Goal: Task Accomplishment & Management: Complete application form

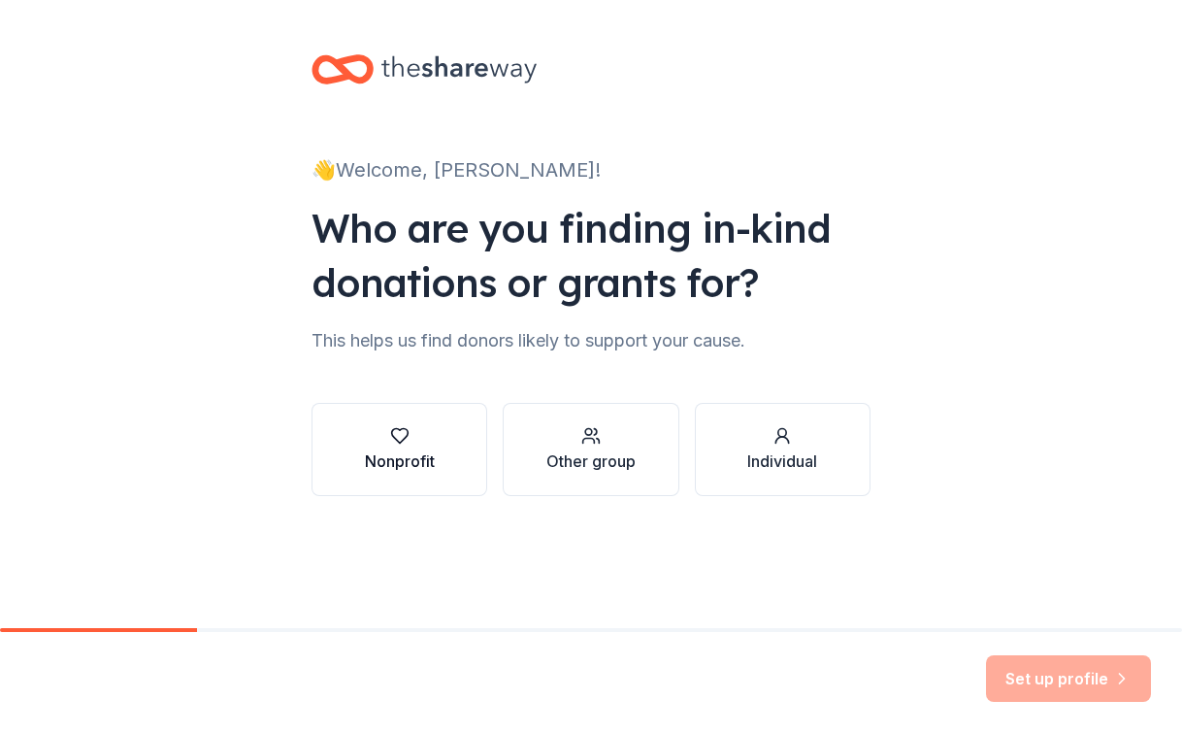
click at [408, 458] on div "Nonprofit" at bounding box center [400, 460] width 70 height 23
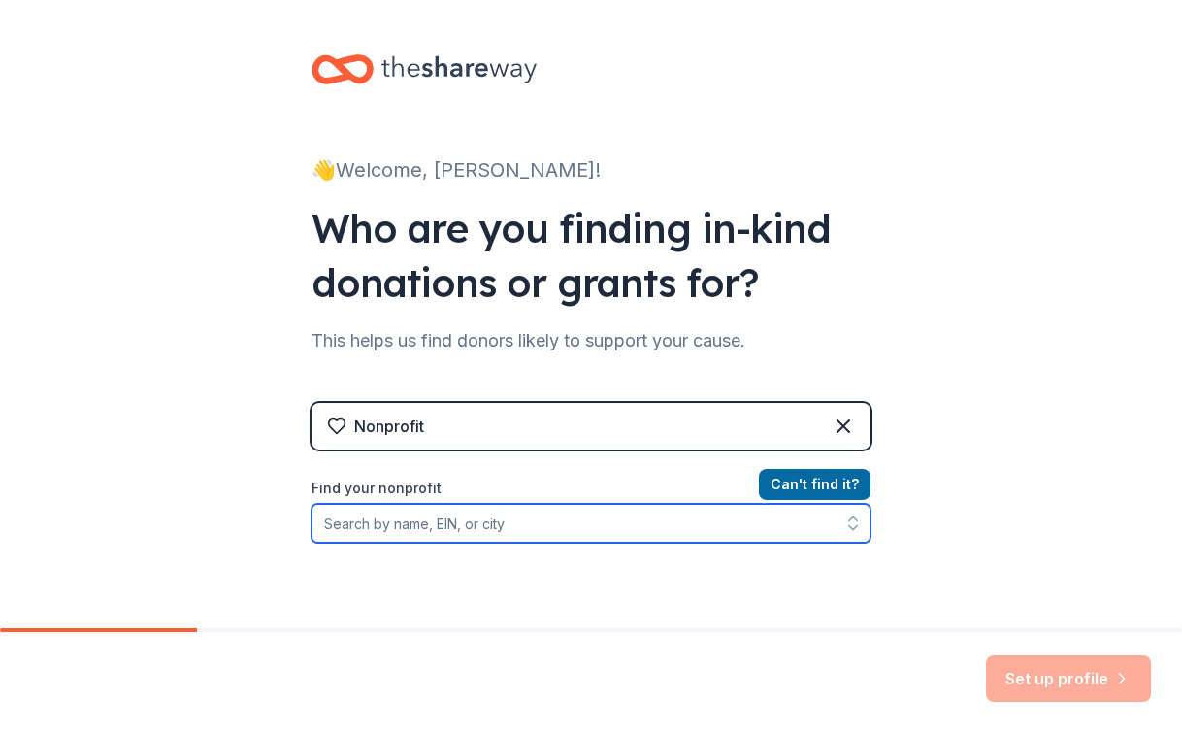
click at [438, 530] on input "Find your nonprofit" at bounding box center [590, 523] width 559 height 39
type input "Circus Up"
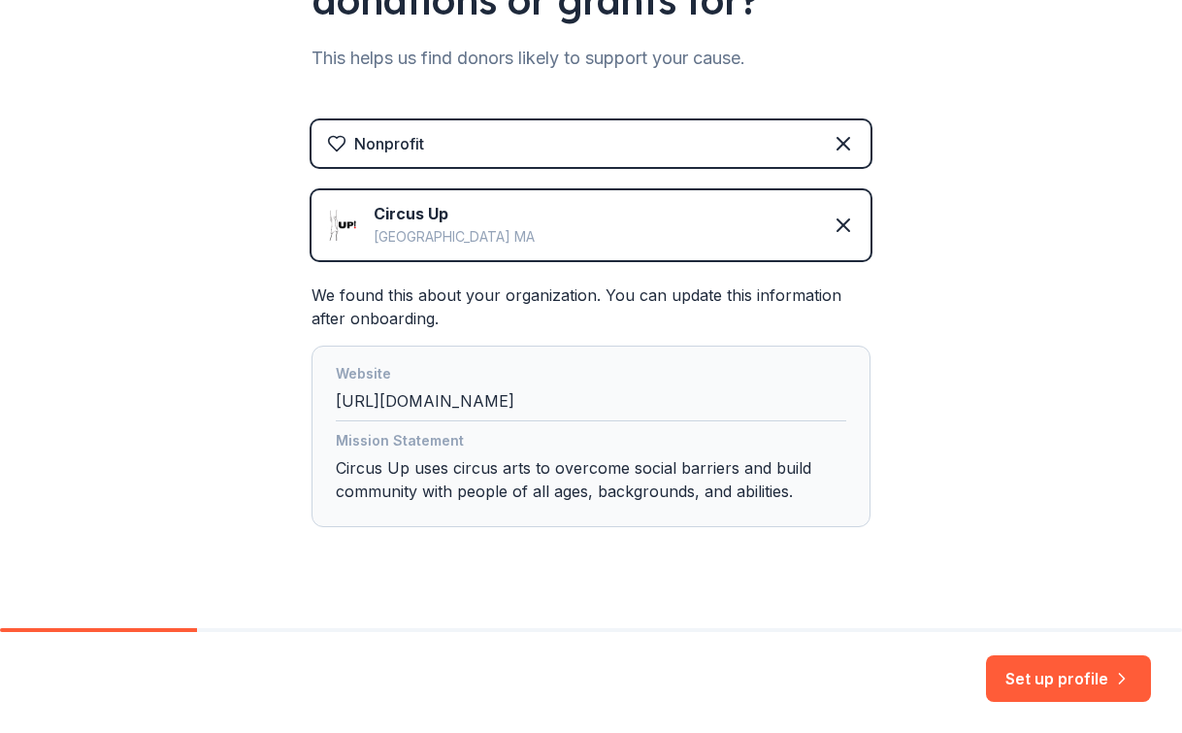
scroll to position [300, 0]
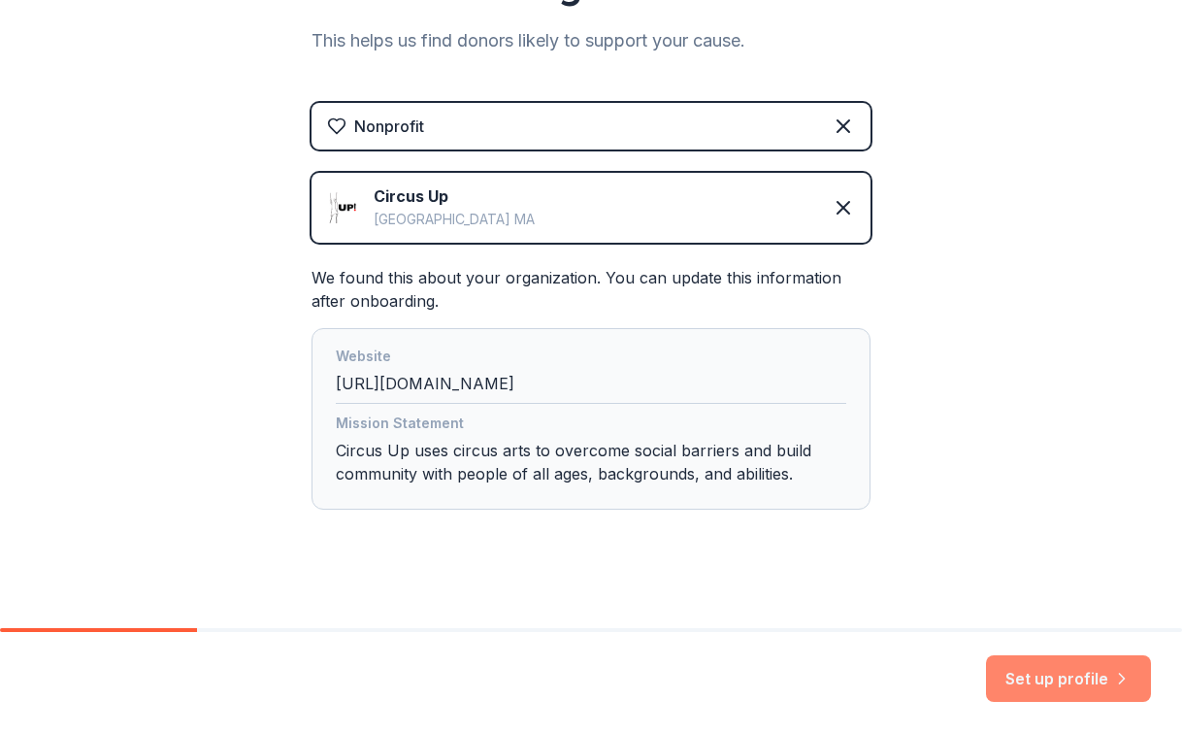
click at [1068, 682] on button "Set up profile" at bounding box center [1068, 678] width 165 height 47
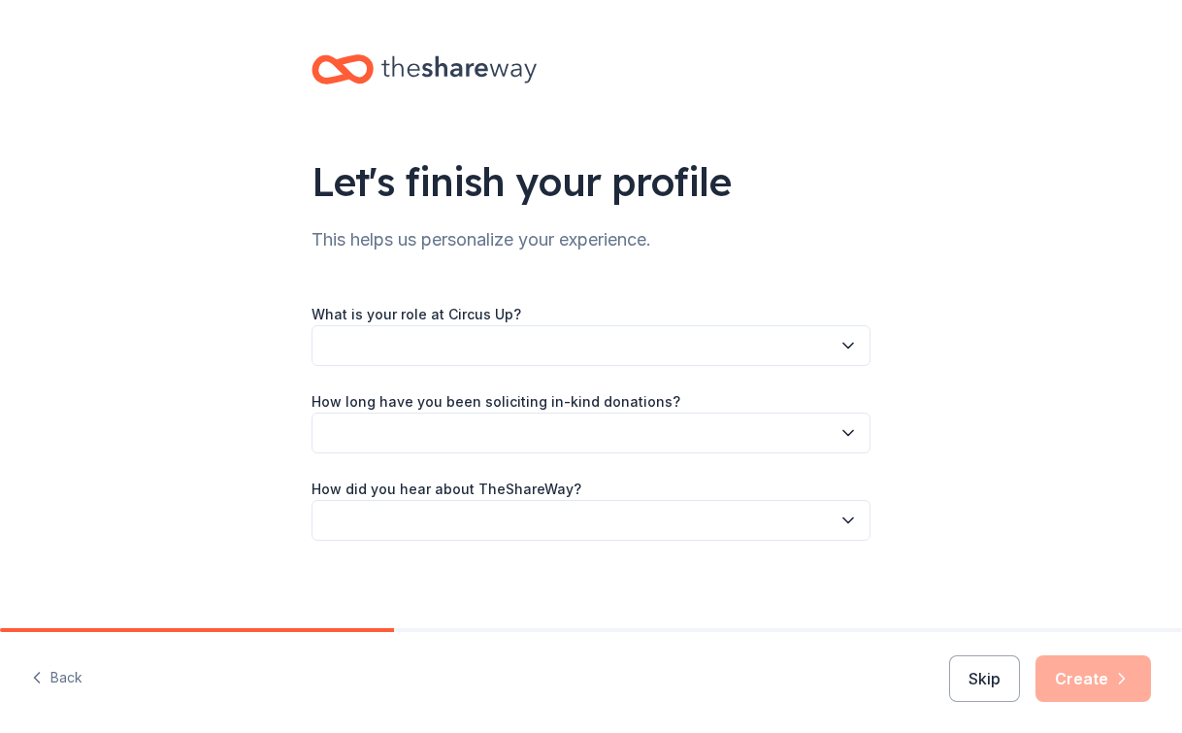
click at [639, 343] on button "button" at bounding box center [590, 345] width 559 height 41
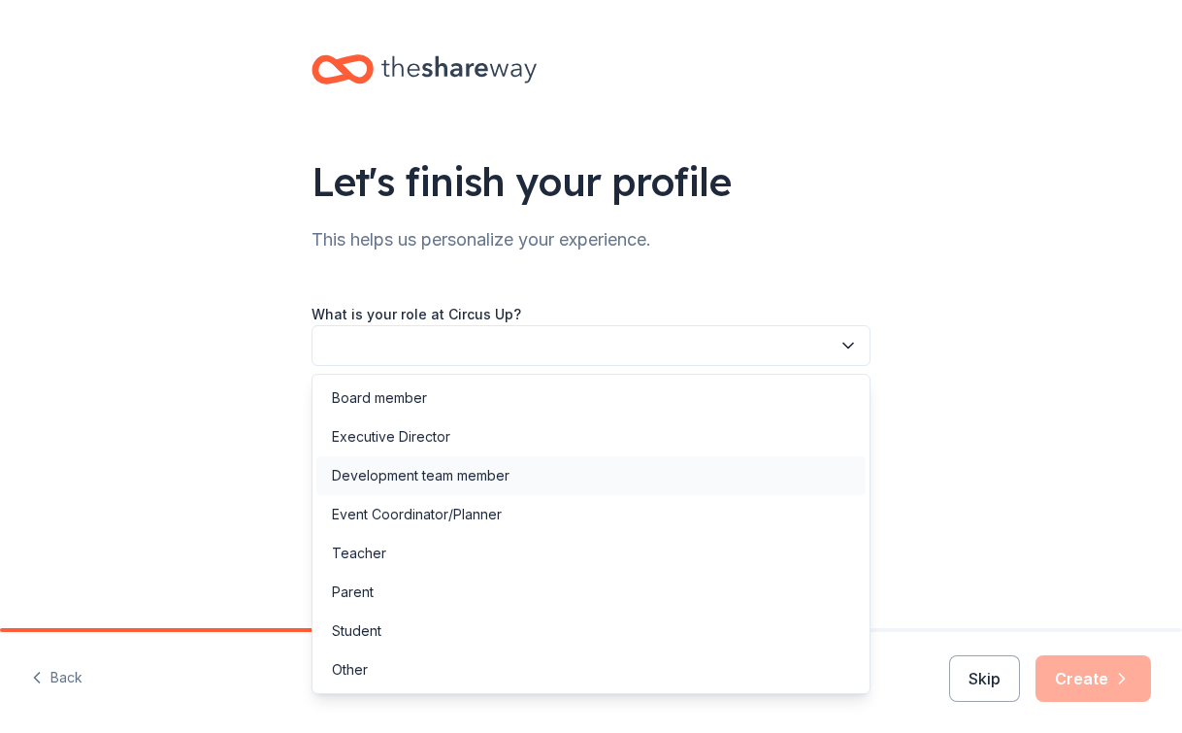
click at [559, 473] on div "Development team member" at bounding box center [590, 475] width 549 height 39
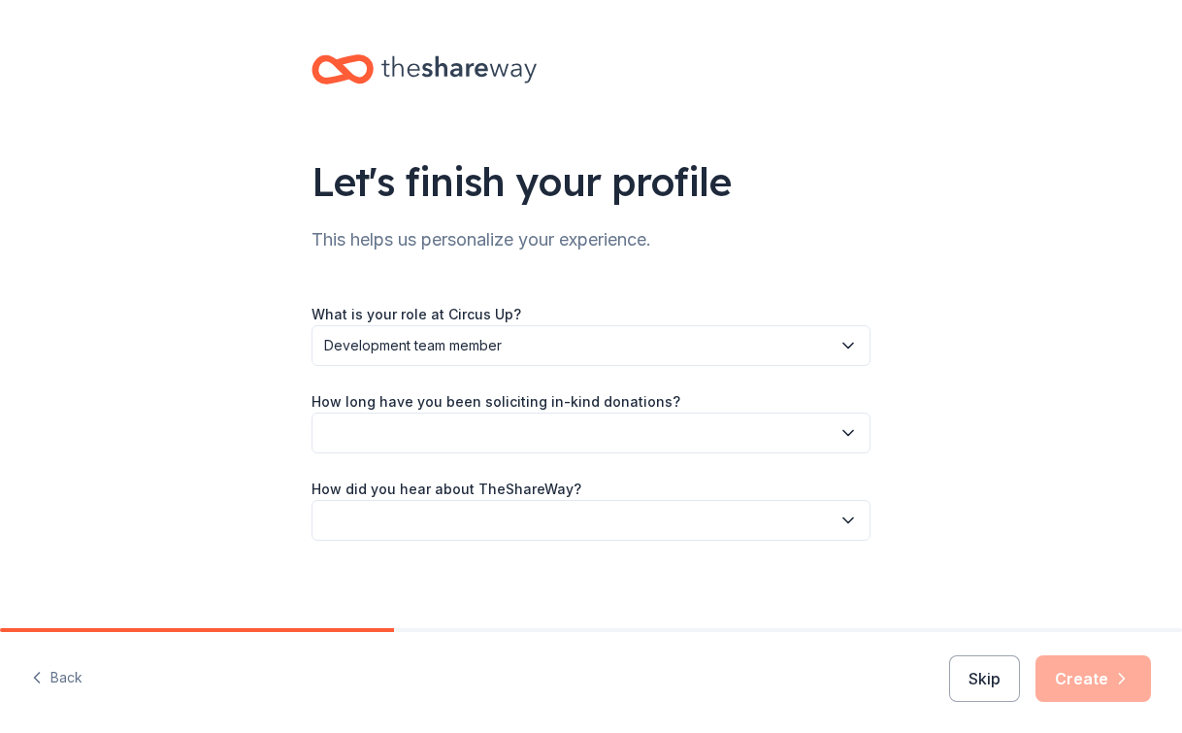
click at [494, 350] on span "Development team member" at bounding box center [577, 345] width 506 height 23
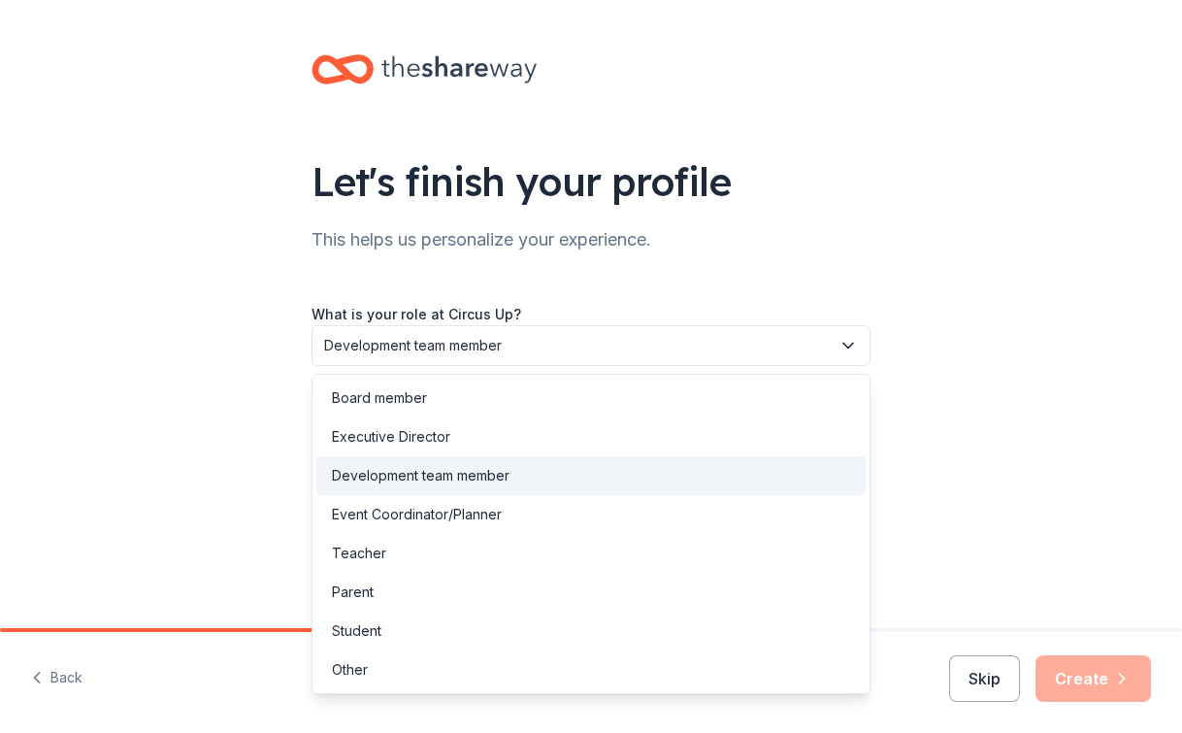
click at [388, 471] on div "Development team member" at bounding box center [421, 475] width 178 height 23
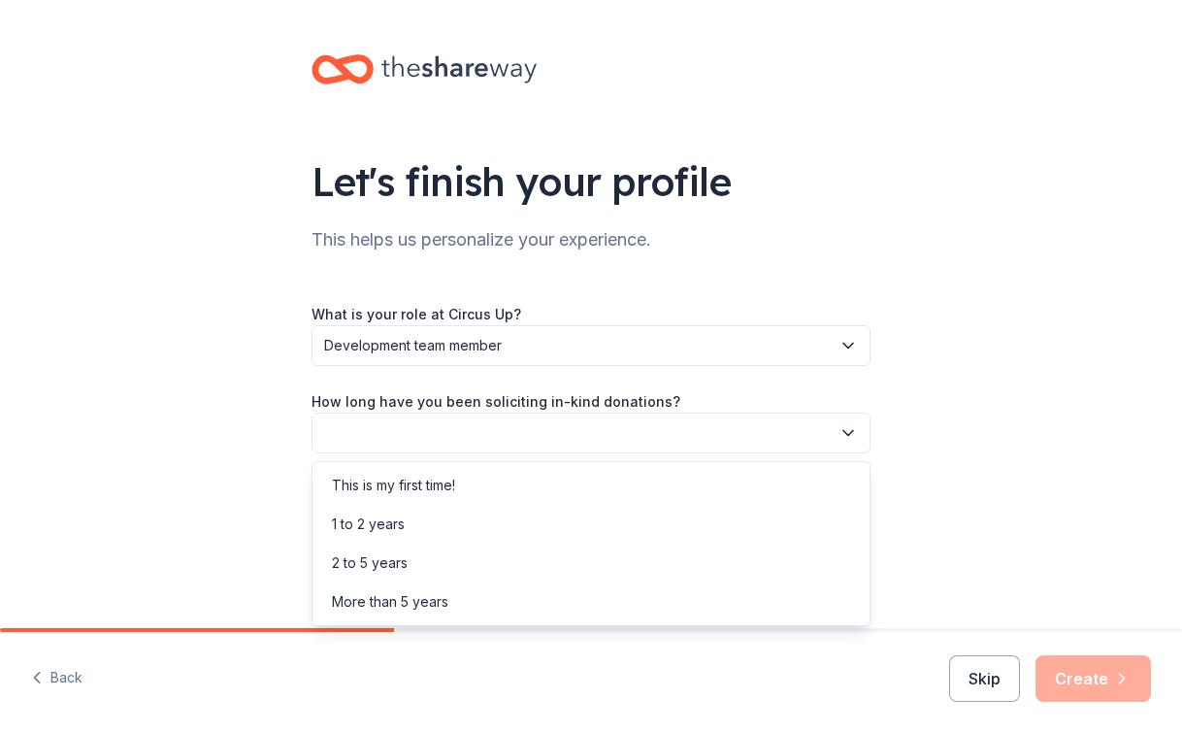
click at [388, 429] on button "button" at bounding box center [590, 432] width 559 height 41
click at [359, 486] on div "This is my first time!" at bounding box center [393, 485] width 123 height 23
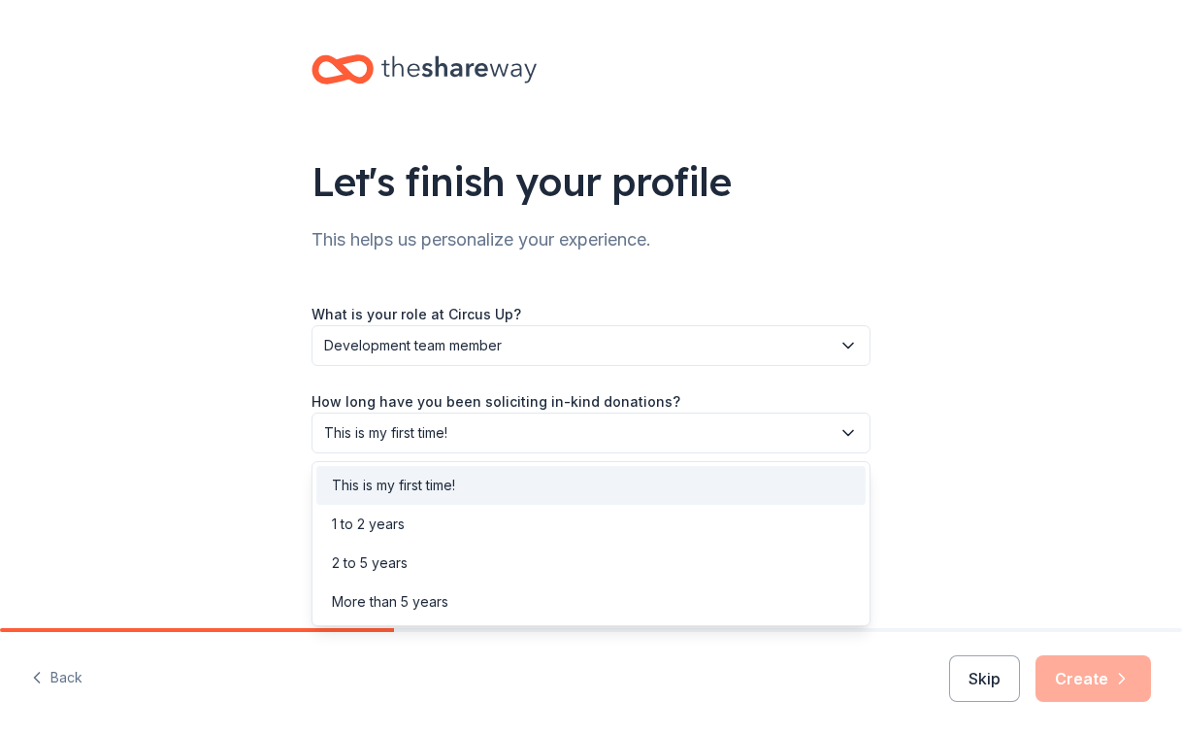
click at [404, 442] on span "This is my first time!" at bounding box center [577, 432] width 506 height 23
click at [395, 516] on div "1 to 2 years" at bounding box center [368, 523] width 73 height 23
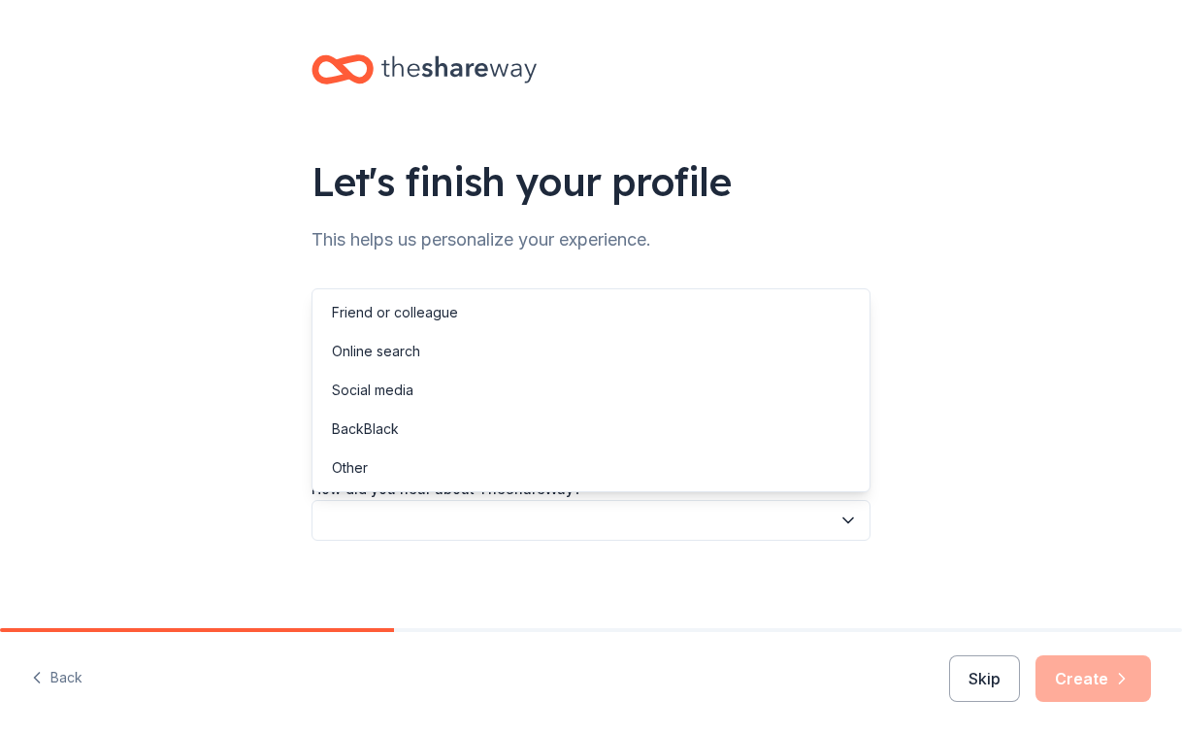
click at [388, 524] on button "button" at bounding box center [590, 520] width 559 height 41
click at [382, 314] on div "Friend or colleague" at bounding box center [395, 312] width 126 height 23
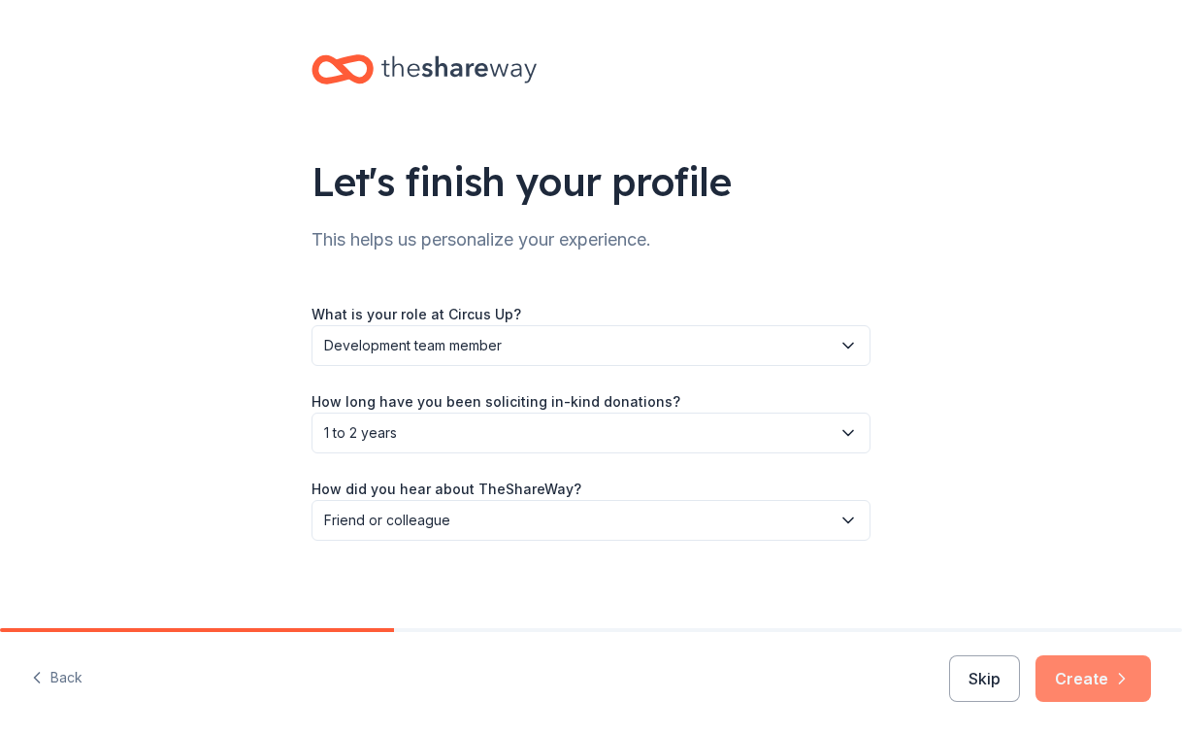
click at [1113, 688] on button "Create" at bounding box center [1092, 678] width 115 height 47
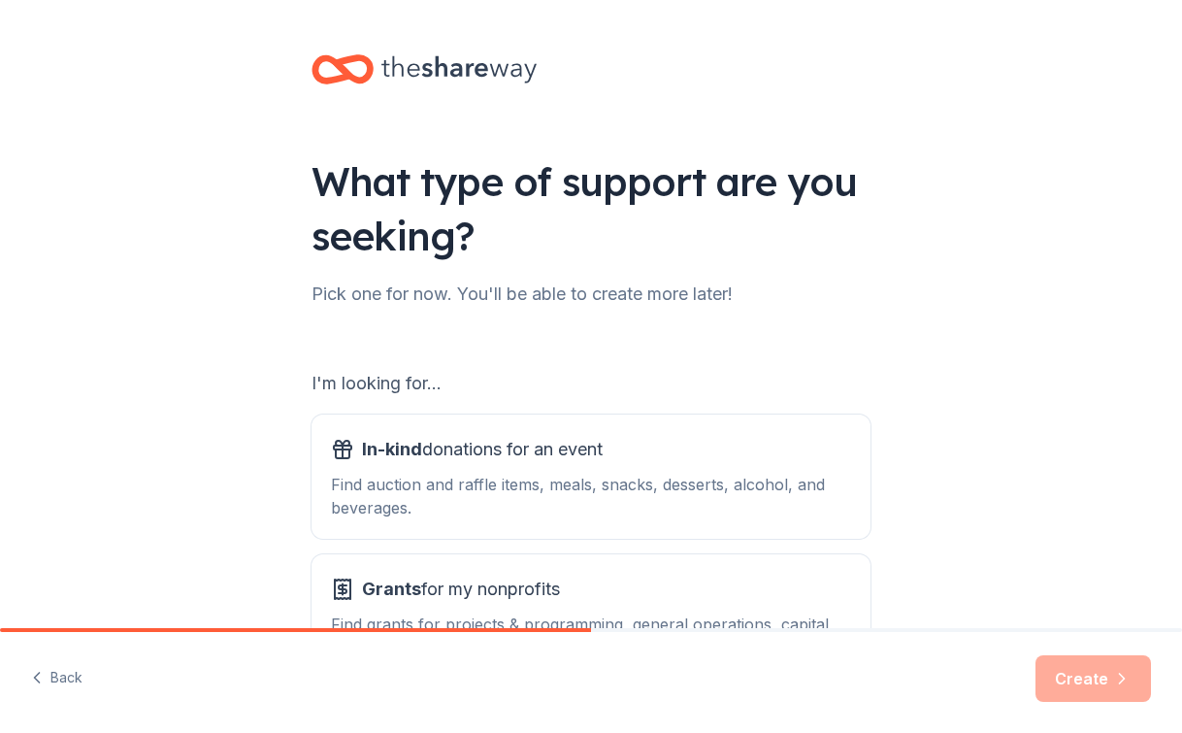
scroll to position [155, 0]
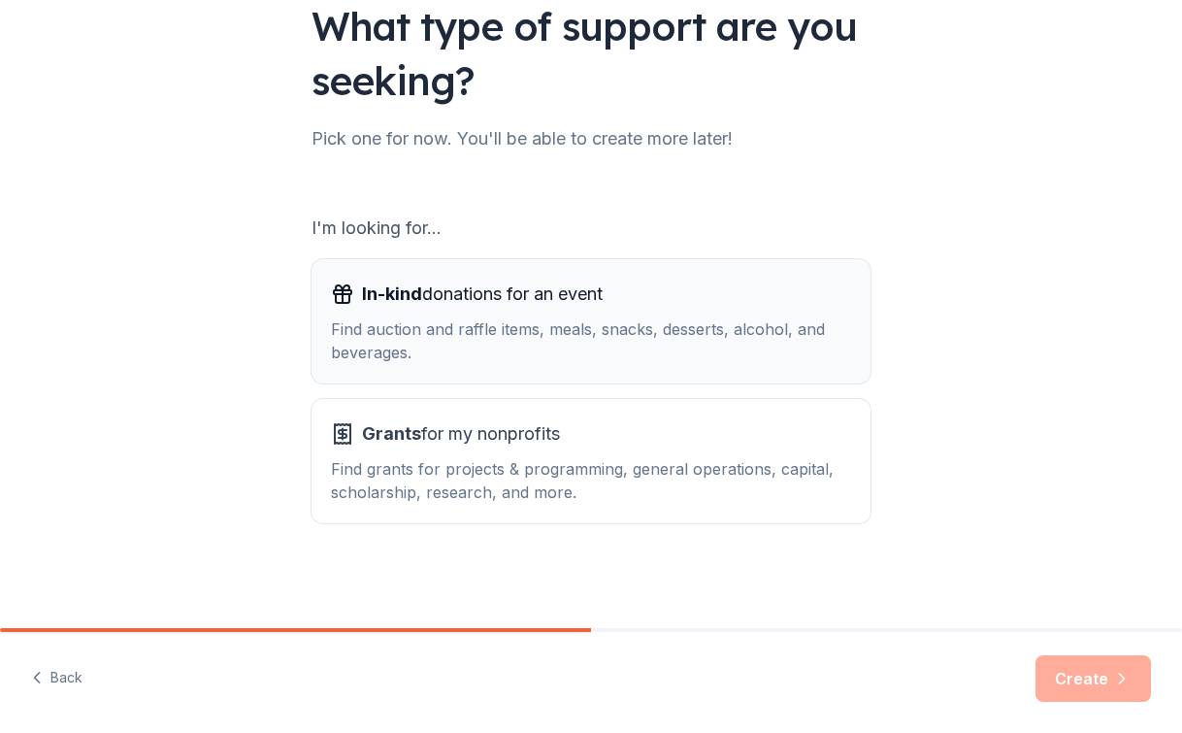
click at [561, 316] on div "In-kind donations for an event Find auction and raffle items, meals, snacks, de…" at bounding box center [591, 320] width 520 height 85
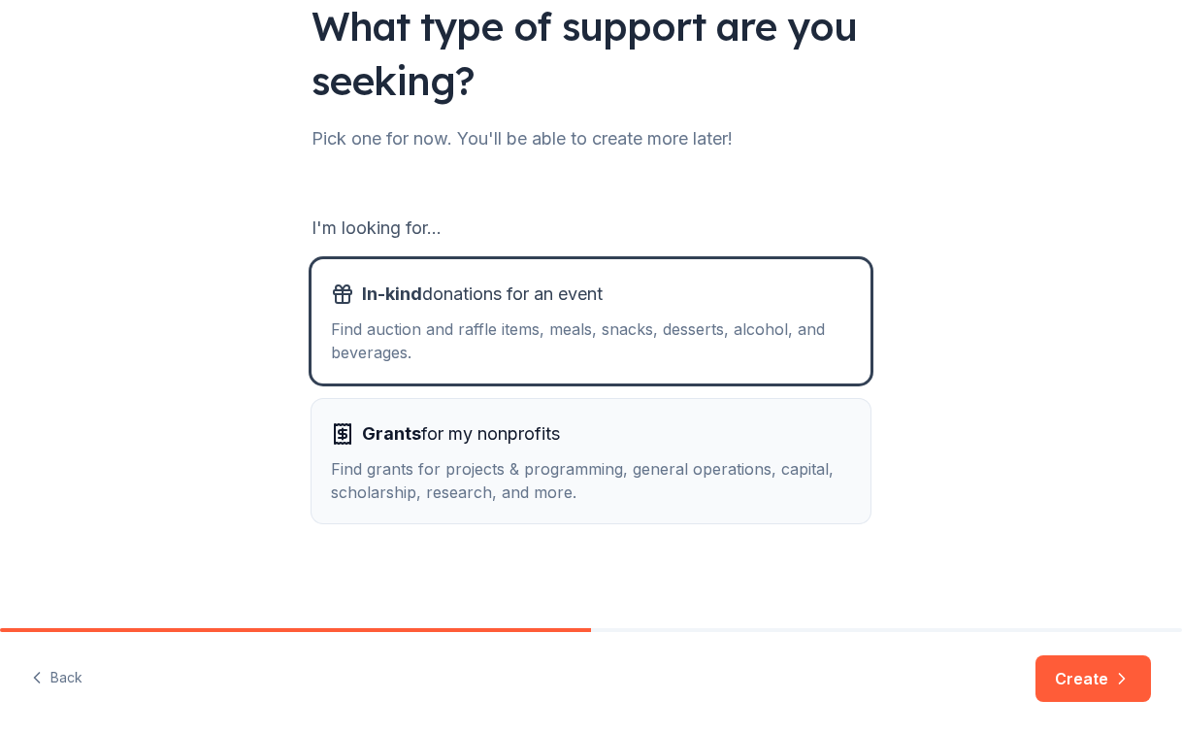
click at [528, 438] on span "Grants for my nonprofits" at bounding box center [461, 433] width 198 height 31
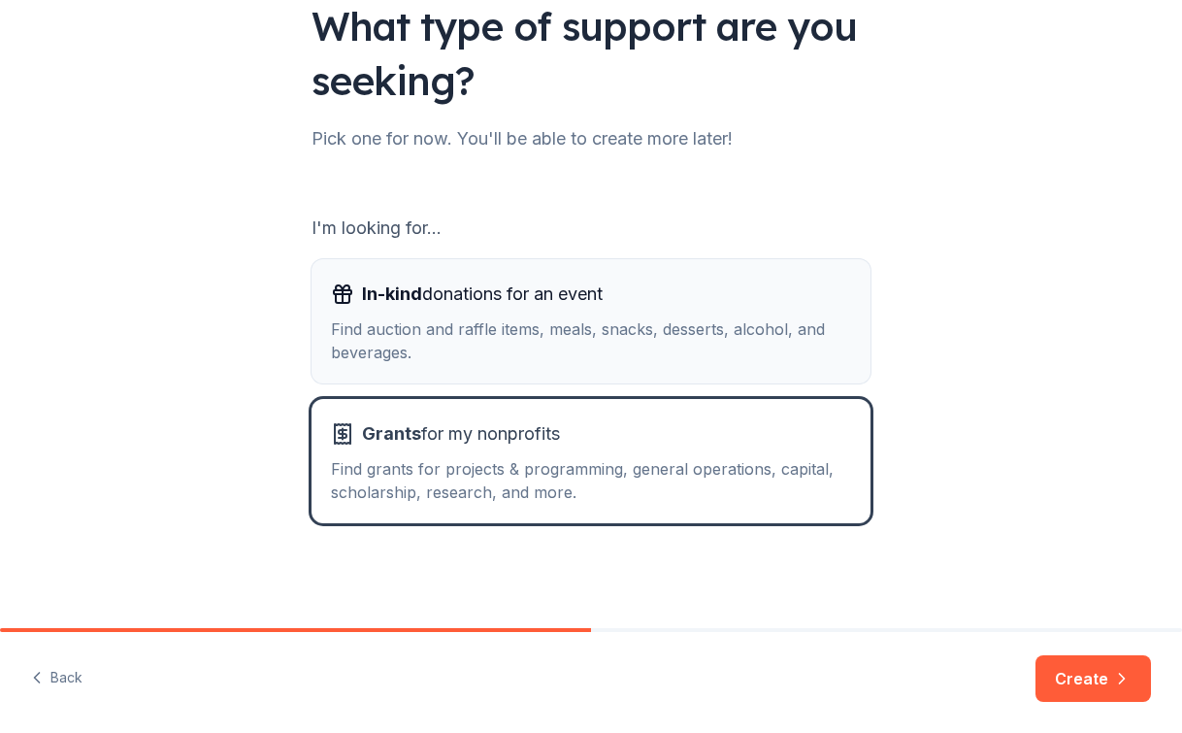
click at [552, 319] on div "Find auction and raffle items, meals, snacks, desserts, alcohol, and beverages." at bounding box center [591, 340] width 520 height 47
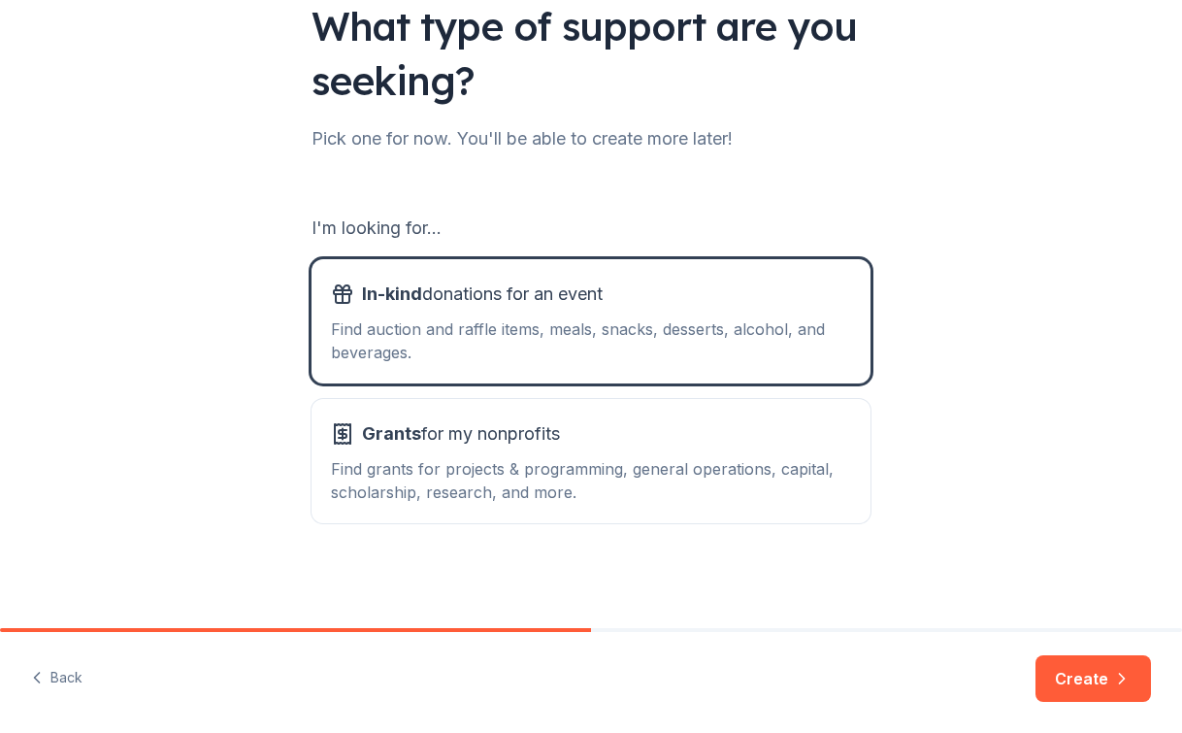
click at [1053, 510] on div "What type of support are you seeking? Pick one for now. You'll be able to creat…" at bounding box center [591, 236] width 1182 height 783
click at [1067, 652] on div "Back Create" at bounding box center [591, 682] width 1182 height 101
click at [1068, 678] on button "Create" at bounding box center [1092, 678] width 115 height 47
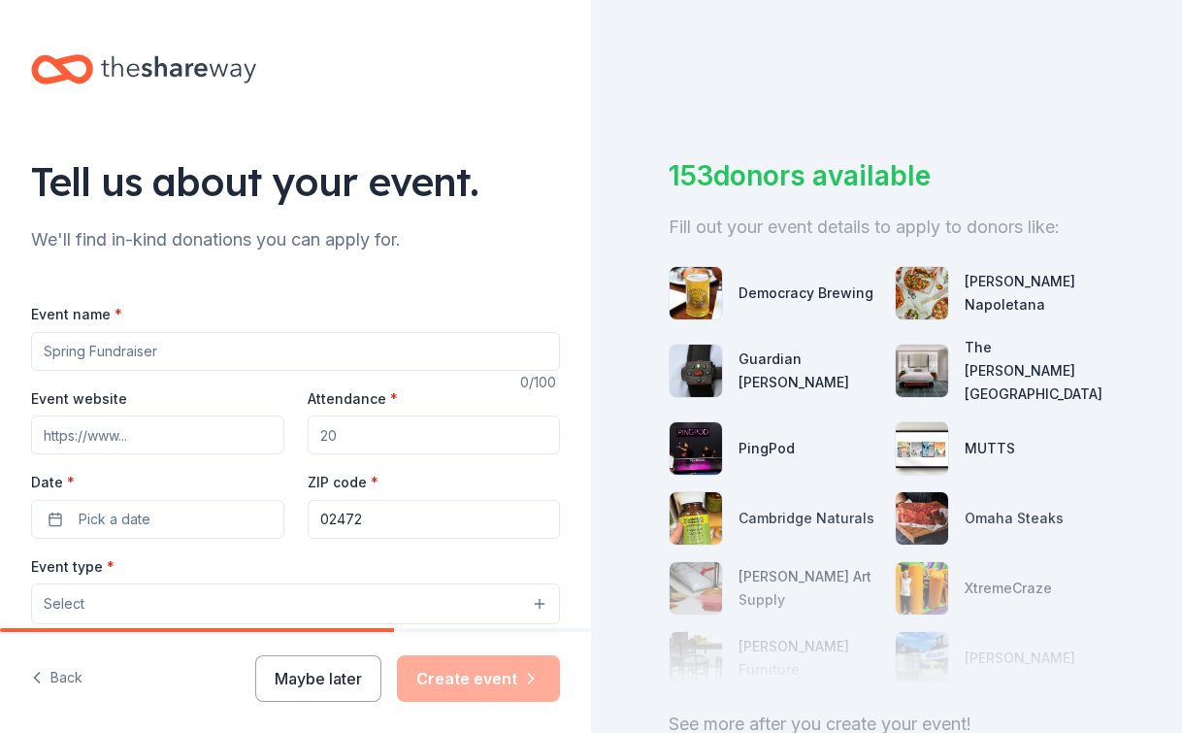
click at [137, 353] on input "Event name *" at bounding box center [295, 351] width 529 height 39
type input "Circus Up Benefit 2025"
click at [74, 435] on input "Event website" at bounding box center [157, 434] width 253 height 39
type input "[URL][DOMAIN_NAME]"
click at [395, 444] on input "Attendance *" at bounding box center [434, 434] width 253 height 39
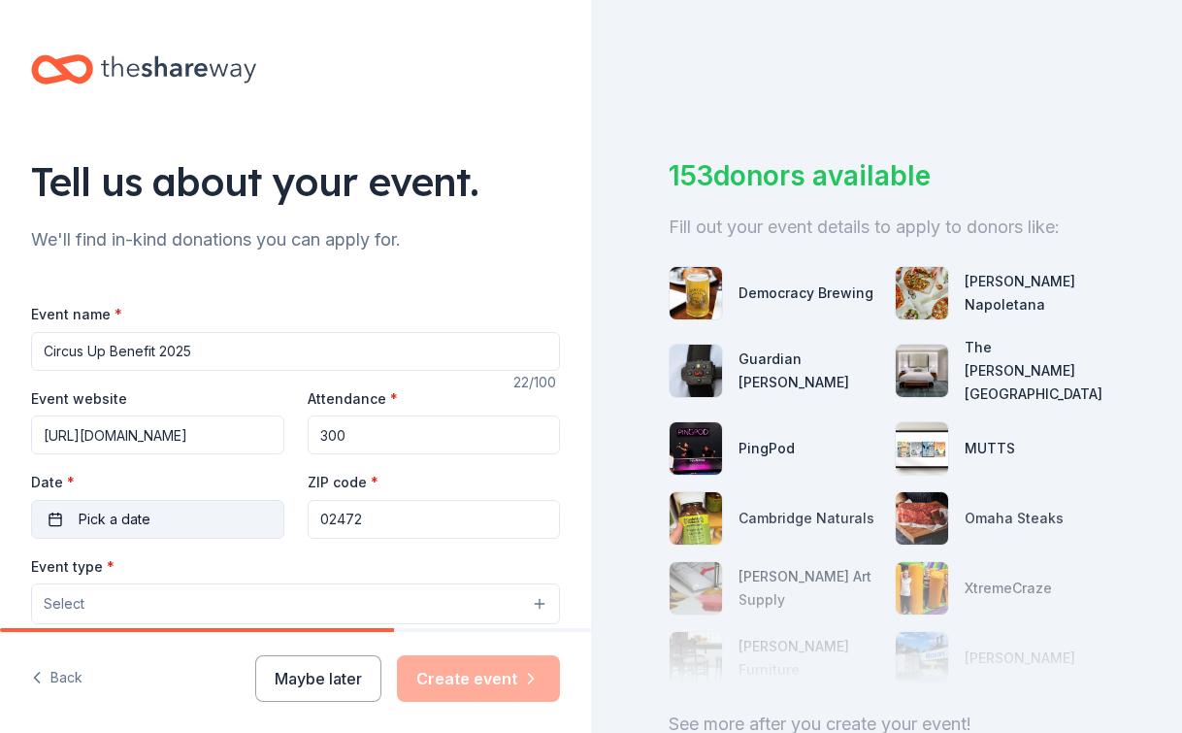
type input "300"
click at [190, 503] on button "Pick a date" at bounding box center [157, 519] width 253 height 39
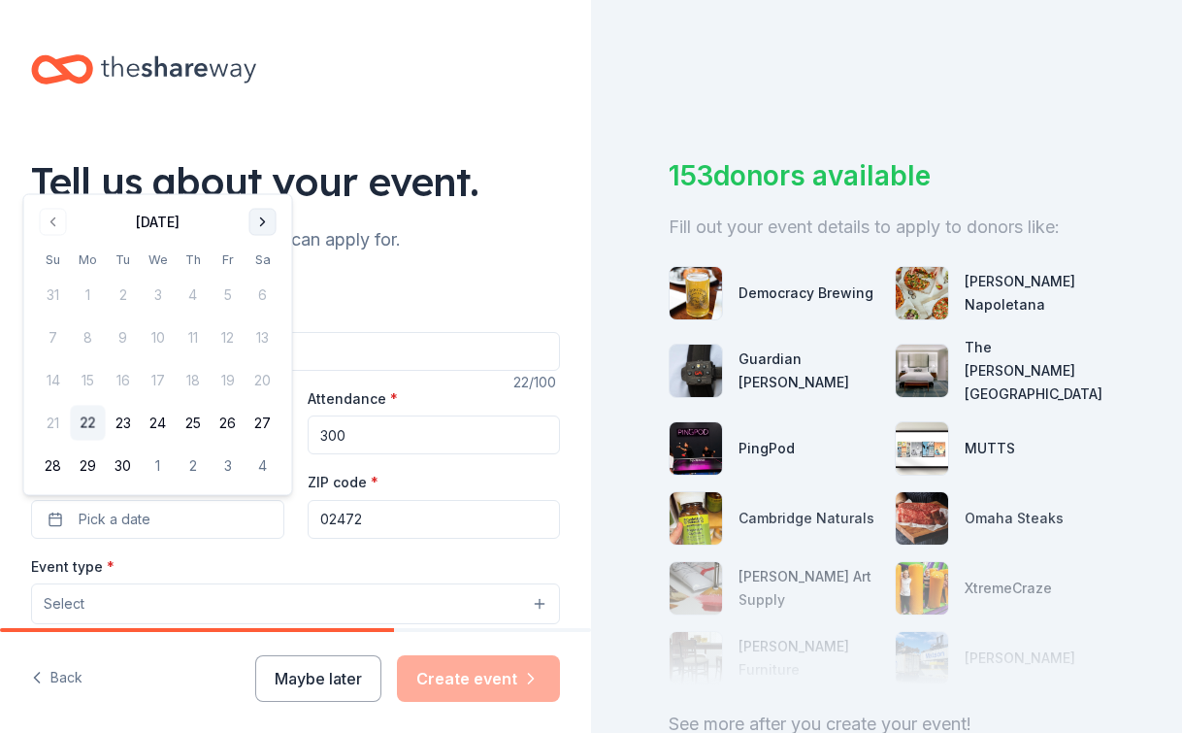
click at [253, 223] on button "Go to next month" at bounding box center [262, 222] width 27 height 27
click at [349, 399] on label "Attendance *" at bounding box center [353, 398] width 90 height 19
click at [349, 415] on input "300" at bounding box center [434, 434] width 253 height 39
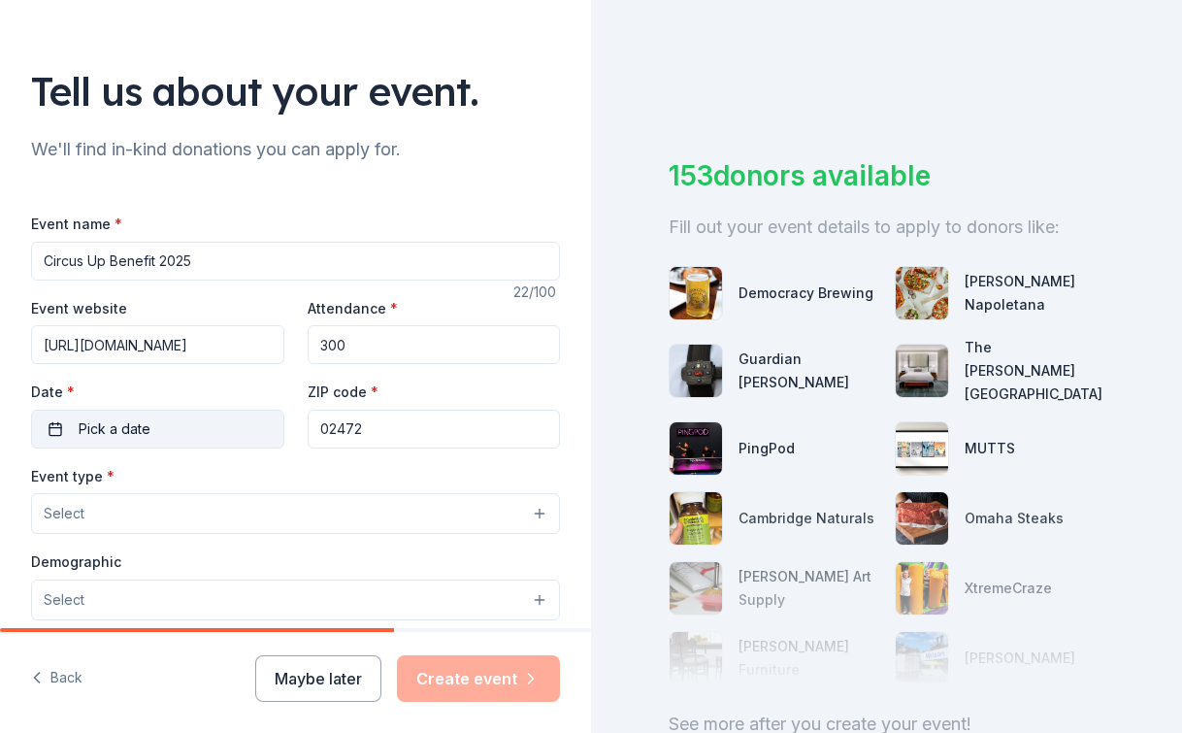
scroll to position [93, 0]
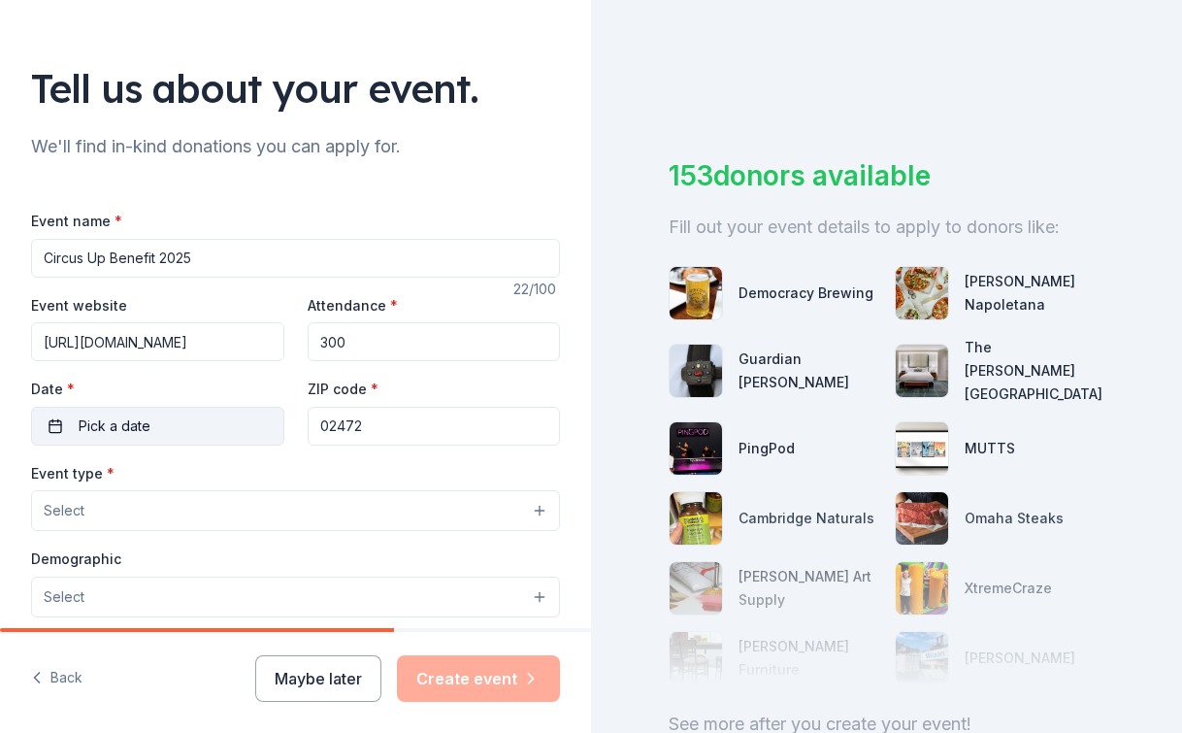
click at [139, 431] on span "Pick a date" at bounding box center [115, 425] width 72 height 23
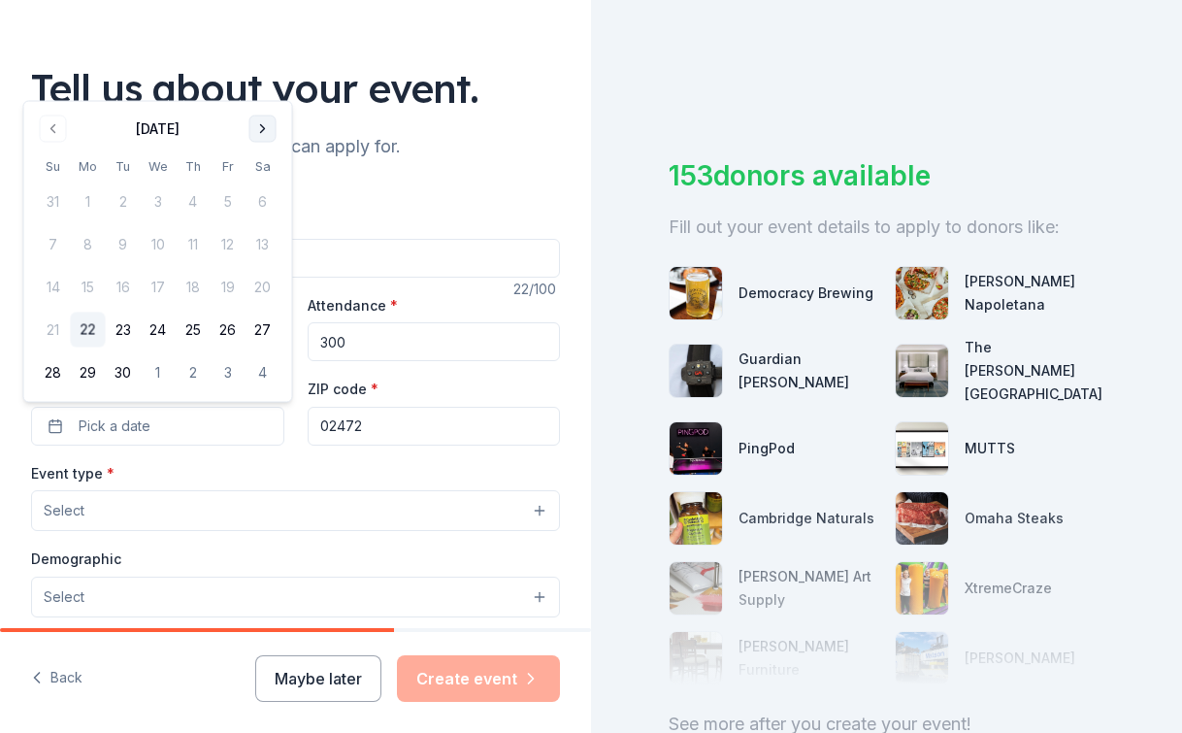
click at [255, 120] on button "Go to next month" at bounding box center [262, 128] width 27 height 27
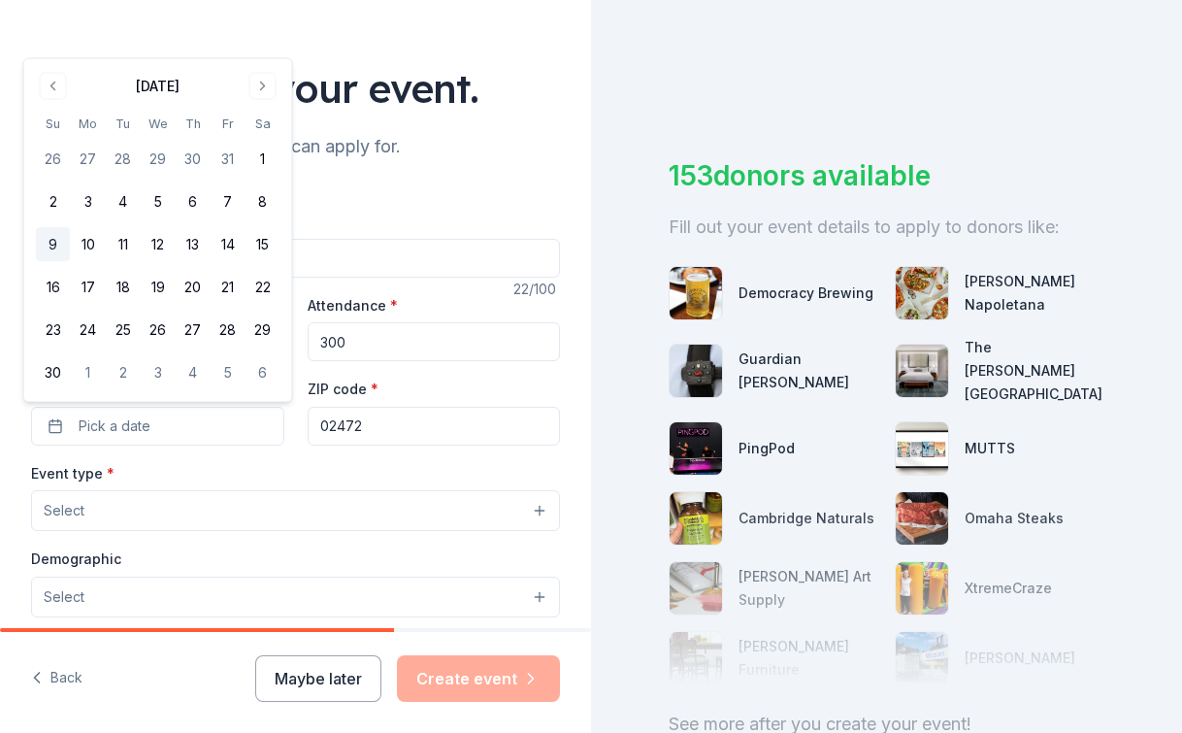
click at [53, 240] on button "9" at bounding box center [53, 244] width 35 height 35
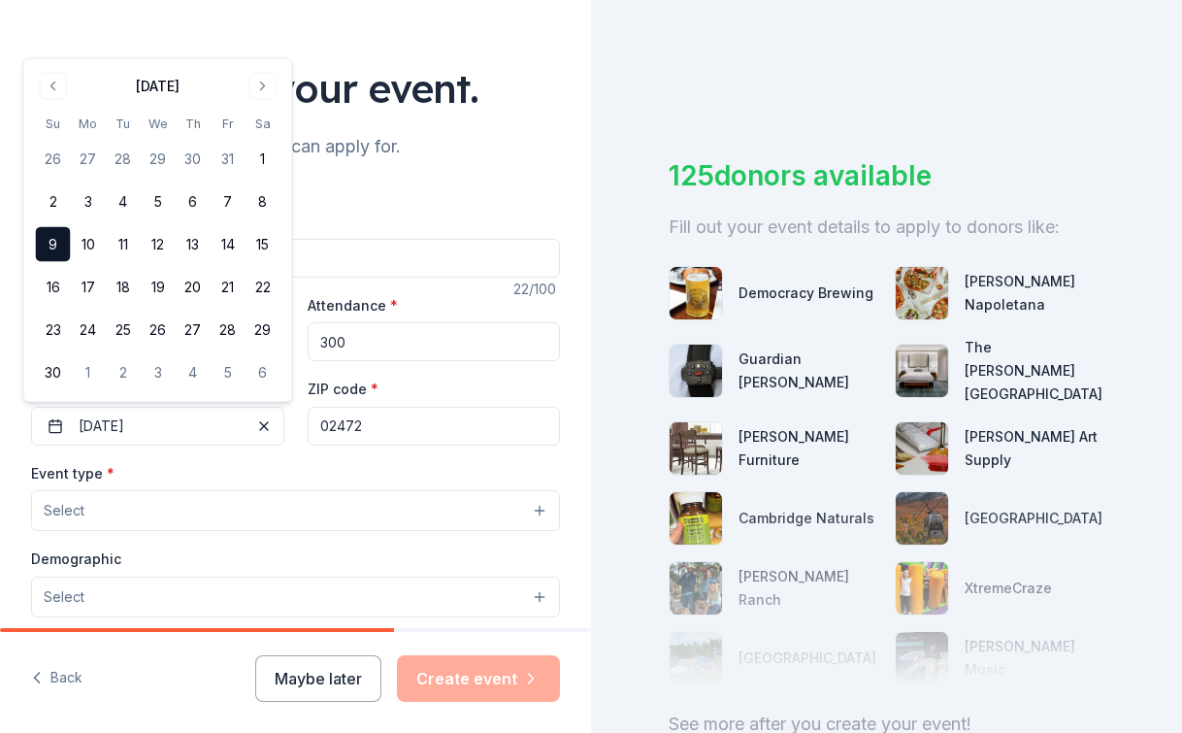
click at [365, 437] on input "02472" at bounding box center [434, 426] width 253 height 39
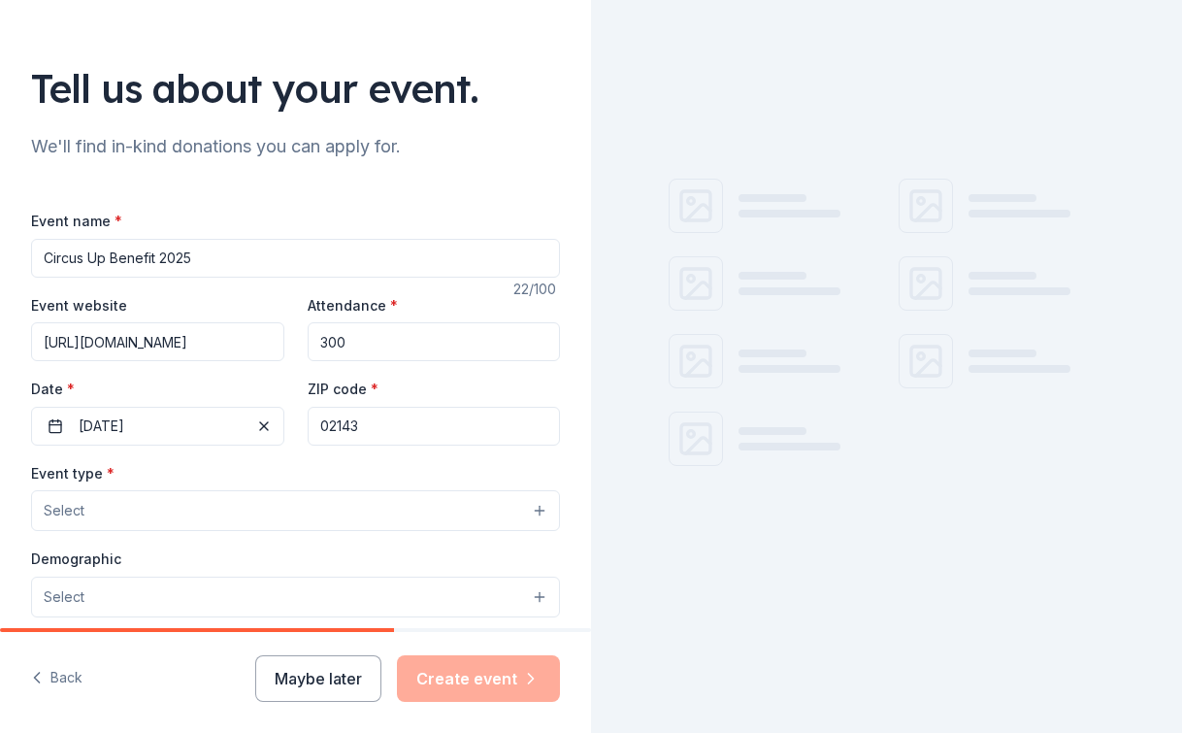
type input "02143"
click at [318, 525] on button "Select" at bounding box center [295, 510] width 529 height 41
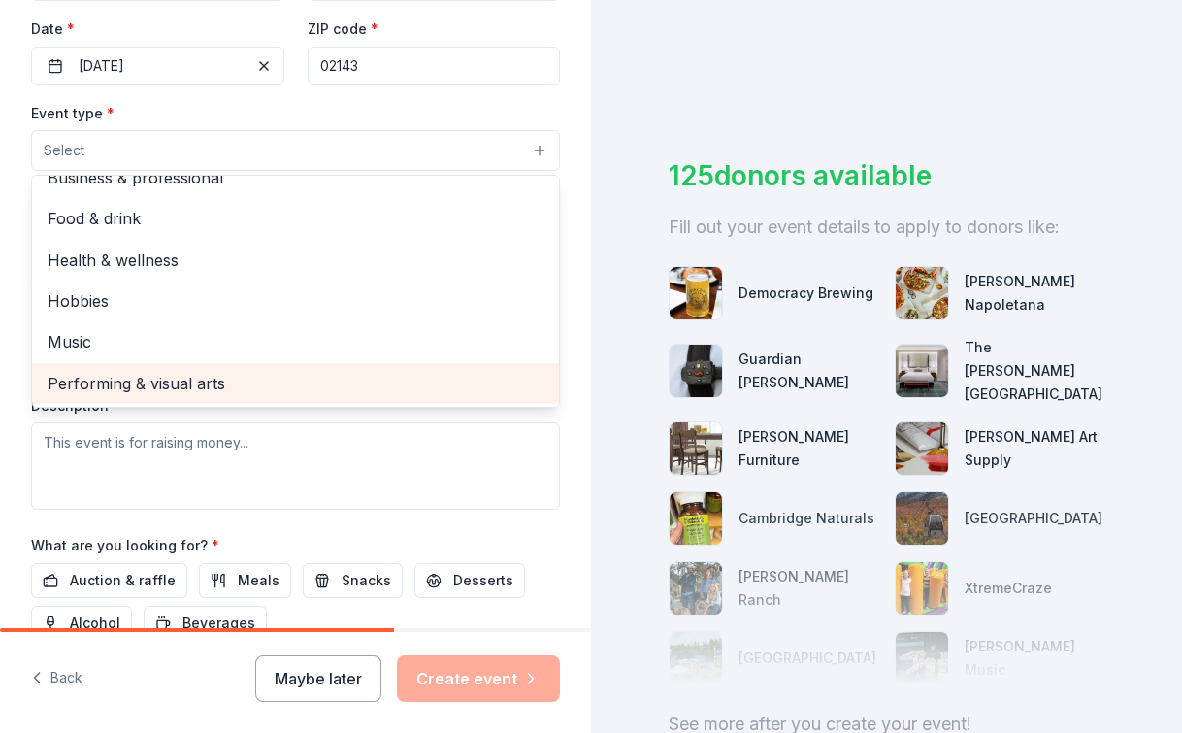
scroll to position [0, 0]
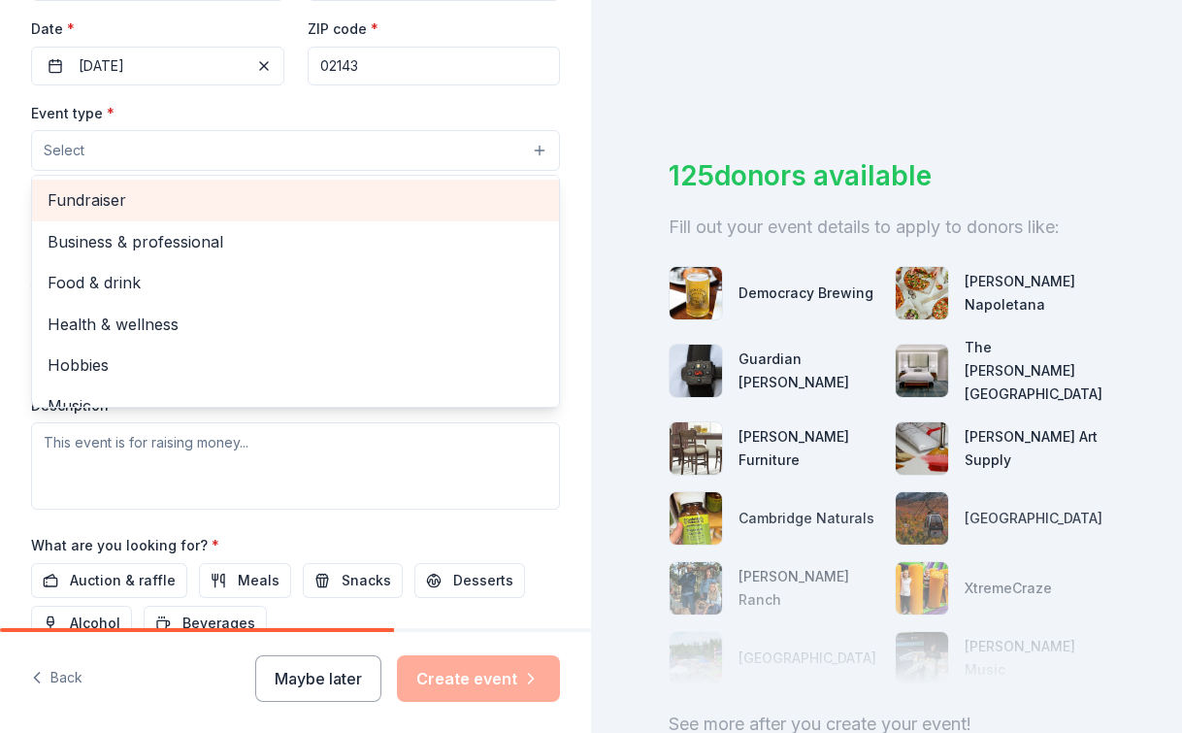
click at [135, 202] on span "Fundraiser" at bounding box center [296, 199] width 496 height 25
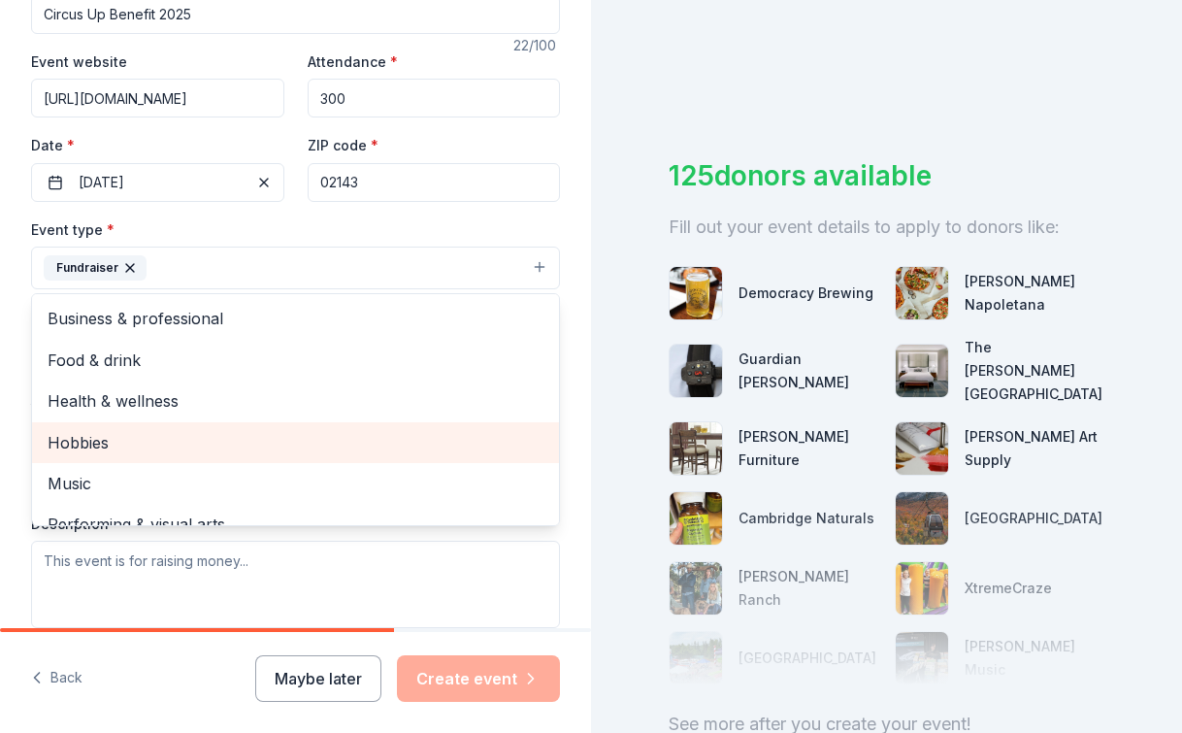
scroll to position [23, 0]
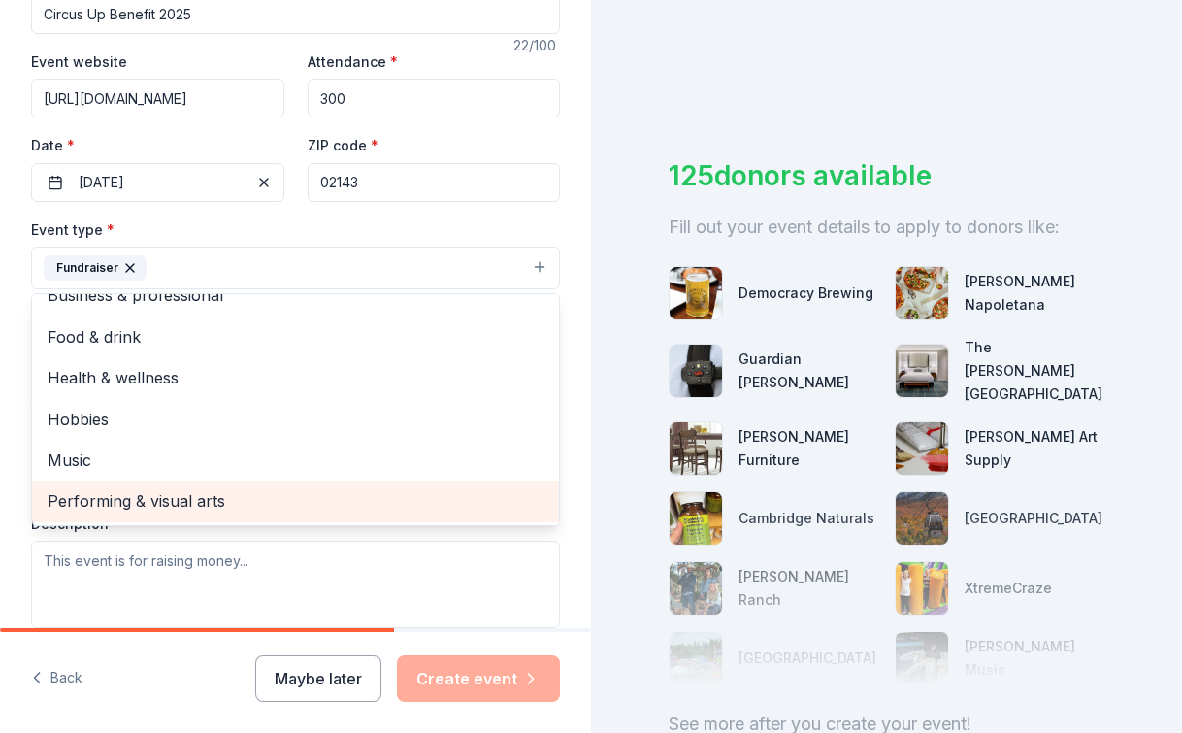
click at [143, 504] on span "Performing & visual arts" at bounding box center [296, 500] width 496 height 25
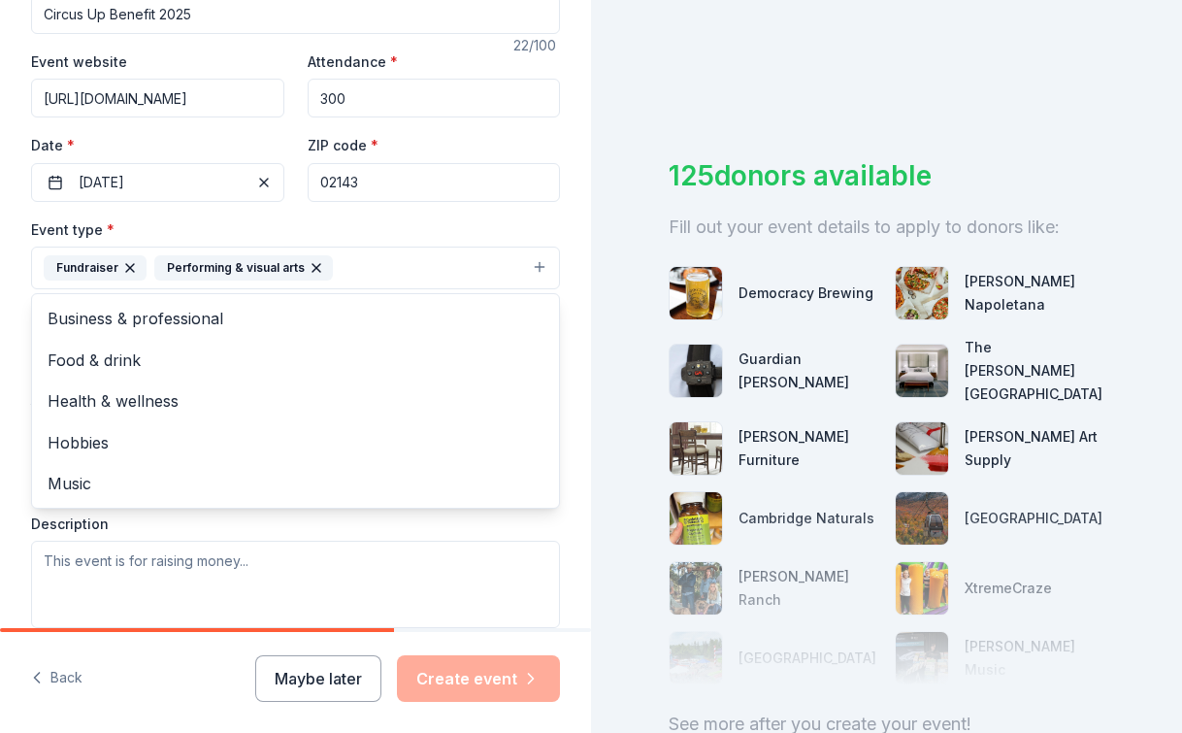
scroll to position [0, 0]
click at [231, 583] on div "Event type * Fundraiser Performing & visual arts Business & professional Food &…" at bounding box center [295, 422] width 529 height 410
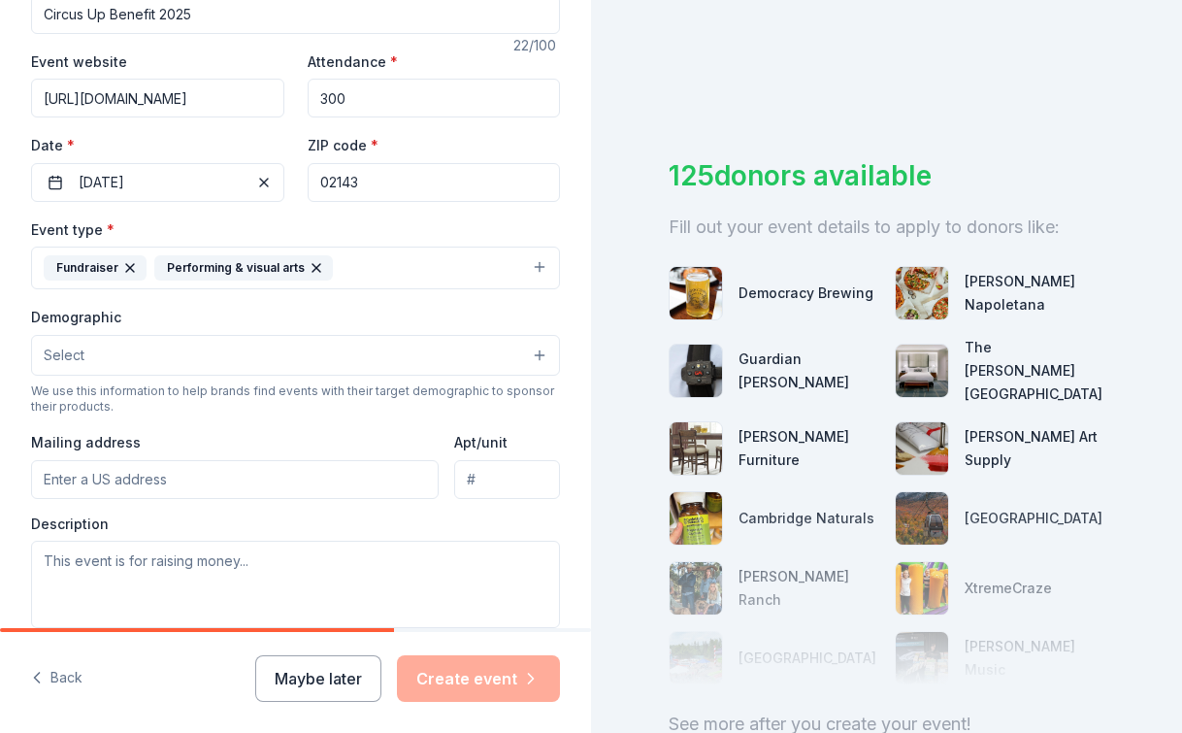
click at [136, 366] on button "Select" at bounding box center [295, 355] width 529 height 41
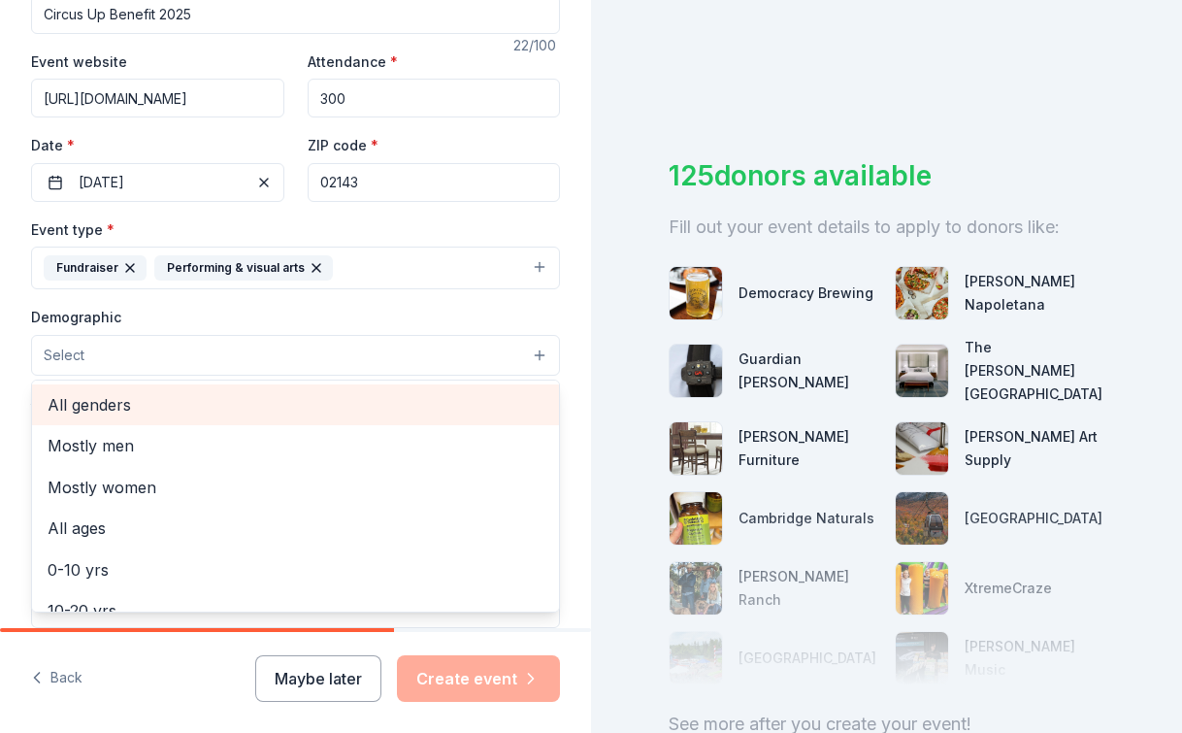
click at [108, 399] on span "All genders" at bounding box center [296, 404] width 496 height 25
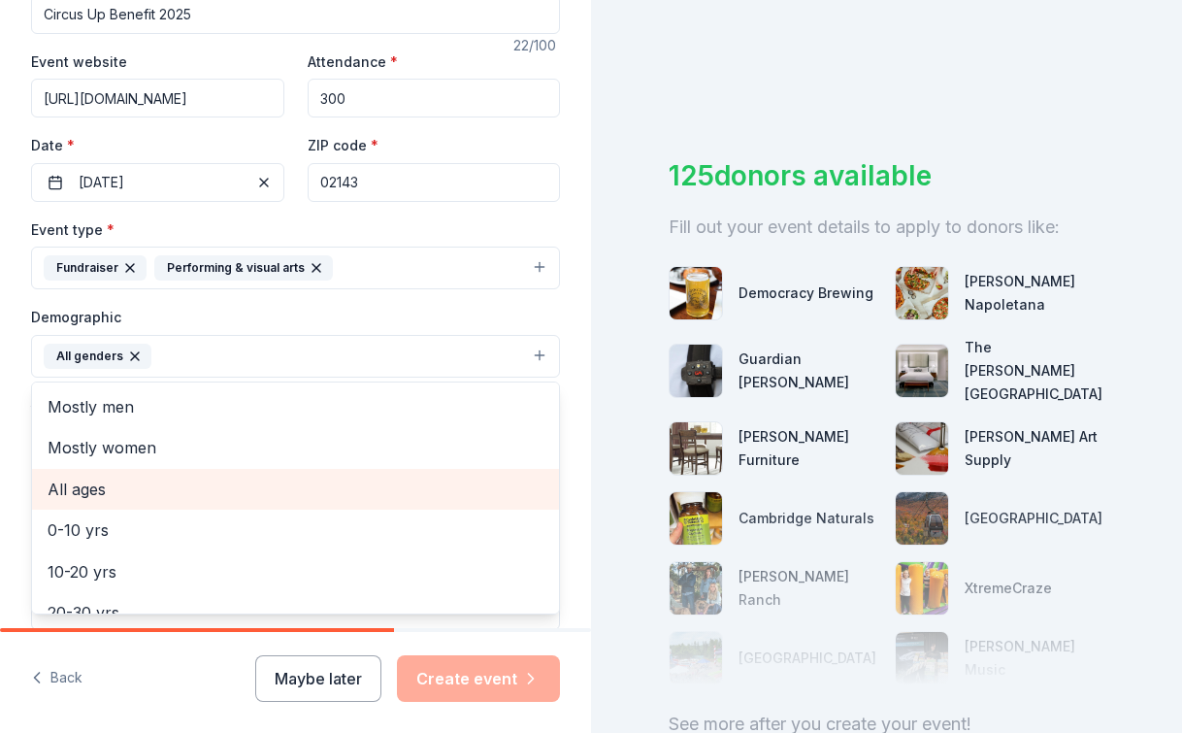
click at [119, 489] on span "All ages" at bounding box center [296, 488] width 496 height 25
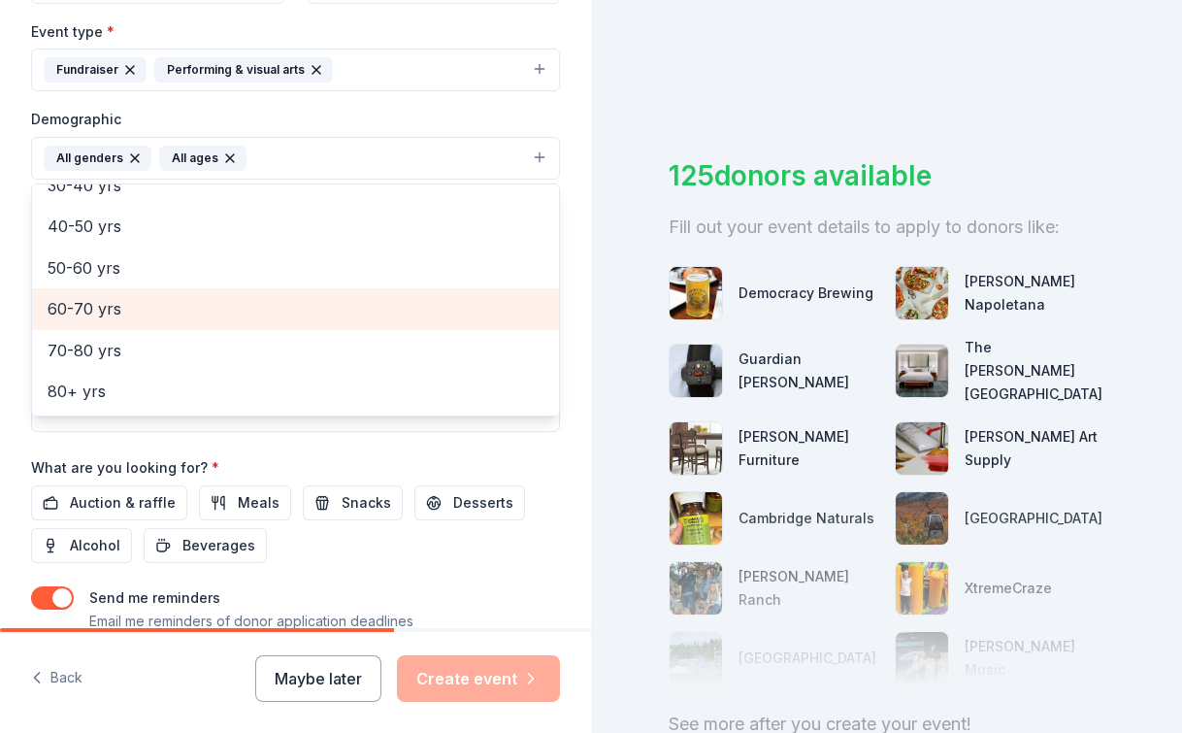
scroll to position [662, 0]
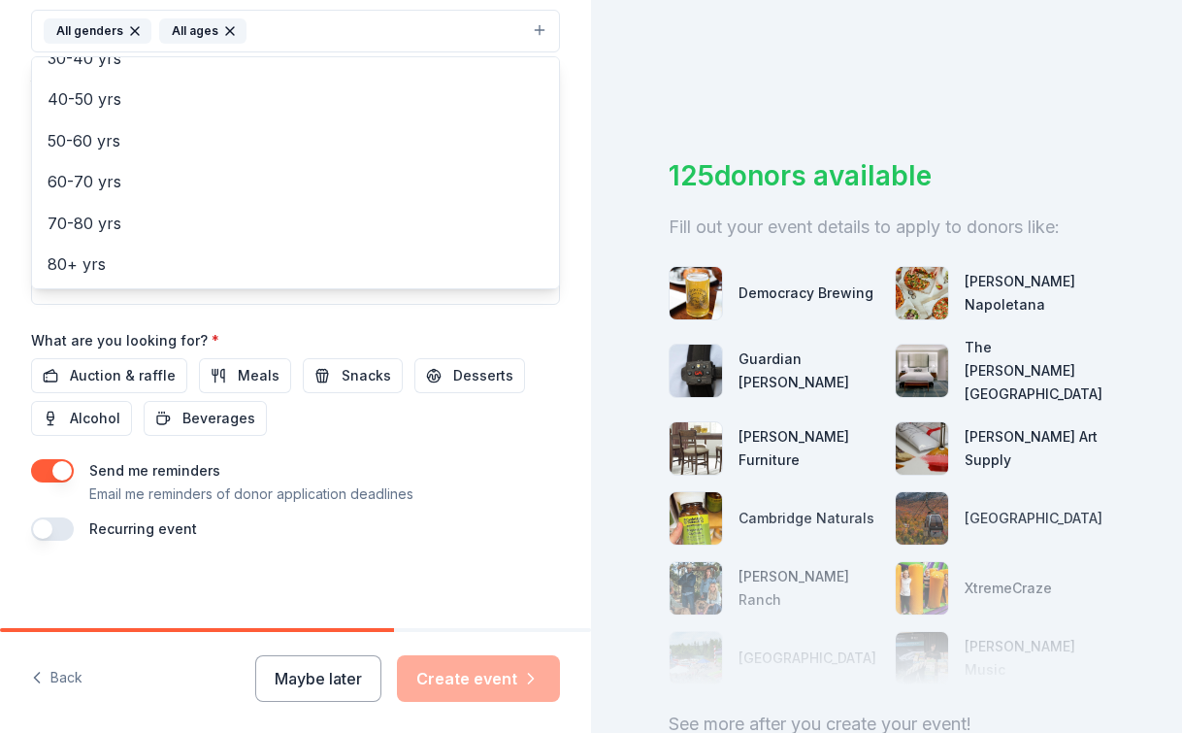
click at [311, 470] on div "Event name * Circus Up Benefit 2025 22 /100 Event website [URL][DOMAIN_NAME] At…" at bounding box center [295, 90] width 529 height 900
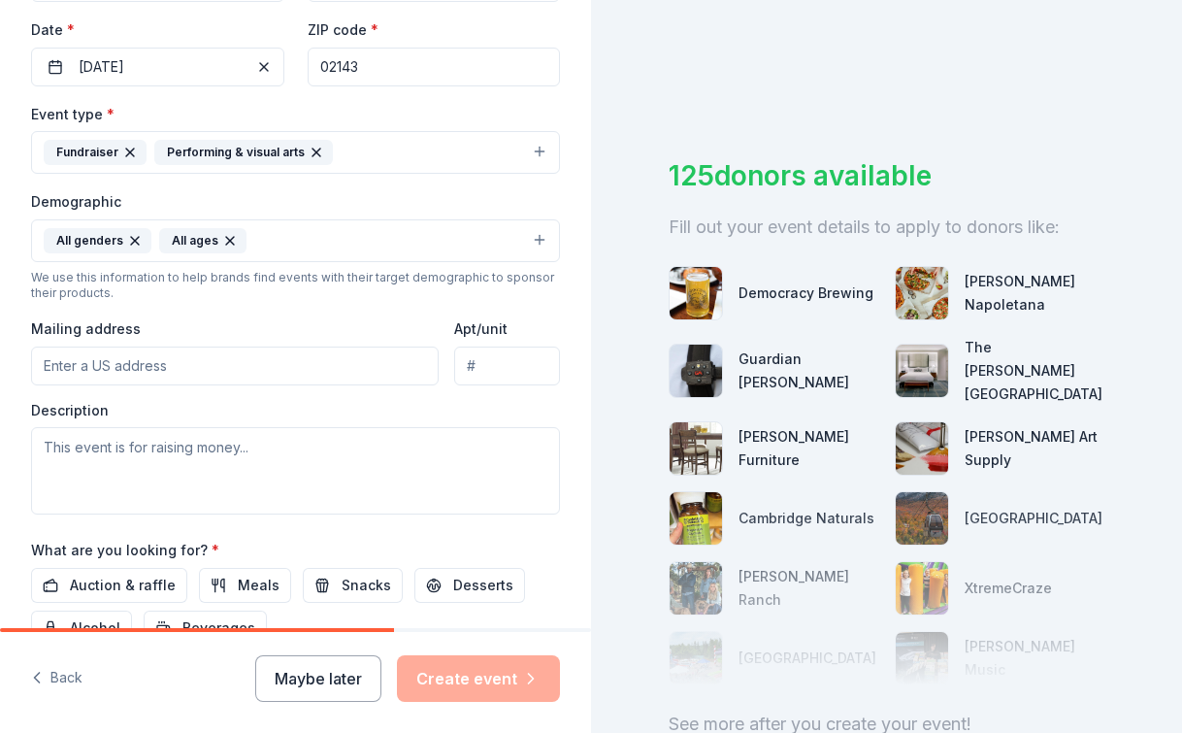
scroll to position [438, 0]
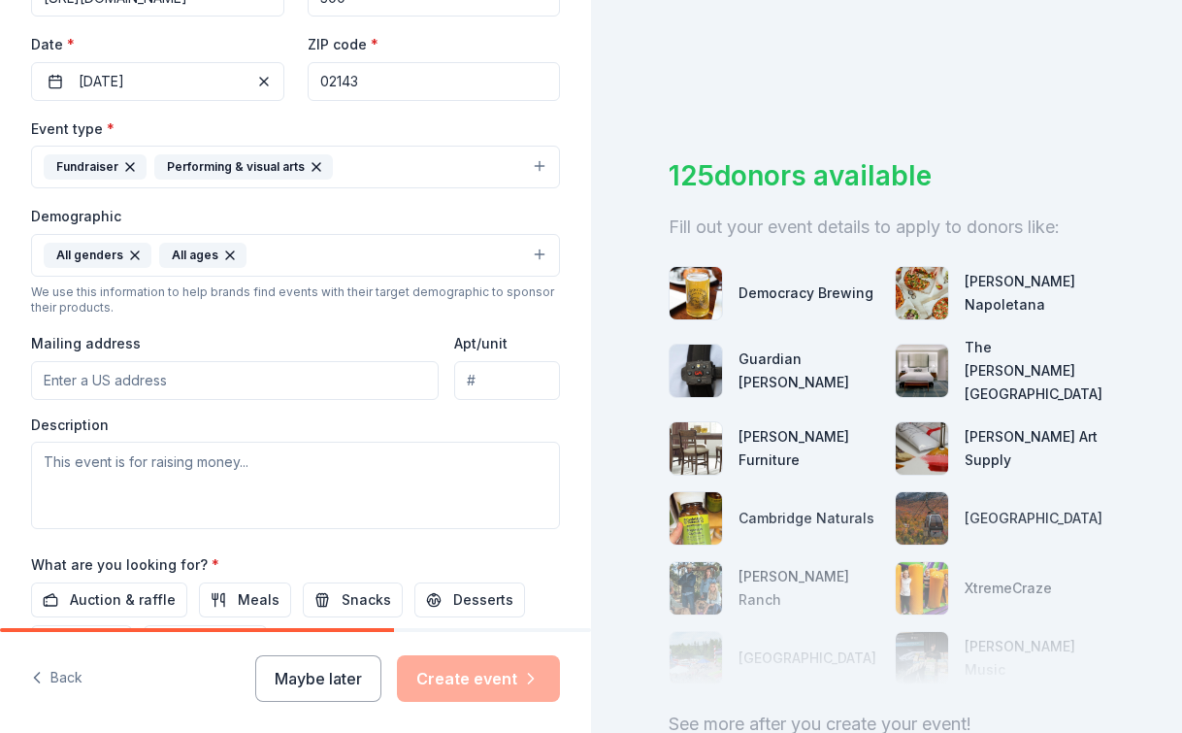
click at [205, 381] on input "Mailing address" at bounding box center [235, 380] width 408 height 39
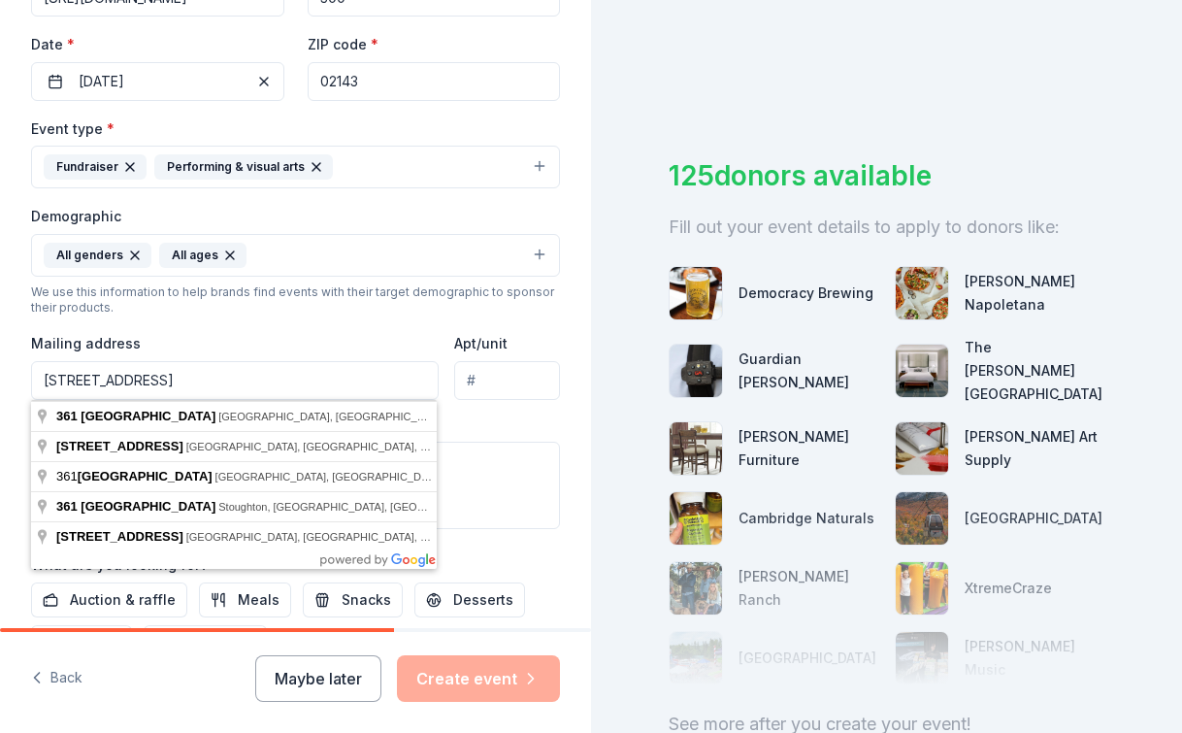
click at [209, 386] on input "[STREET_ADDRESS]" at bounding box center [235, 380] width 408 height 39
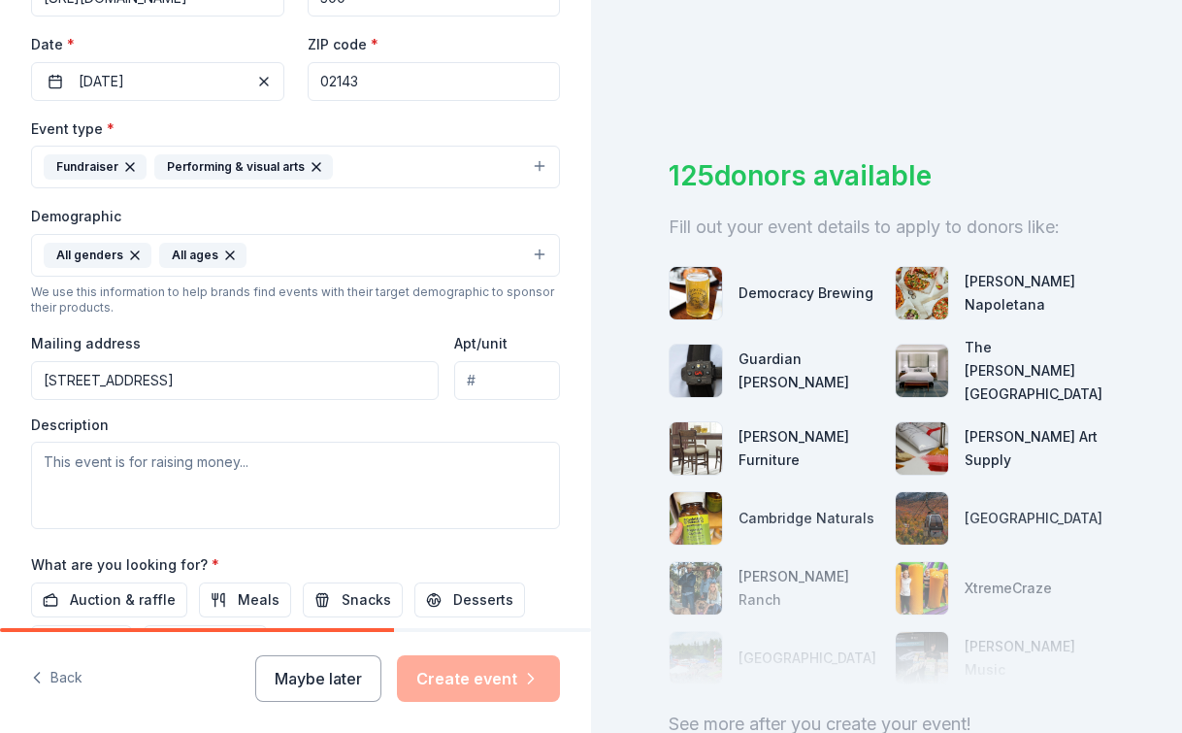
type input "[STREET_ADDRESS]"
click at [307, 425] on div "Description" at bounding box center [295, 472] width 529 height 114
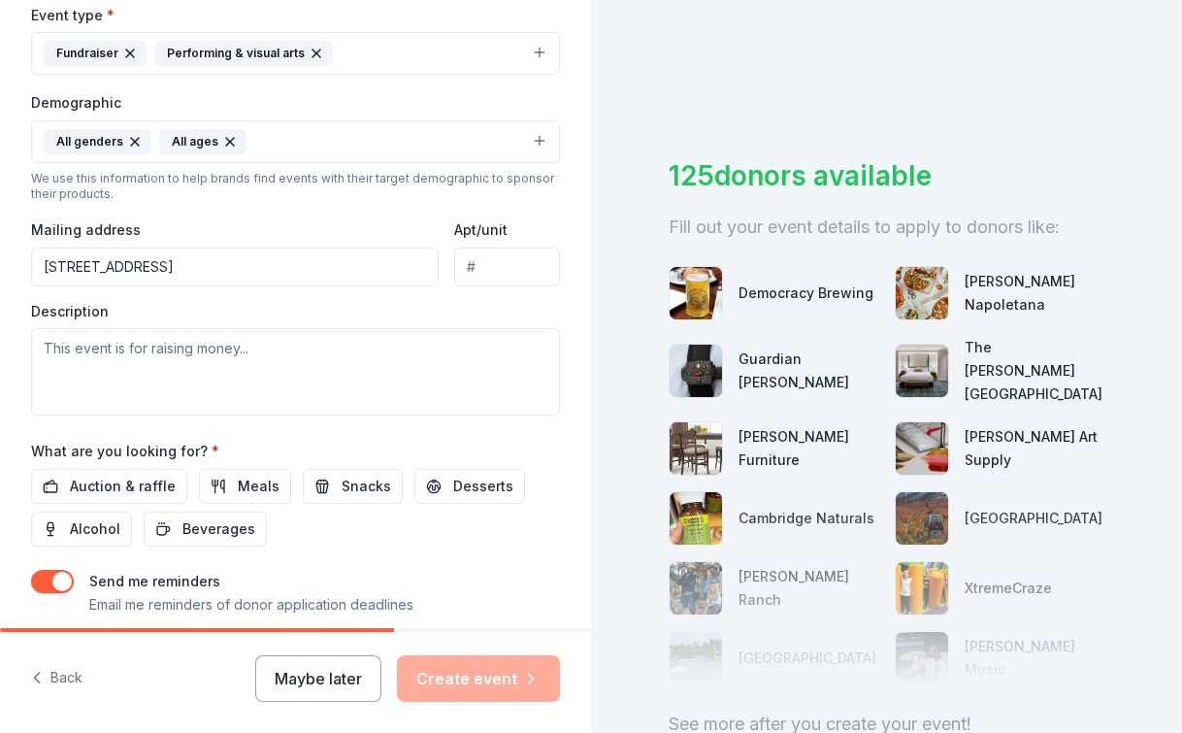
scroll to position [434, 0]
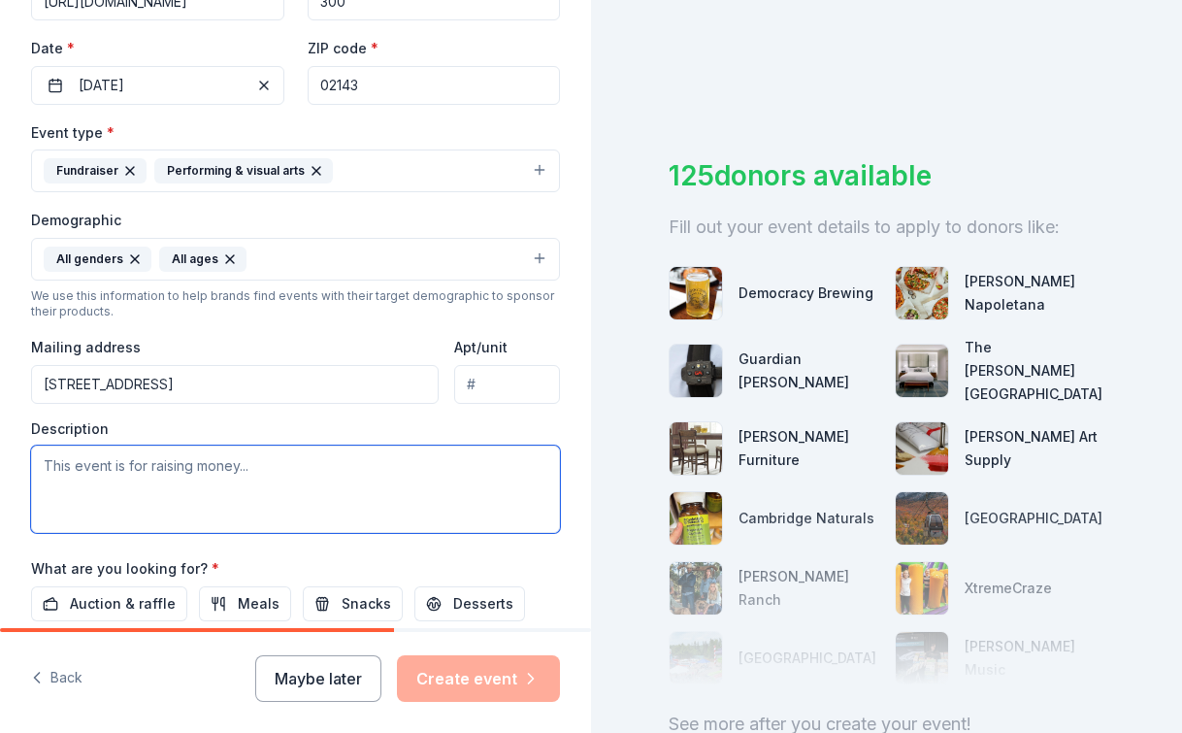
click at [123, 475] on textarea at bounding box center [295, 488] width 529 height 87
paste textarea "Loremi Do si ametc ad elitsedd eius tem incidi utlabor etdo ma al Enimad, Minim…"
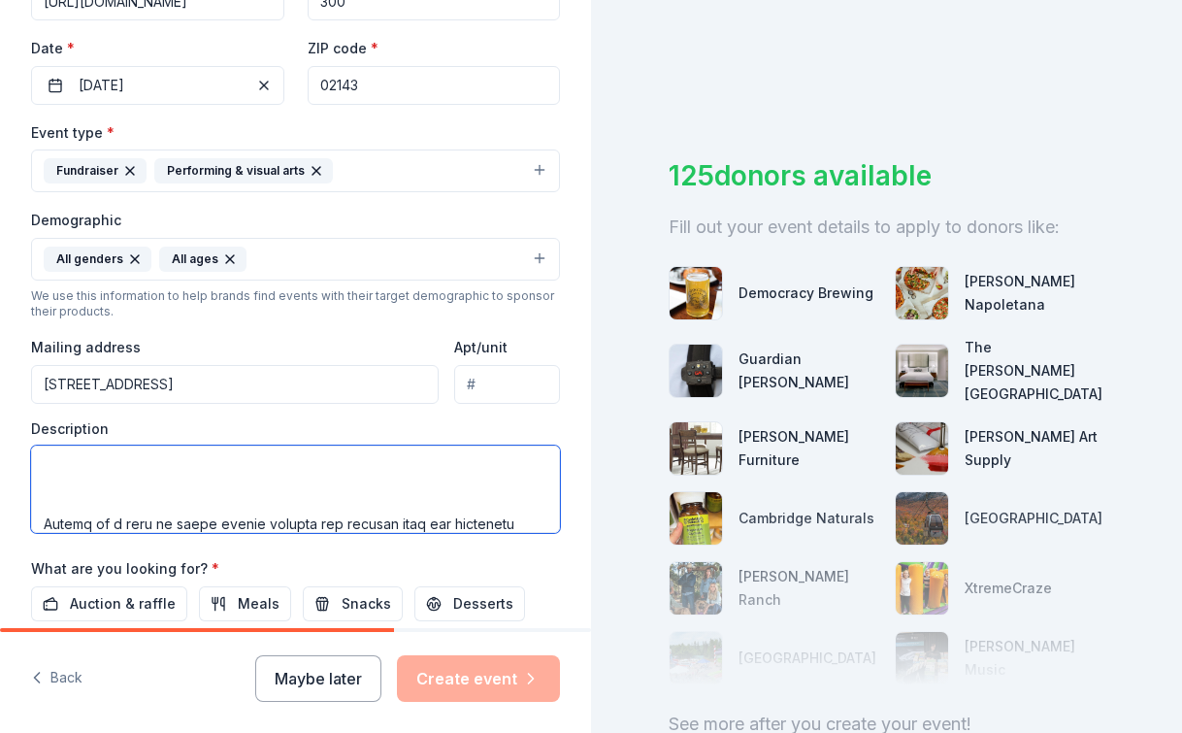
scroll to position [243, 0]
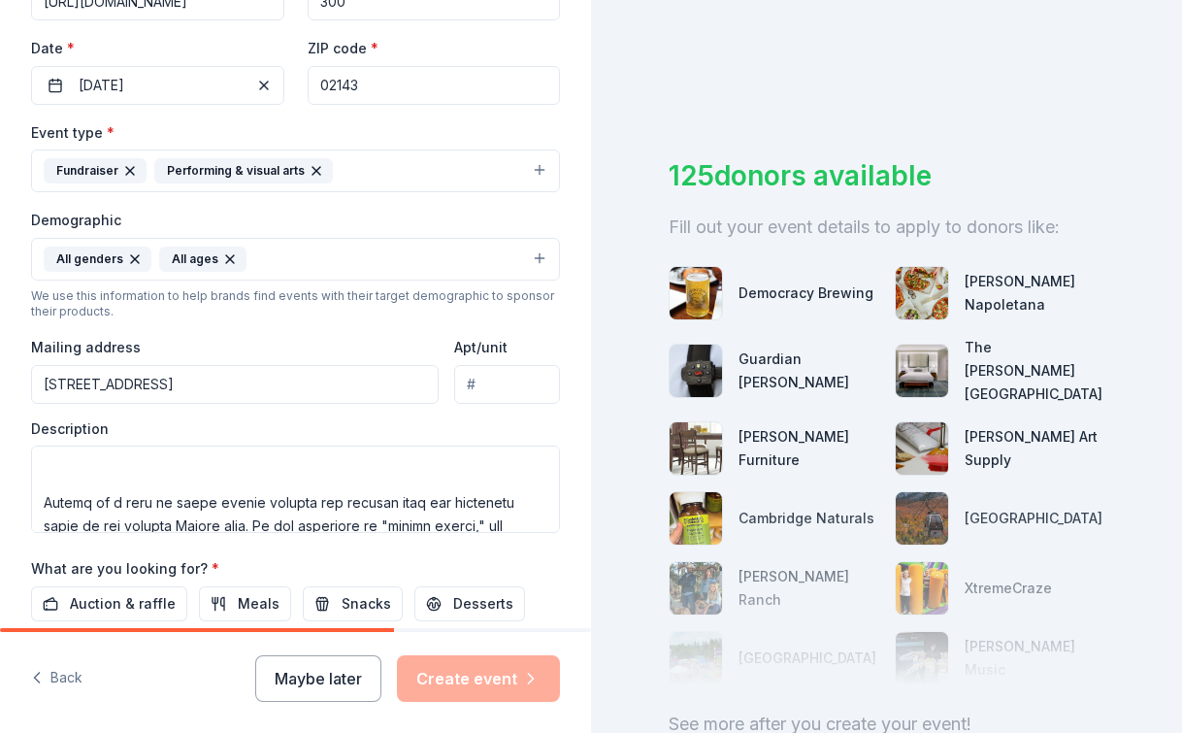
click at [70, 435] on label "Description" at bounding box center [70, 428] width 78 height 19
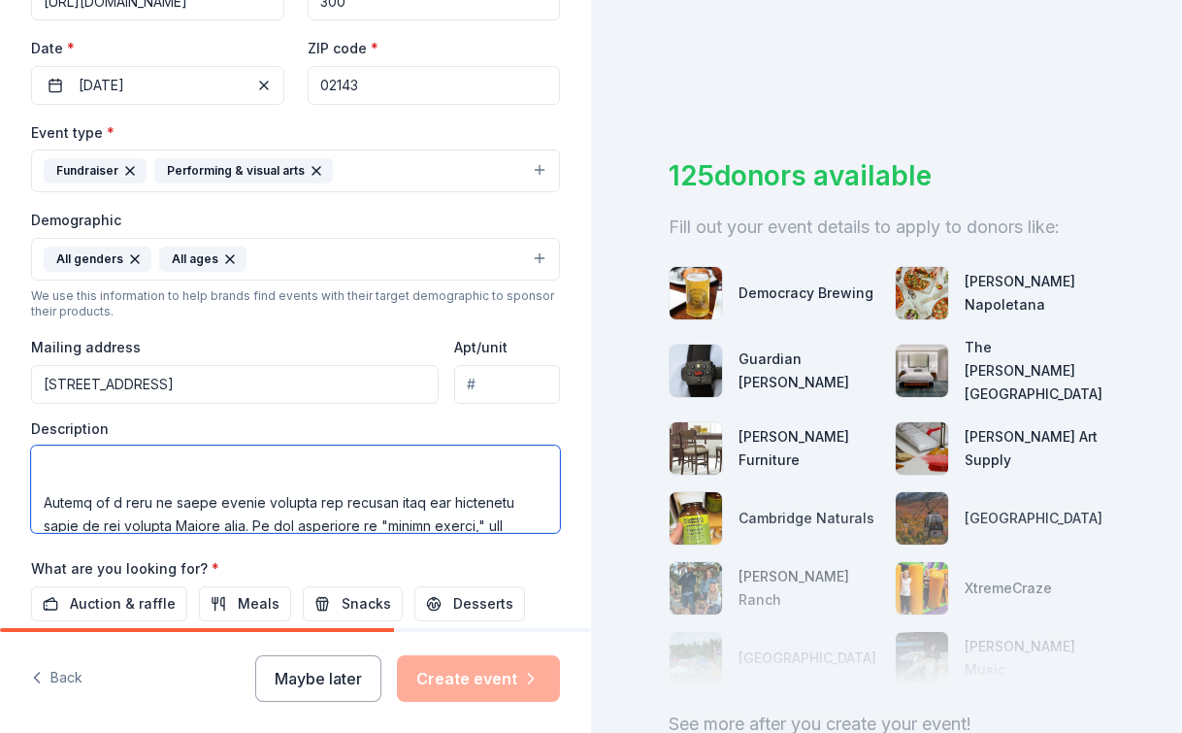
click at [70, 475] on textarea at bounding box center [295, 488] width 529 height 87
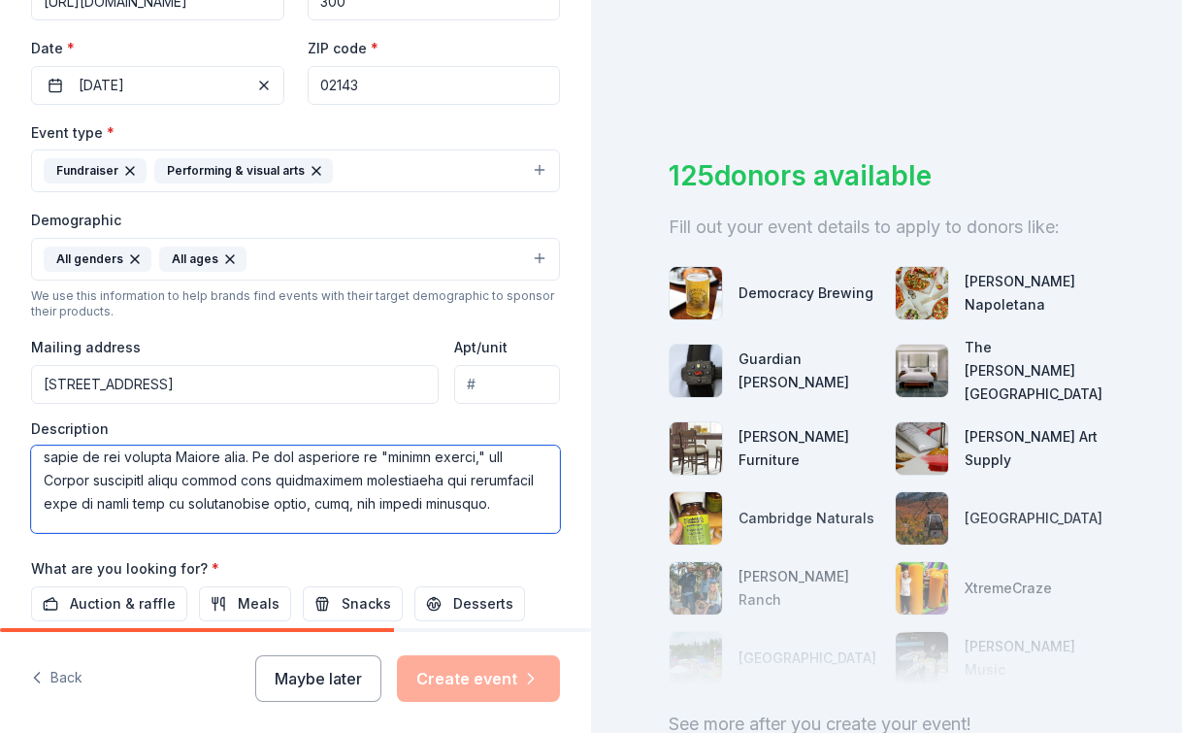
scroll to position [321, 0]
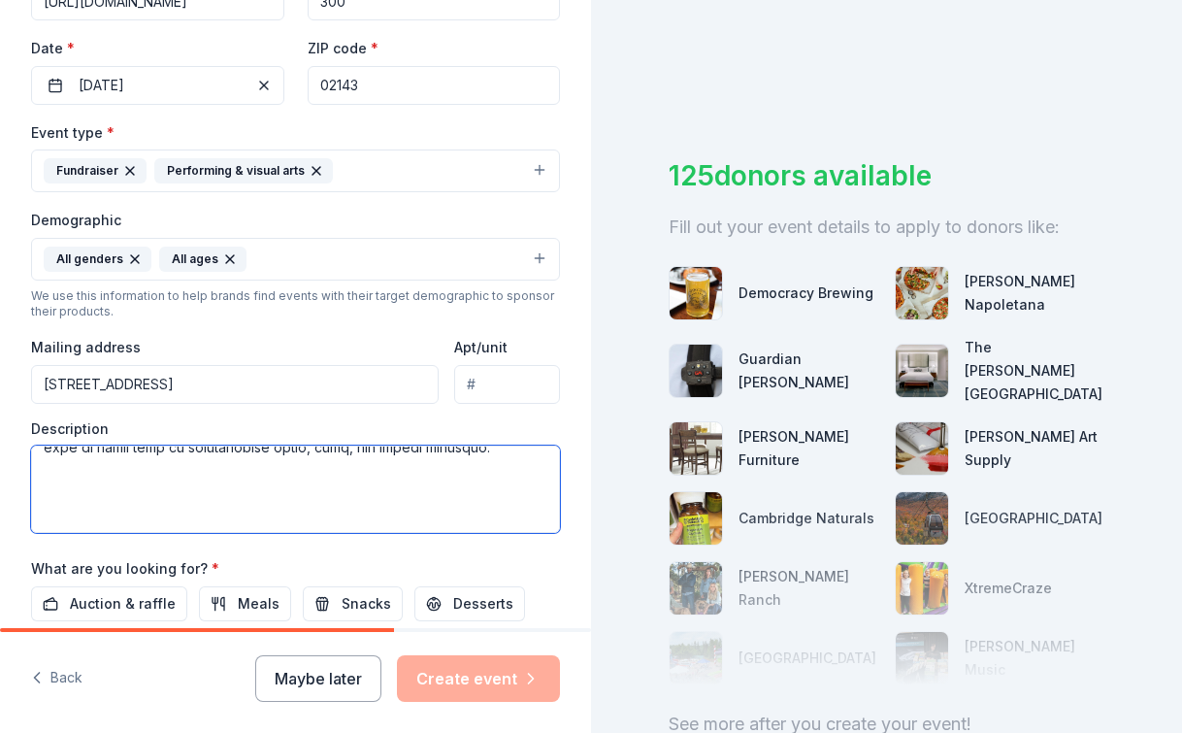
click at [66, 498] on textarea at bounding box center [295, 488] width 529 height 87
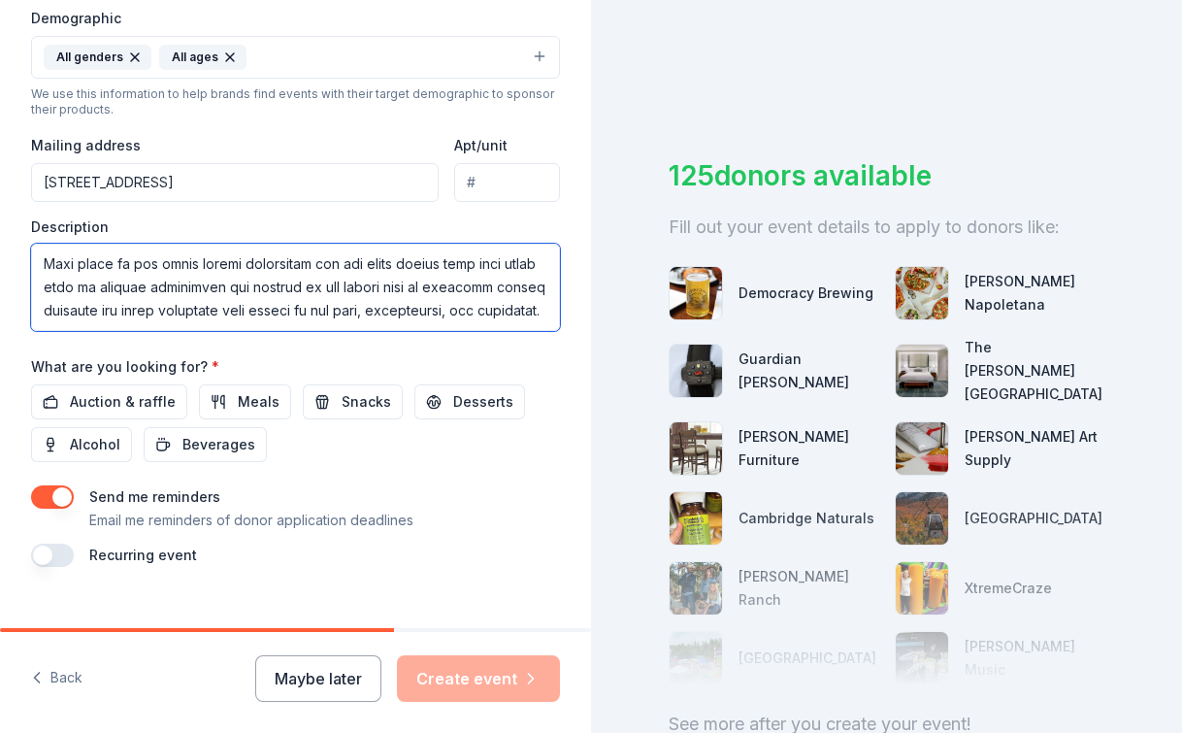
scroll to position [642, 0]
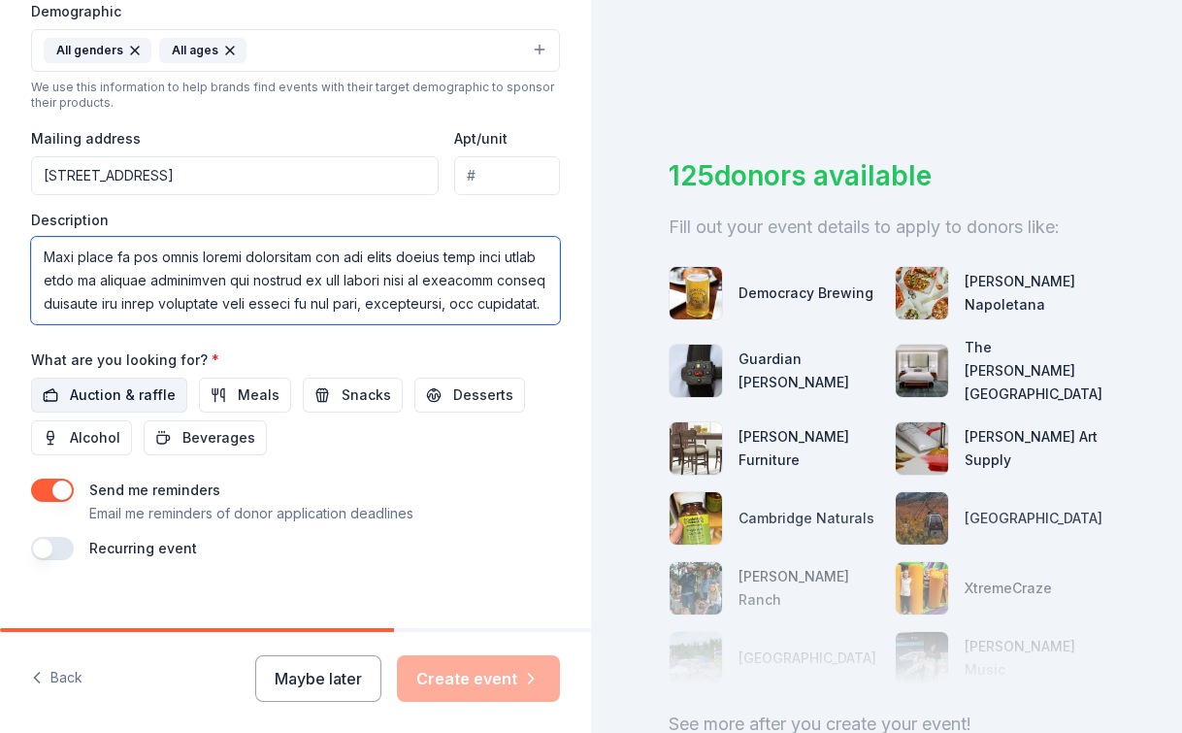
type textarea "Loremi Do si ametc ad elitsedd eius tem incidi utlabor etdo ma al Enimad, Minim…"
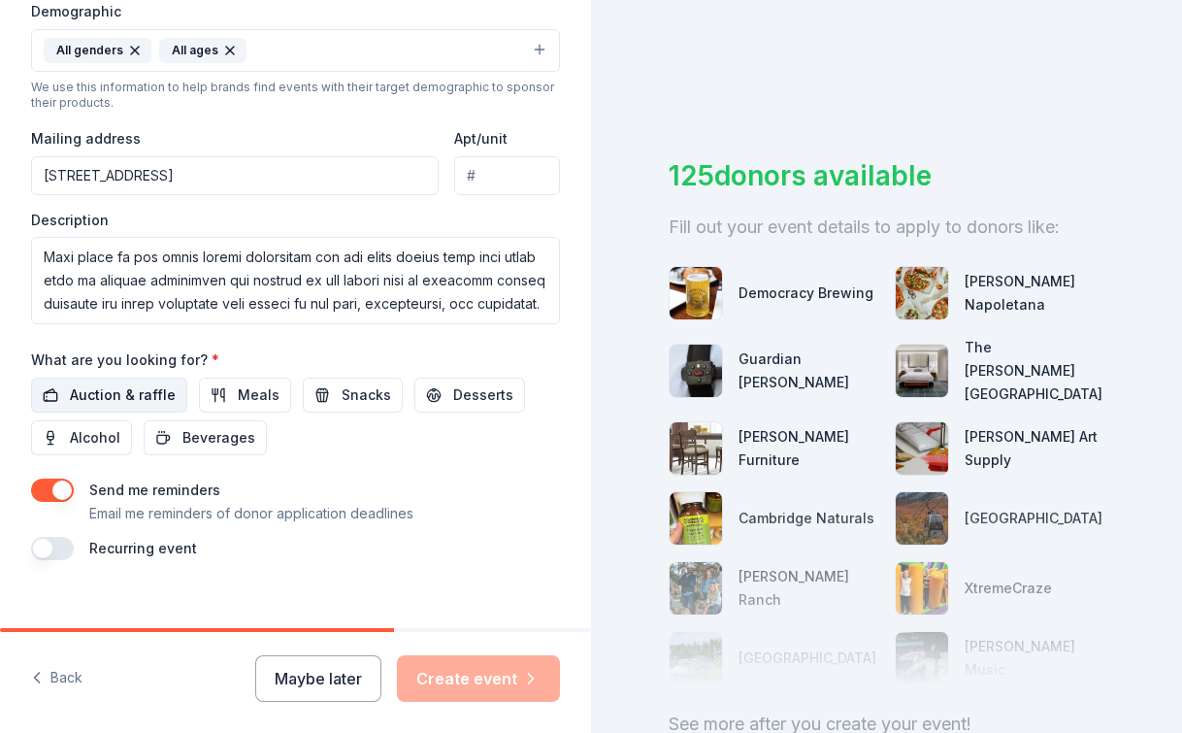
click at [159, 405] on span "Auction & raffle" at bounding box center [123, 394] width 106 height 23
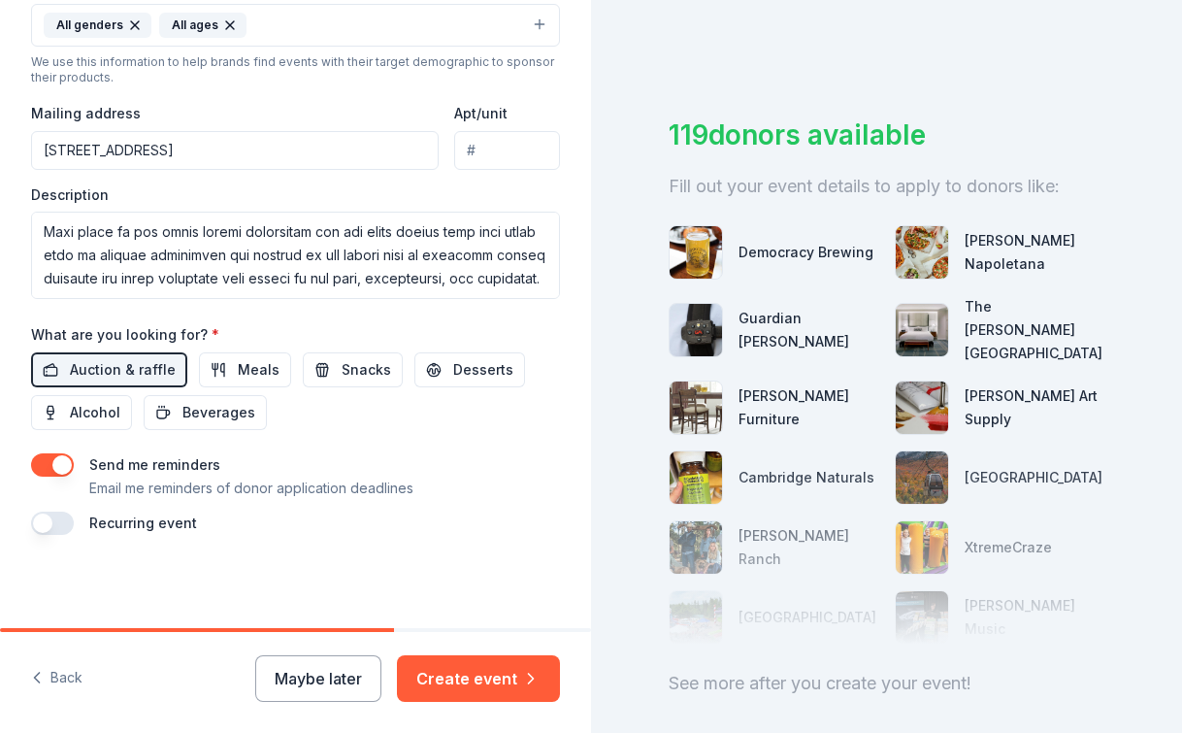
scroll to position [72, 0]
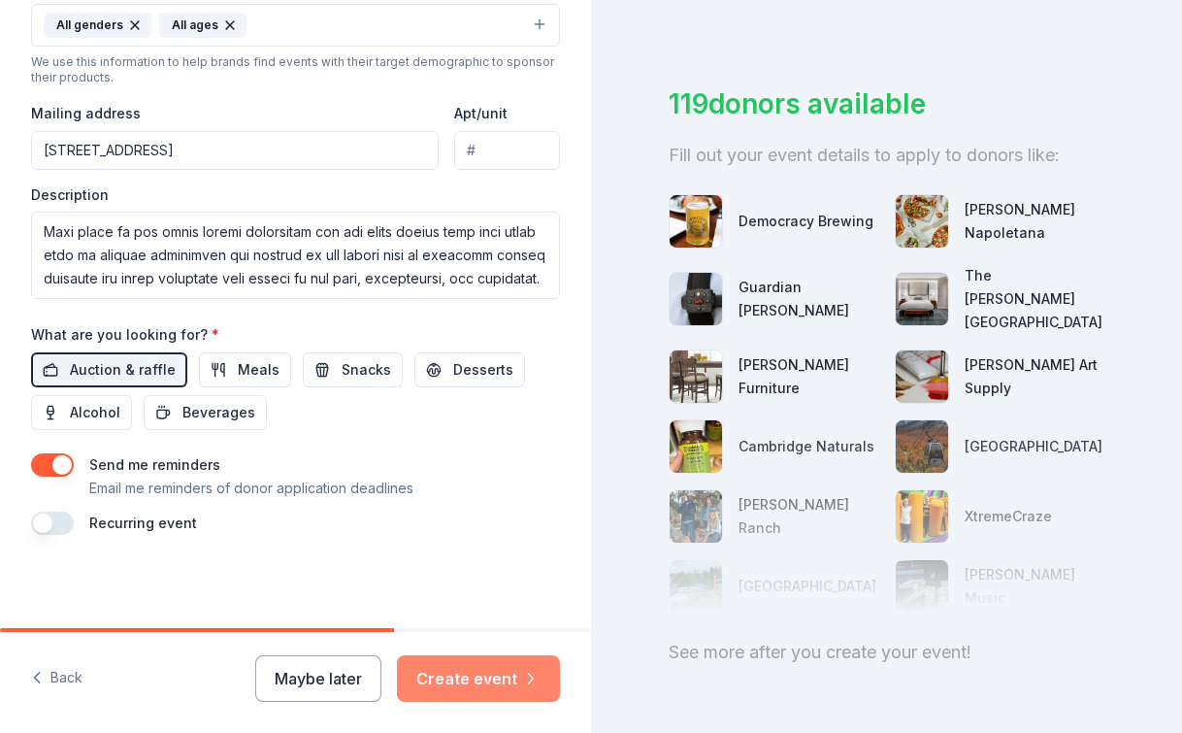
click at [527, 672] on icon "button" at bounding box center [530, 678] width 19 height 19
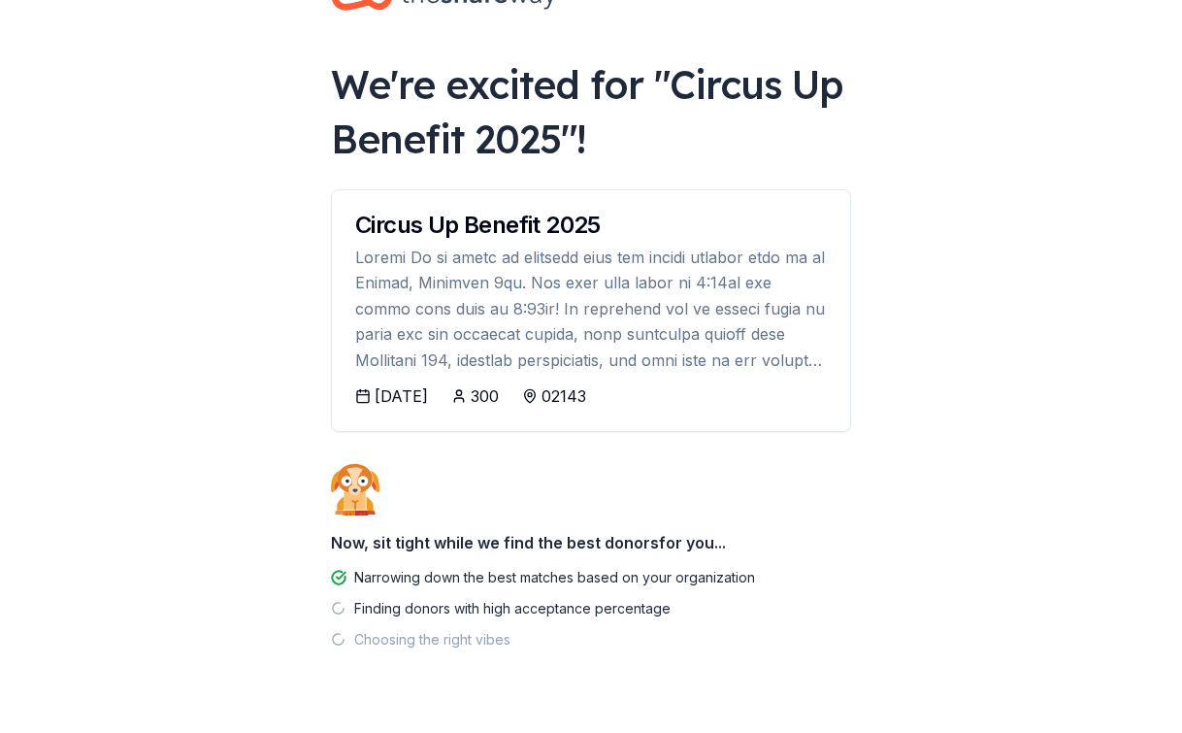
scroll to position [113, 0]
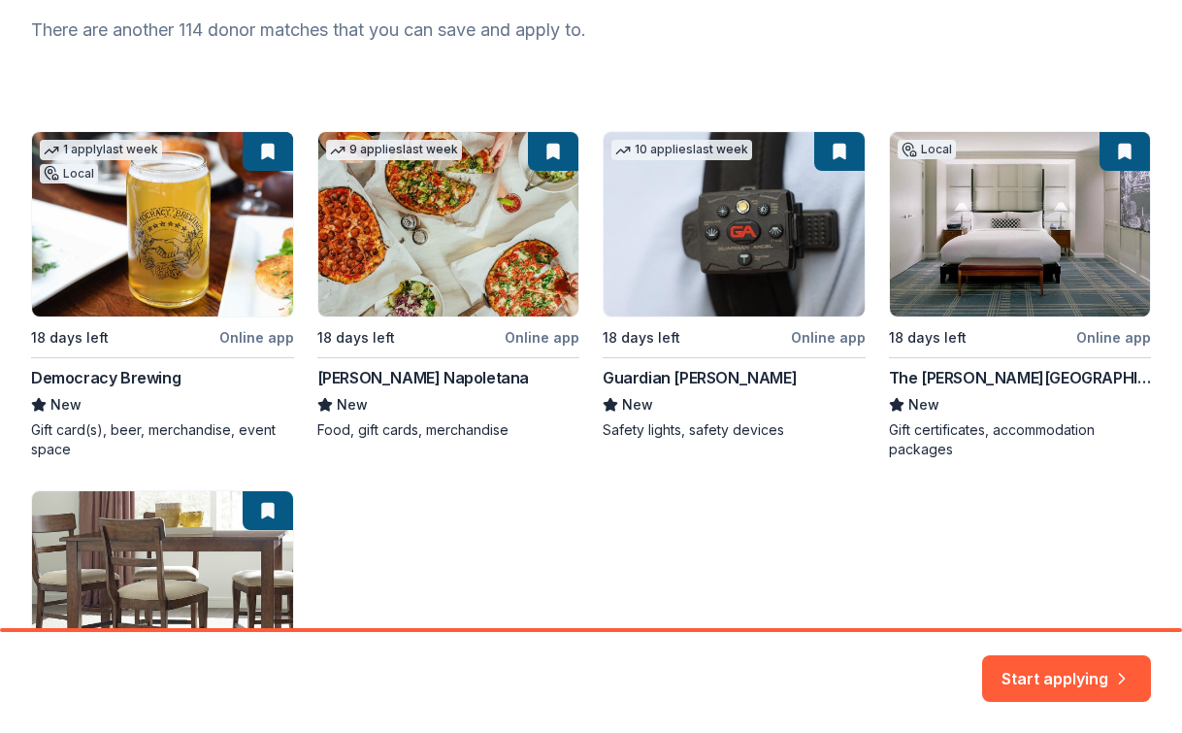
scroll to position [228, 0]
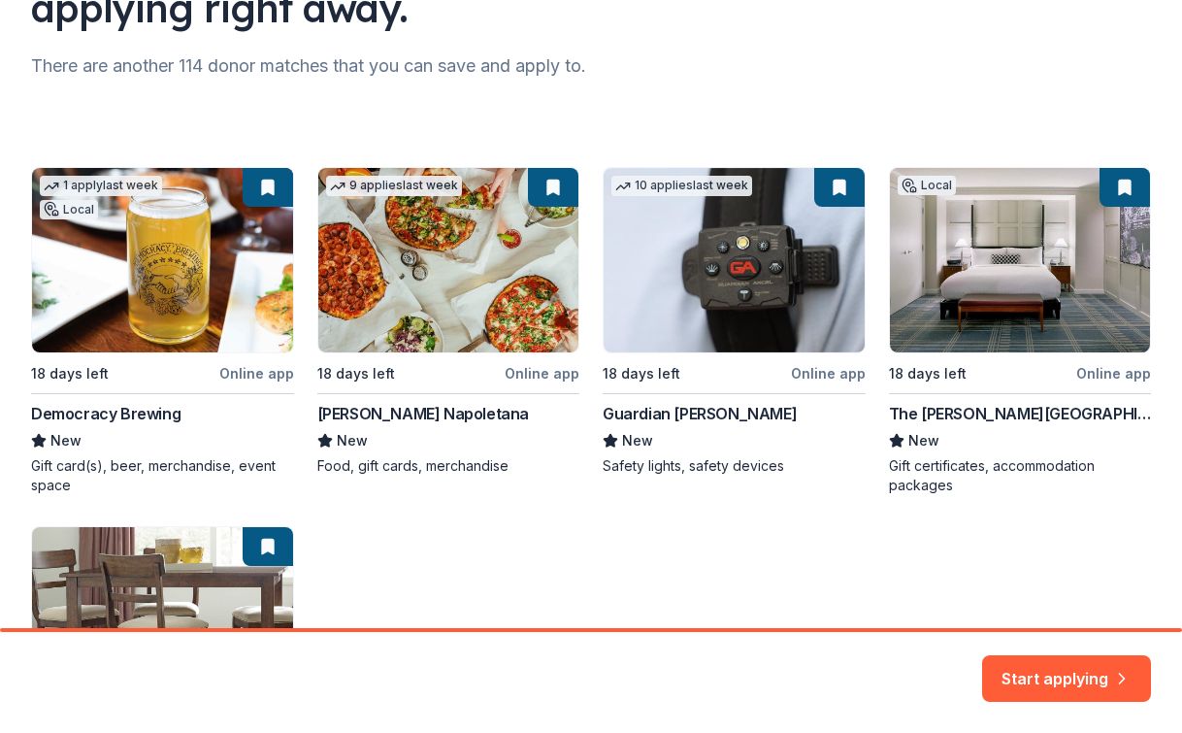
click at [542, 371] on div "1 apply last week Local 18 days left Online app Democracy Brewing New Gift card…" at bounding box center [591, 501] width 1120 height 668
click at [1088, 669] on button "Start applying" at bounding box center [1066, 666] width 169 height 47
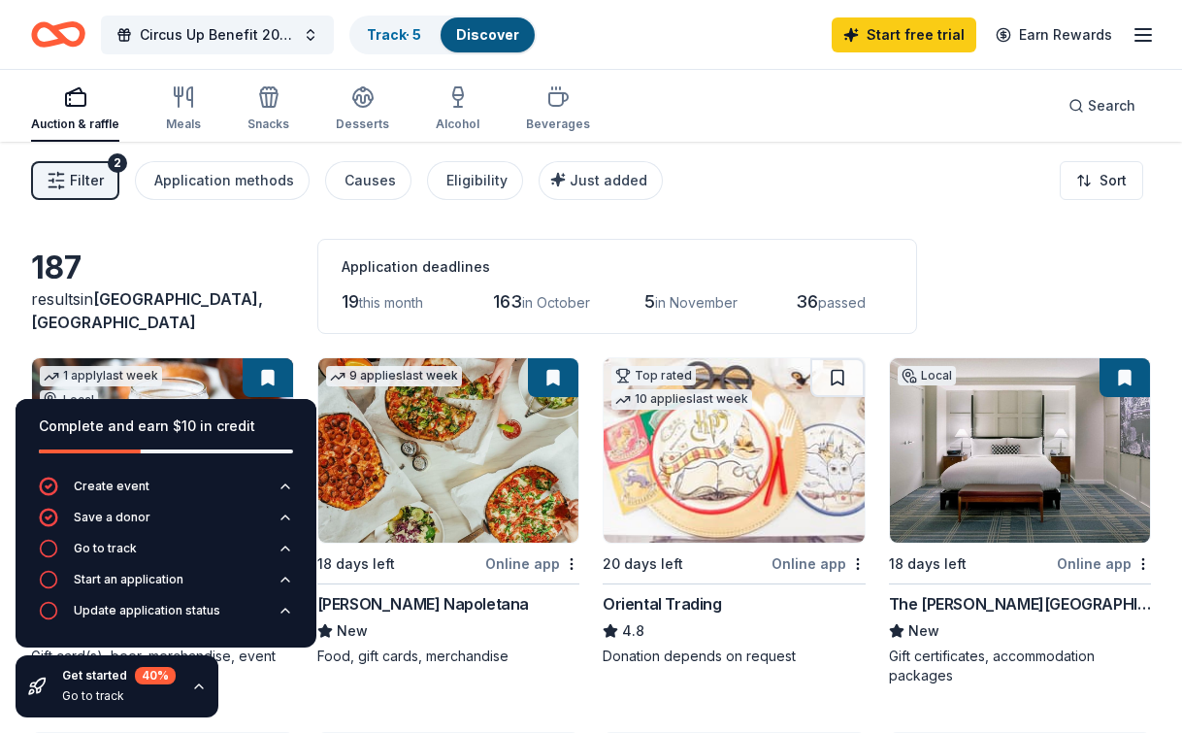
click at [111, 543] on div "Go to track" at bounding box center [105, 548] width 63 height 16
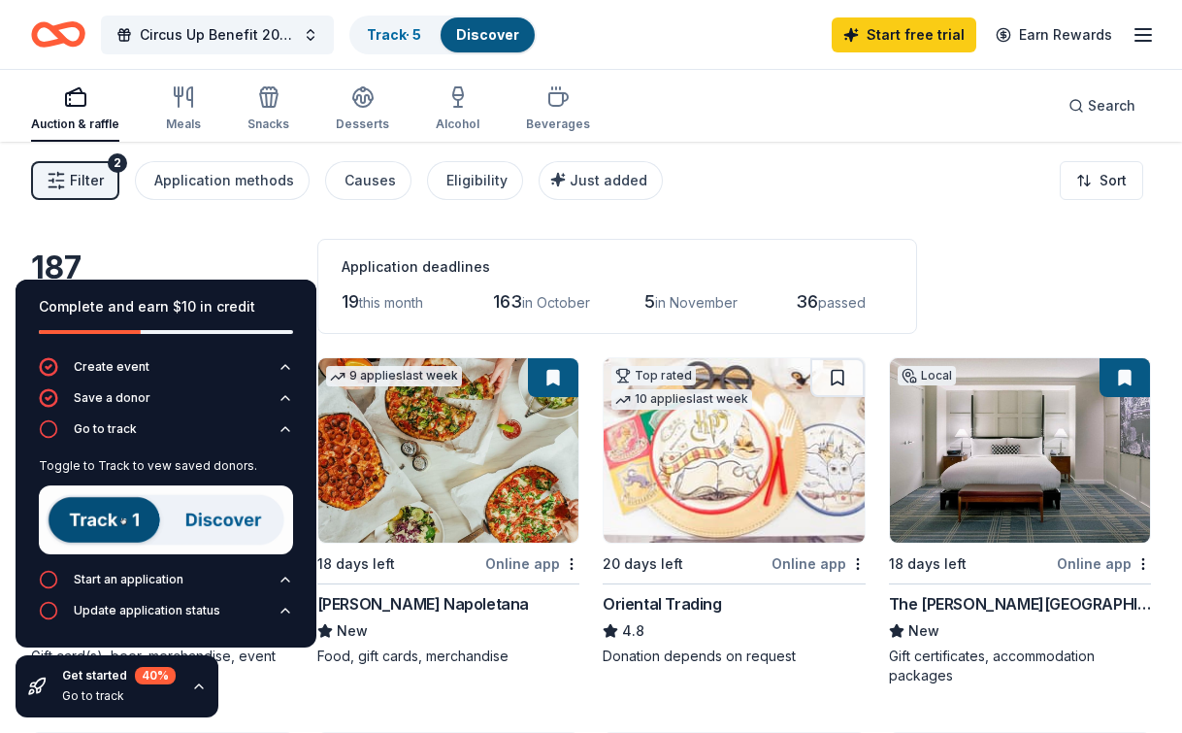
click at [123, 524] on img at bounding box center [166, 519] width 254 height 69
click at [196, 529] on img at bounding box center [166, 519] width 254 height 69
click at [392, 35] on link "Track · 5" at bounding box center [394, 34] width 54 height 16
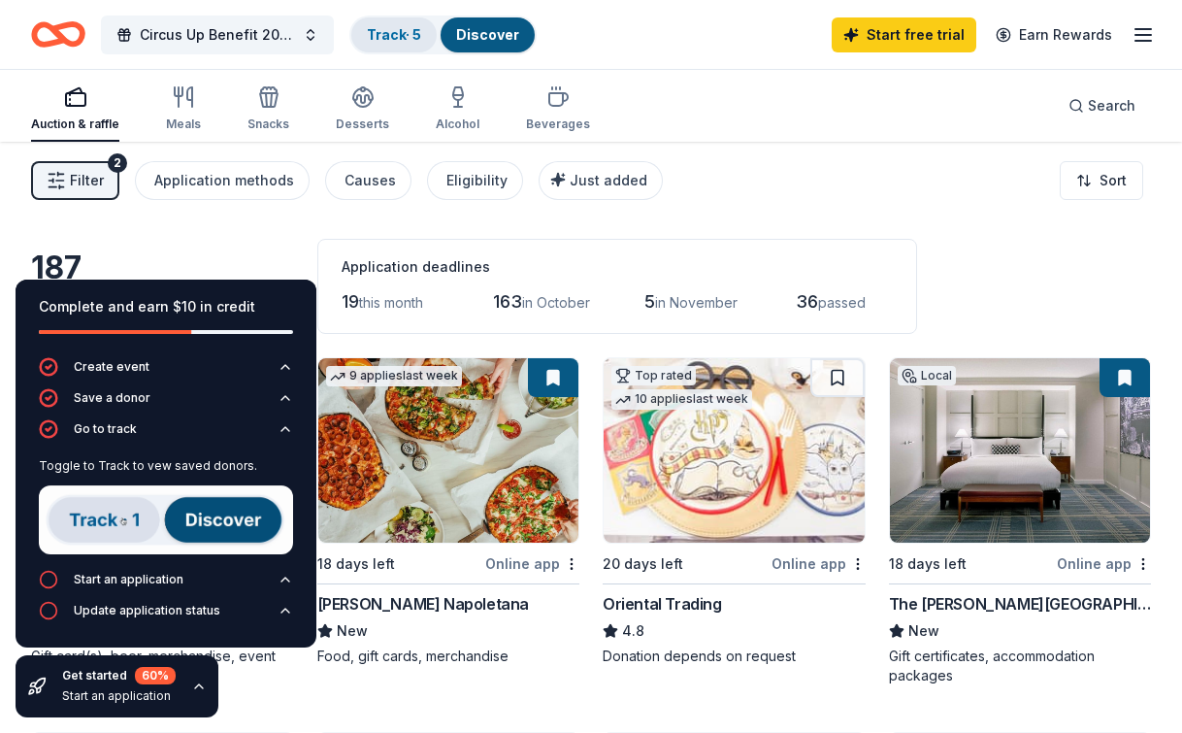
scroll to position [1, 0]
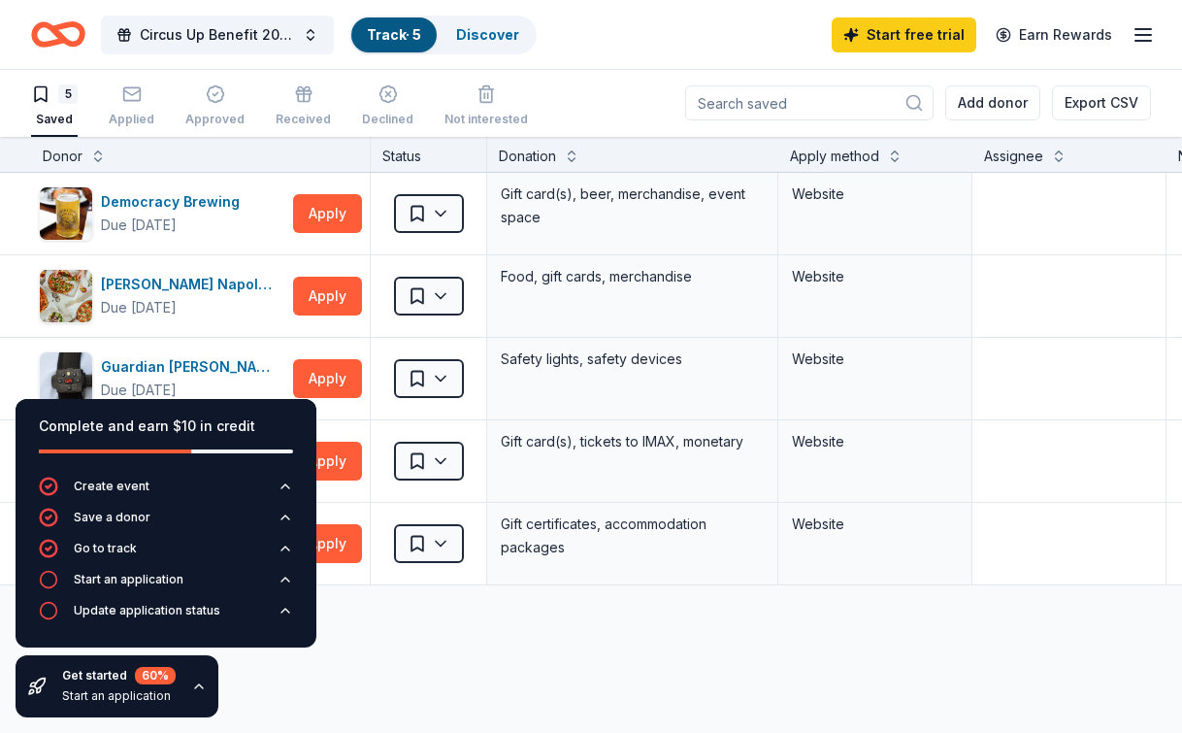
click at [417, 65] on div "Circus Up Benefit 2025 Track · 5 Discover Start free trial Earn Rewards" at bounding box center [591, 34] width 1182 height 69
click at [586, 77] on div "5 Saved Applied Approved Received Declined Not interested Add donor Export CSV" at bounding box center [591, 103] width 1120 height 68
click at [471, 26] on link "Discover" at bounding box center [487, 34] width 63 height 16
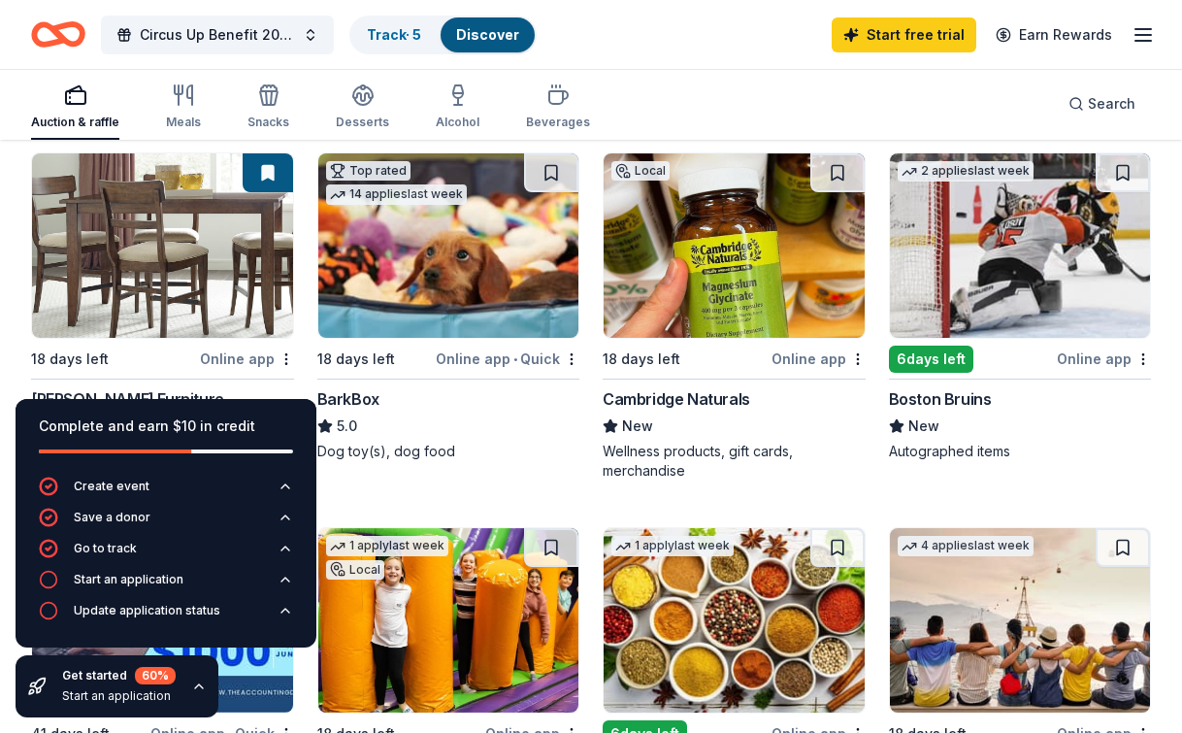
scroll to position [587, 0]
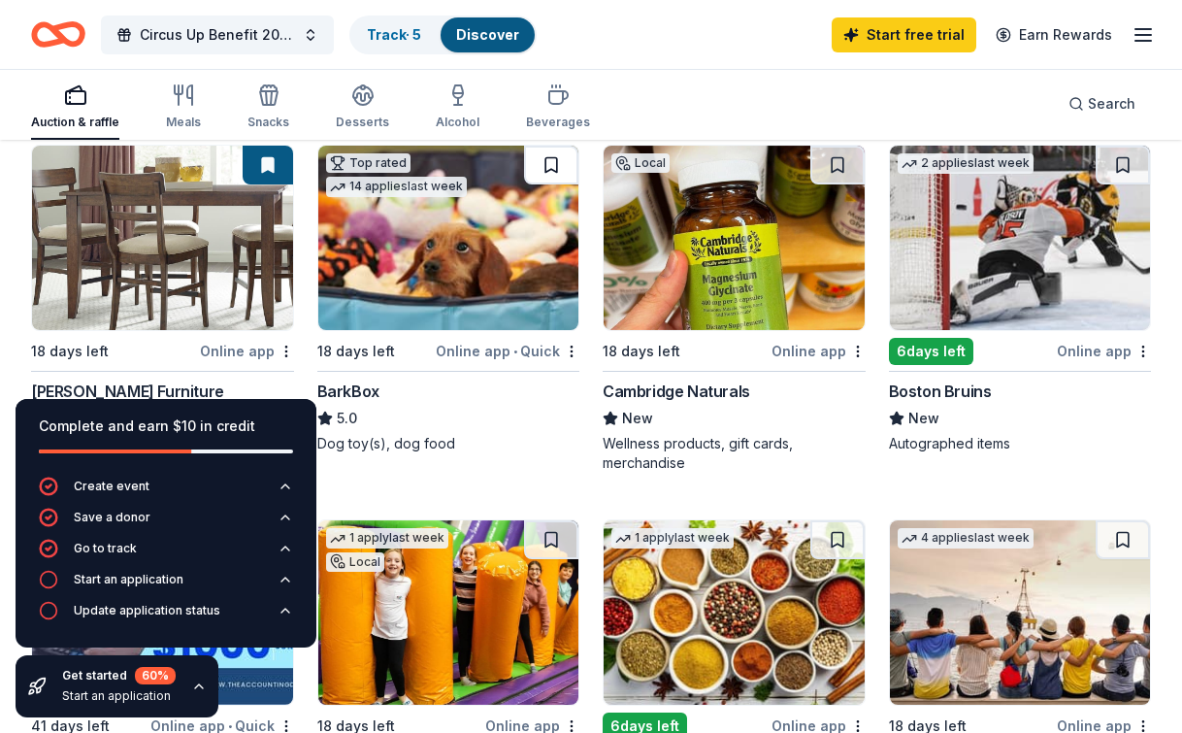
click at [548, 161] on button at bounding box center [551, 165] width 54 height 39
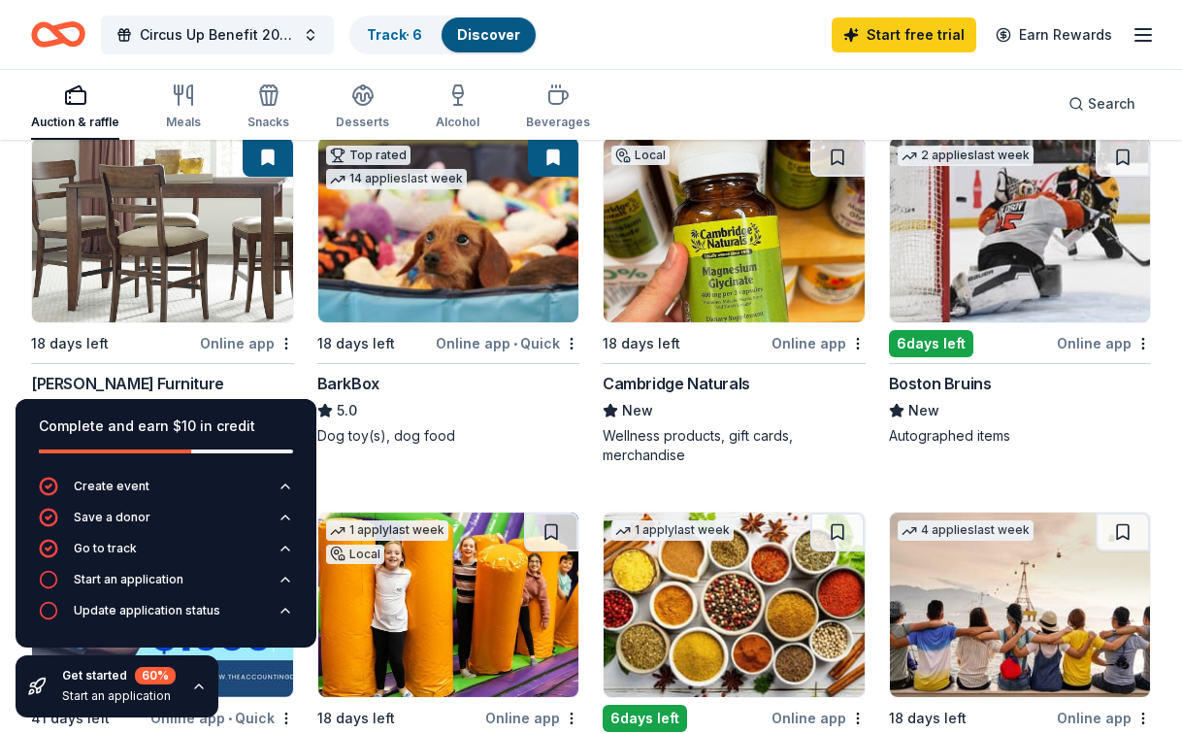
scroll to position [596, 0]
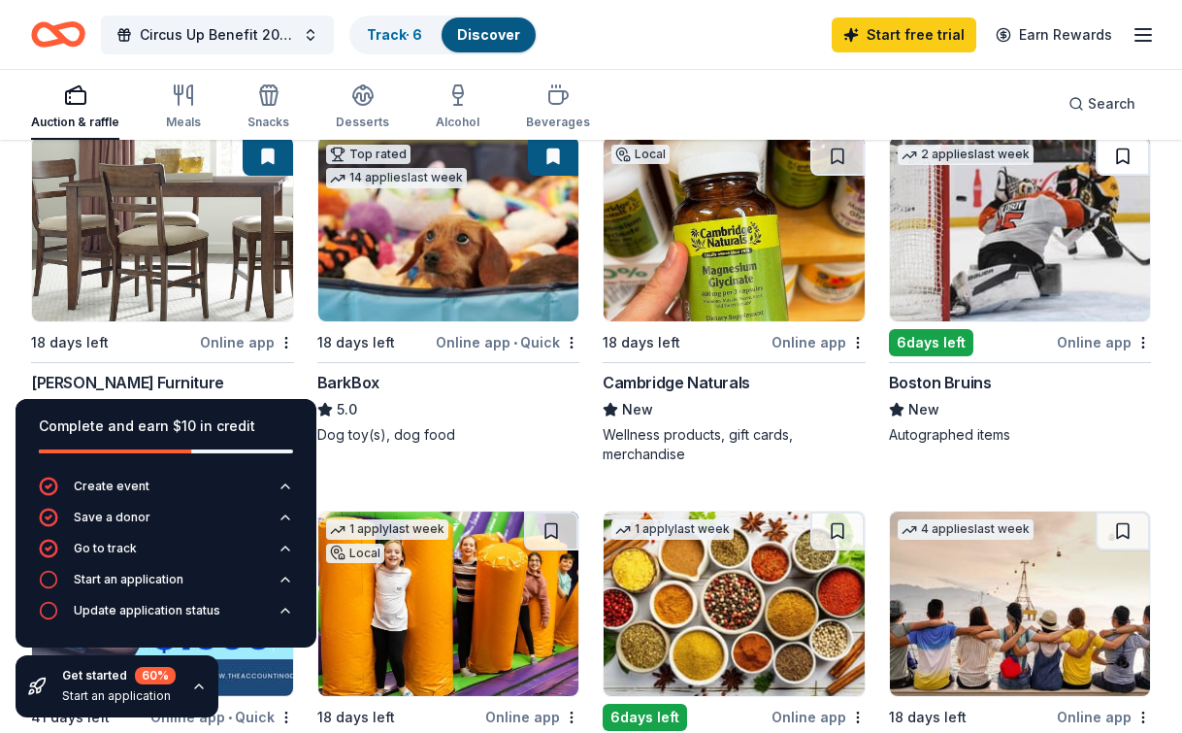
click at [1119, 151] on button at bounding box center [1122, 156] width 54 height 39
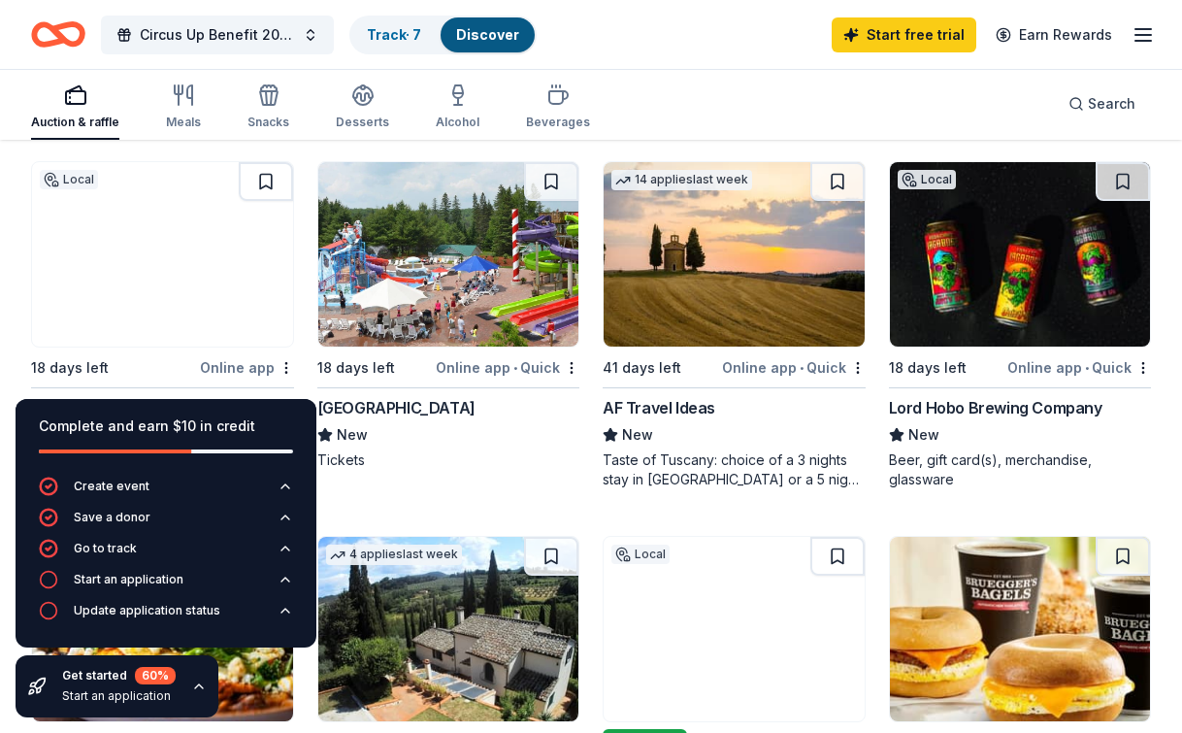
scroll to position [1317, 0]
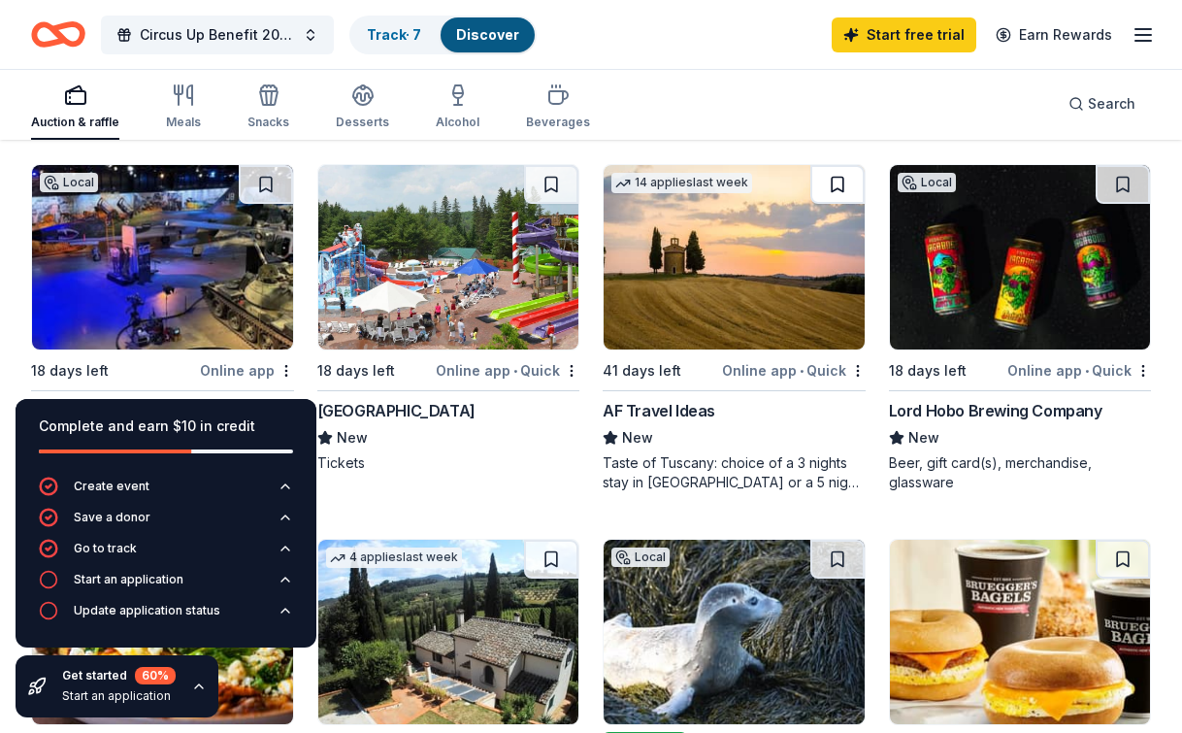
click at [838, 180] on button at bounding box center [837, 184] width 54 height 39
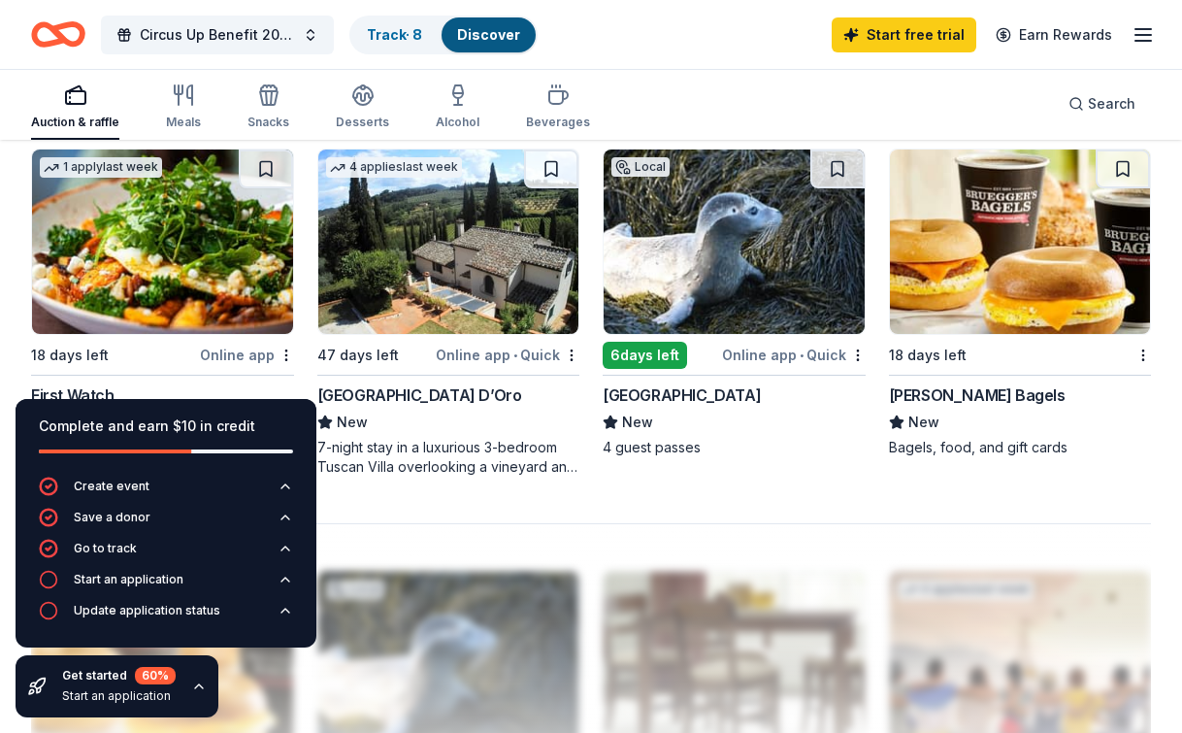
scroll to position [1713, 0]
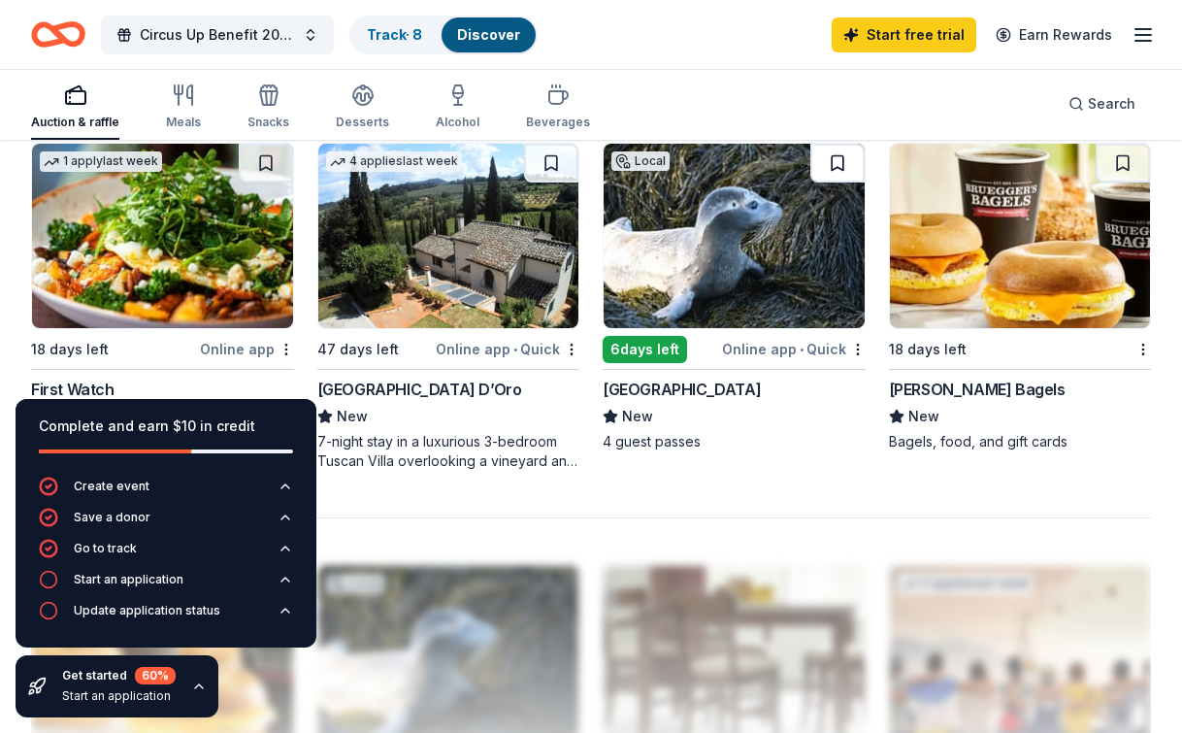
click at [835, 160] on button at bounding box center [837, 163] width 54 height 39
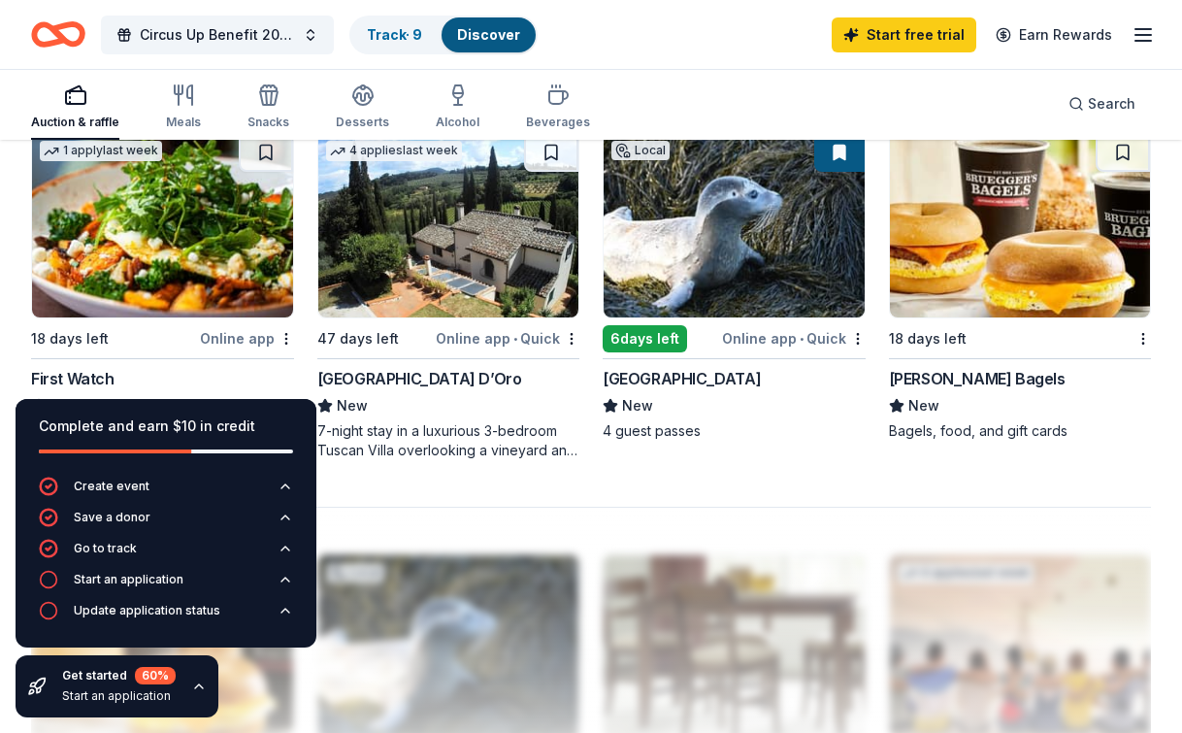
scroll to position [1709, 0]
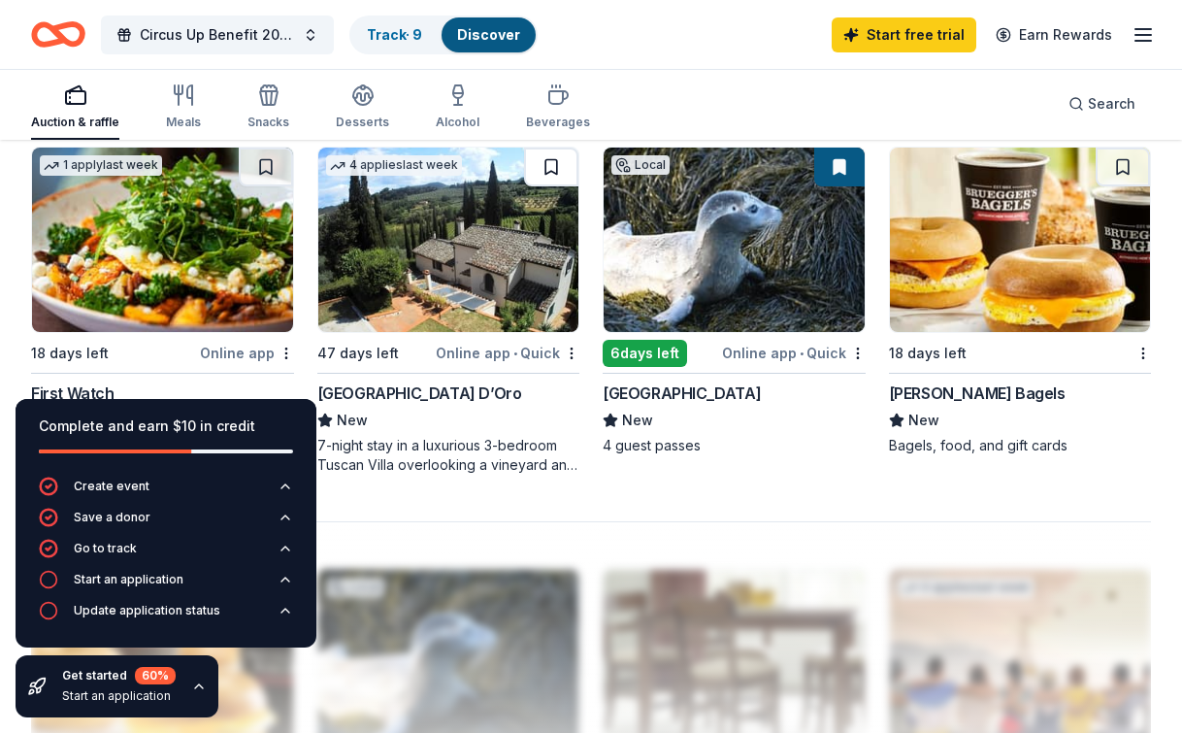
click at [542, 170] on button at bounding box center [551, 166] width 54 height 39
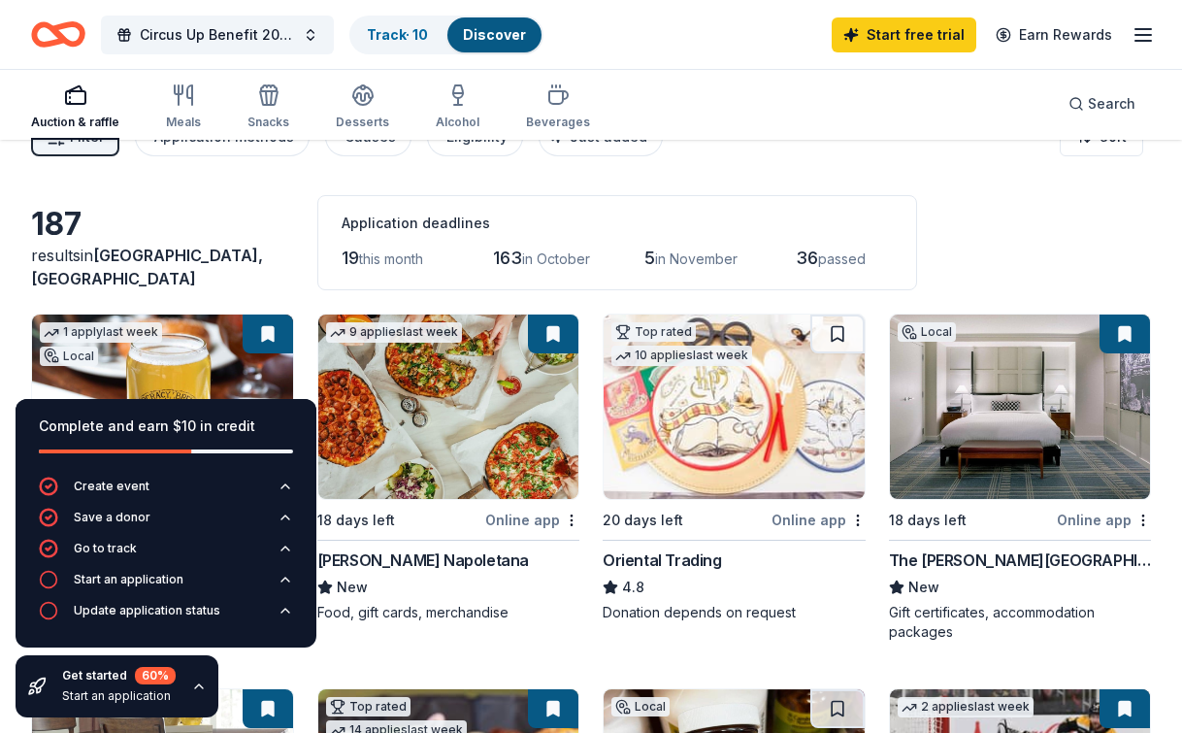
scroll to position [0, 0]
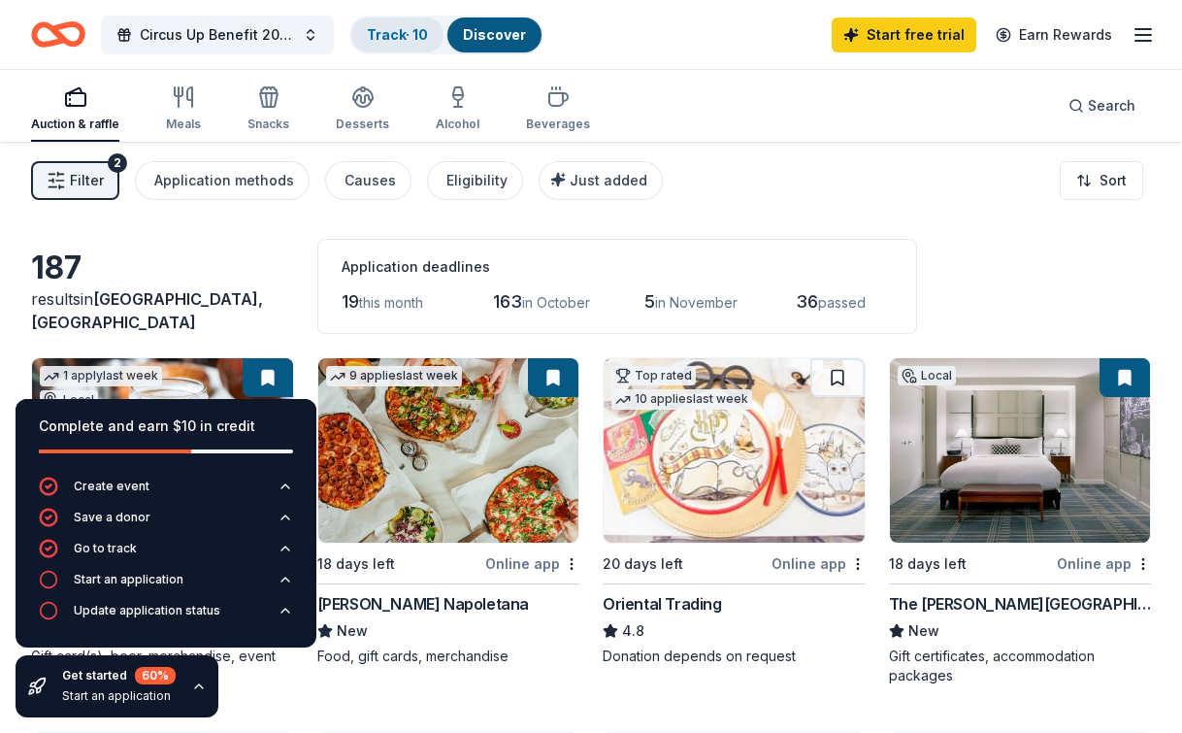
click at [387, 28] on link "Track · 10" at bounding box center [397, 34] width 61 height 16
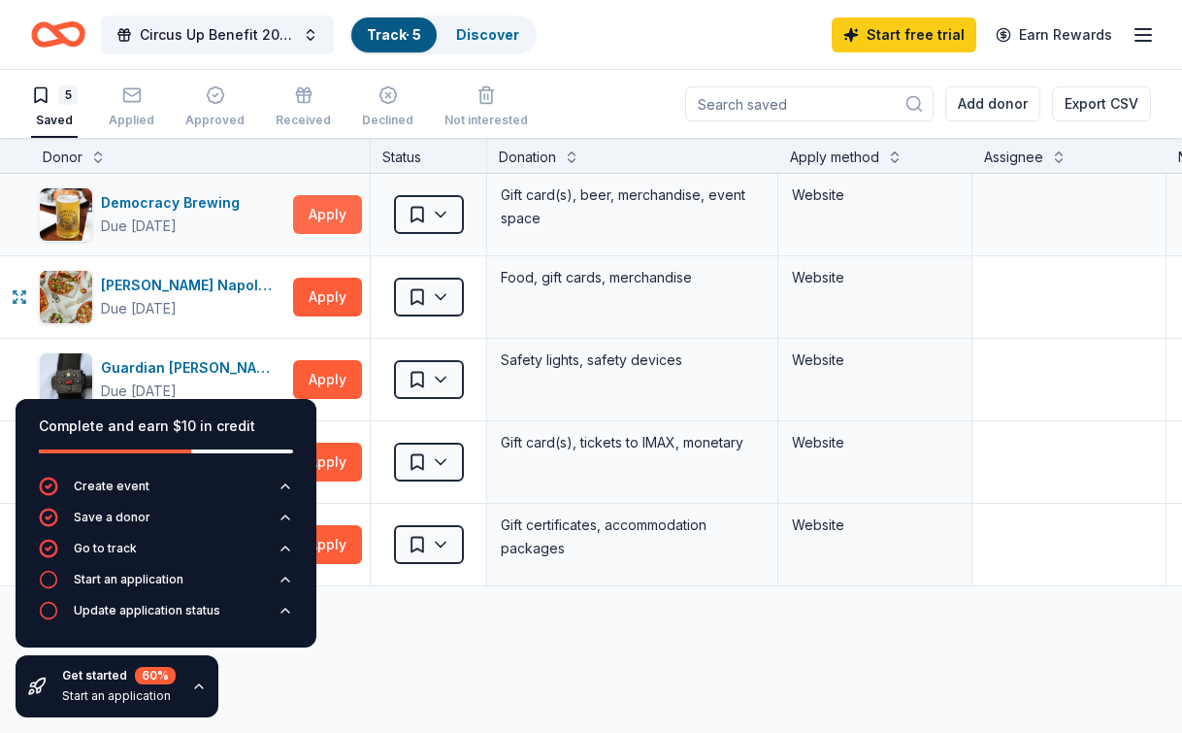
scroll to position [1, 0]
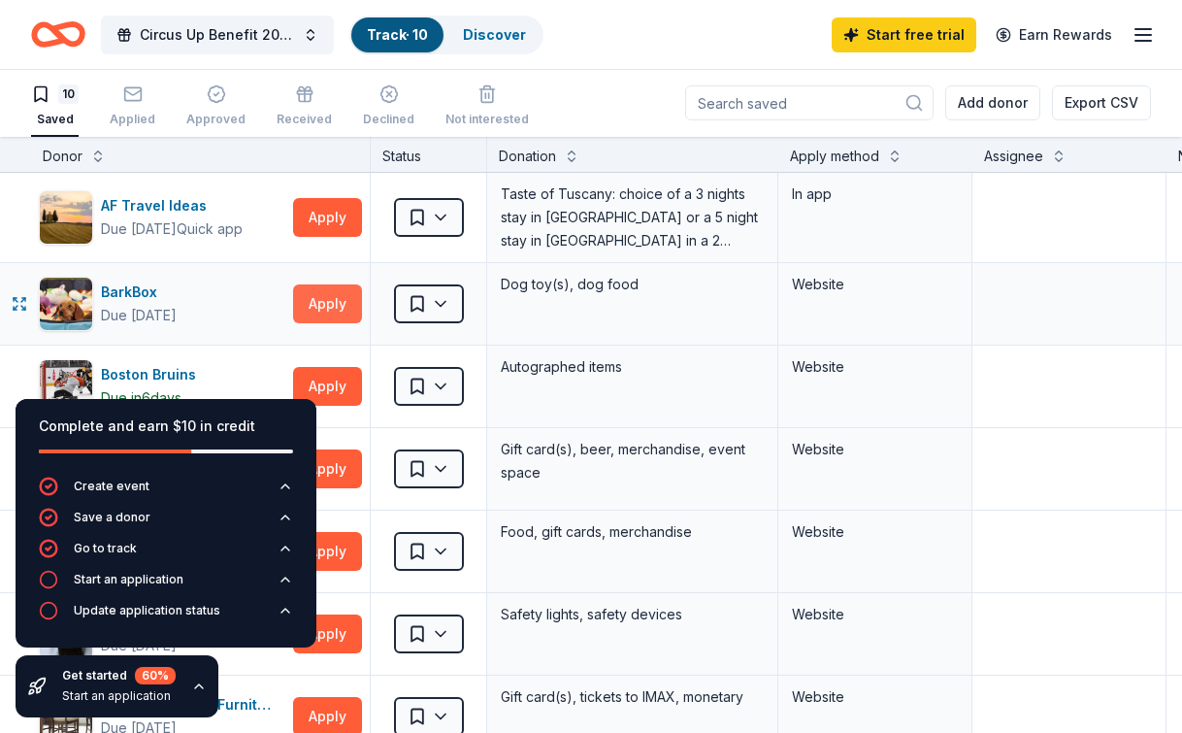
click at [337, 312] on button "Apply" at bounding box center [327, 303] width 69 height 39
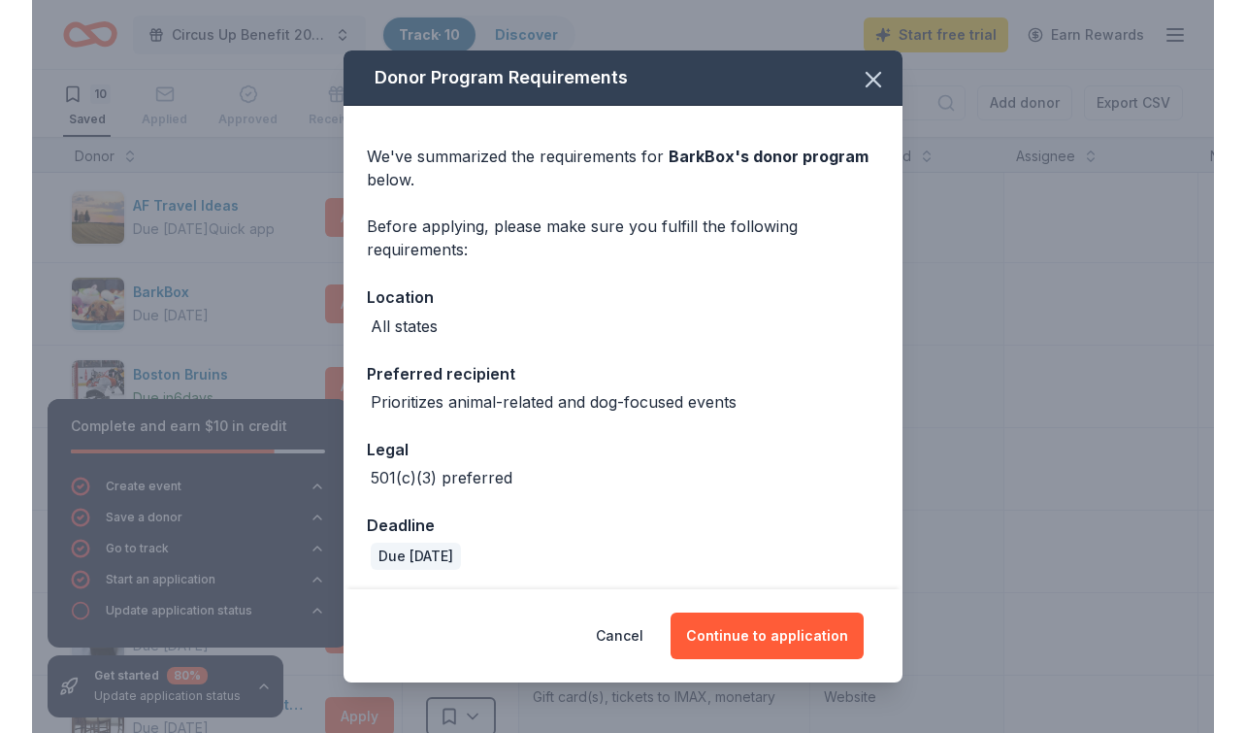
scroll to position [4, 0]
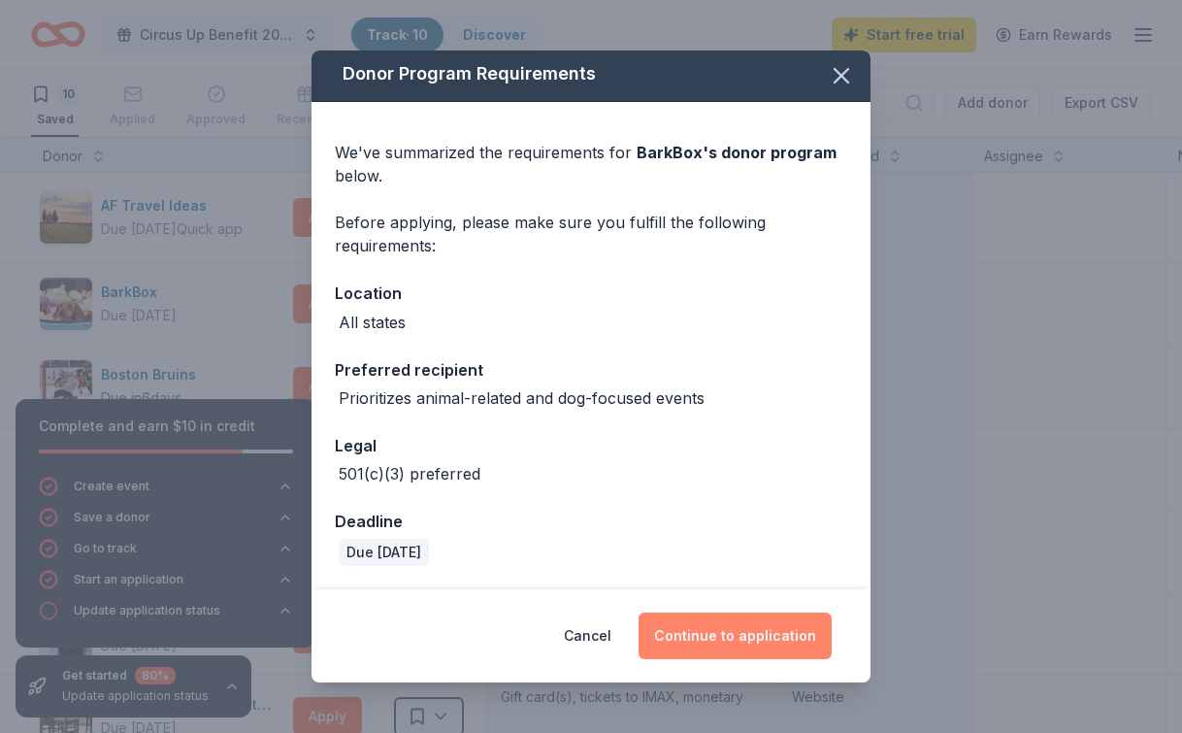
click at [707, 646] on button "Continue to application" at bounding box center [734, 635] width 193 height 47
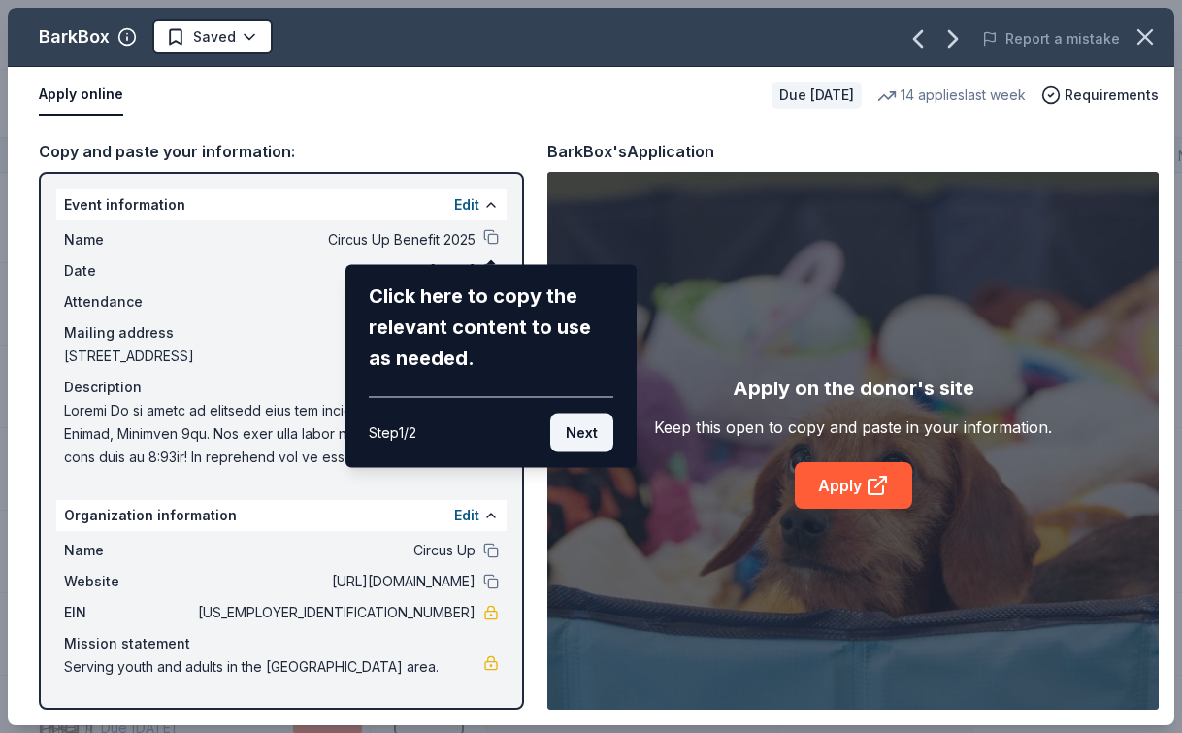
click at [576, 428] on button "Next" at bounding box center [581, 432] width 63 height 39
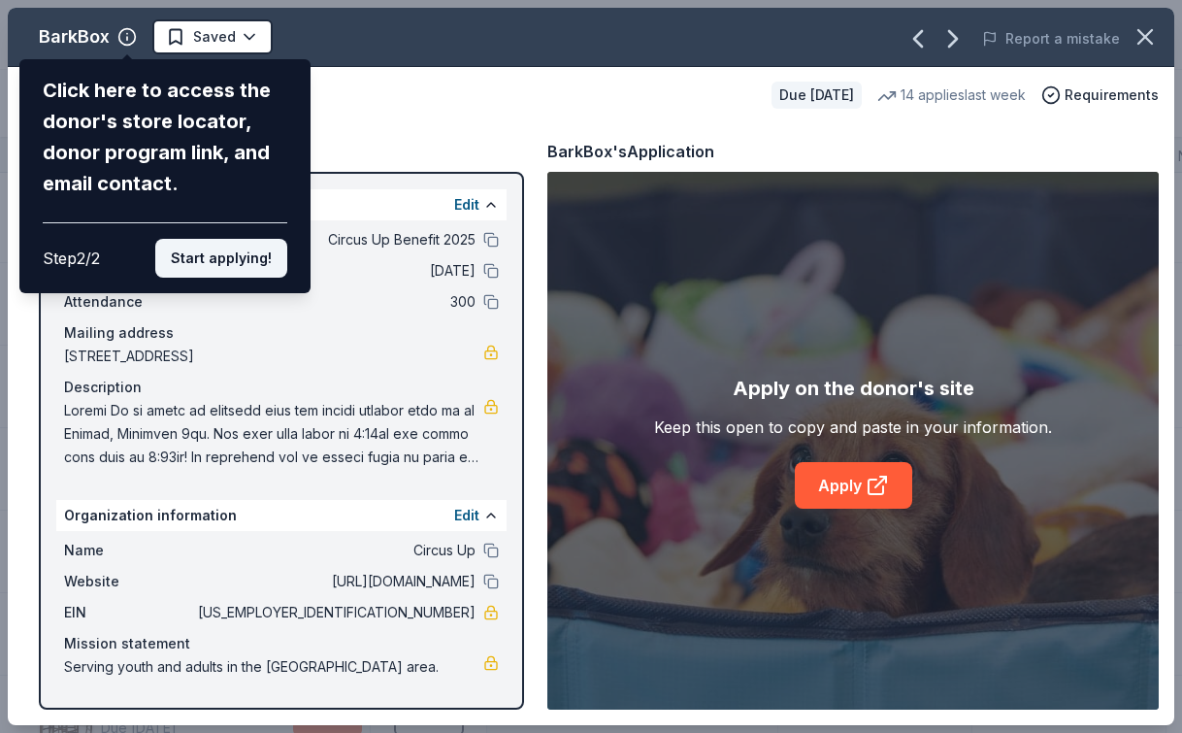
click at [248, 255] on button "Start applying!" at bounding box center [221, 258] width 132 height 39
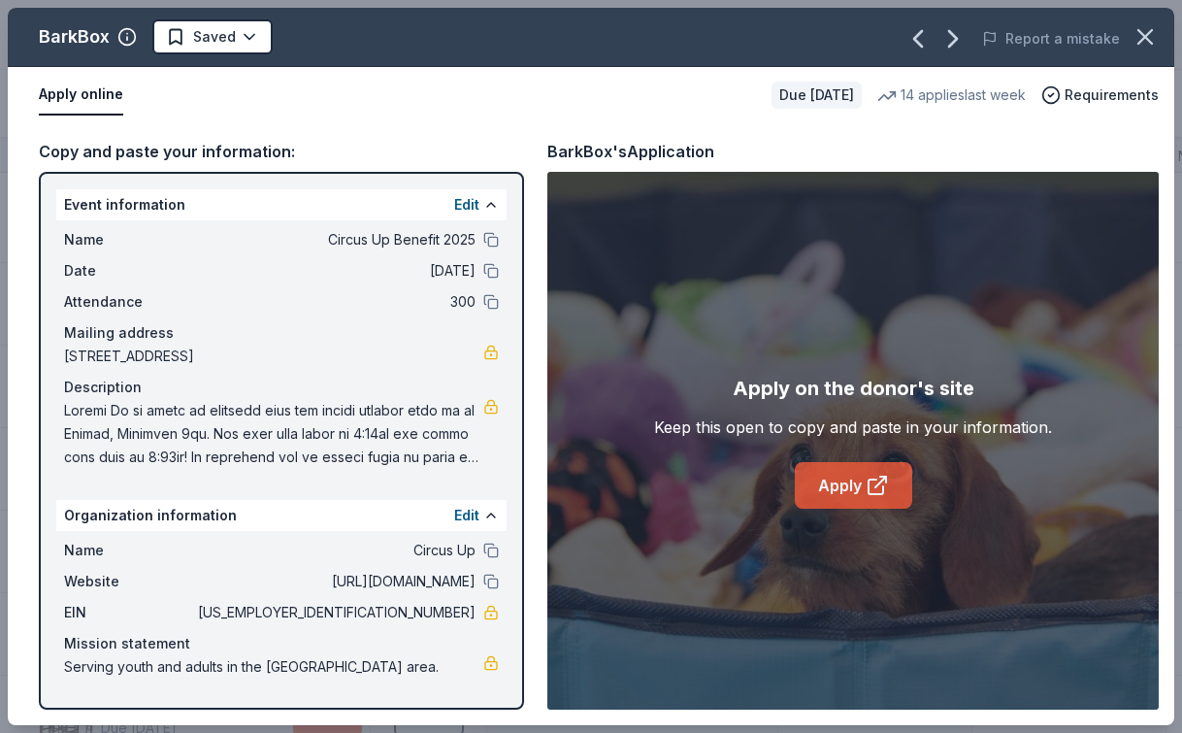
click at [818, 494] on link "Apply" at bounding box center [853, 485] width 117 height 47
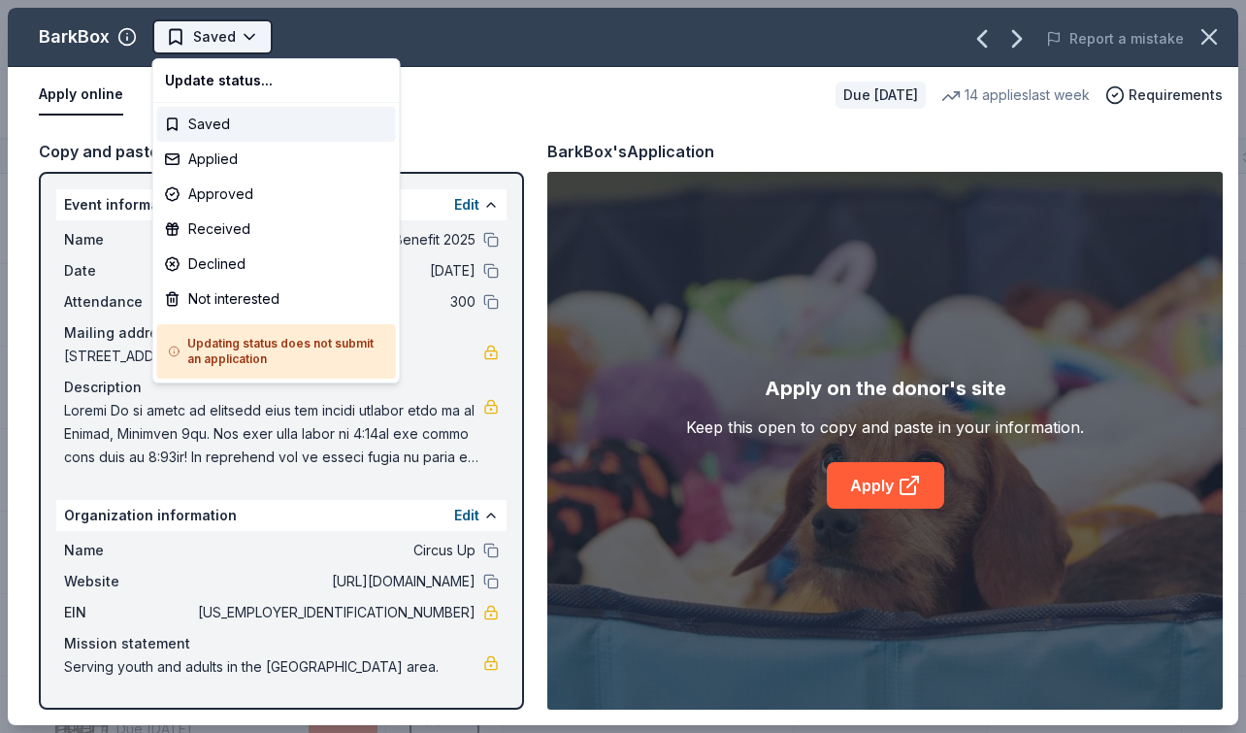
scroll to position [0, 0]
click at [189, 32] on html "Circus Up Benefit 2025 Track · 10 Discover Start free trial Earn Rewards 10 Sav…" at bounding box center [623, 366] width 1246 height 733
click at [244, 164] on div "Applied" at bounding box center [276, 159] width 239 height 35
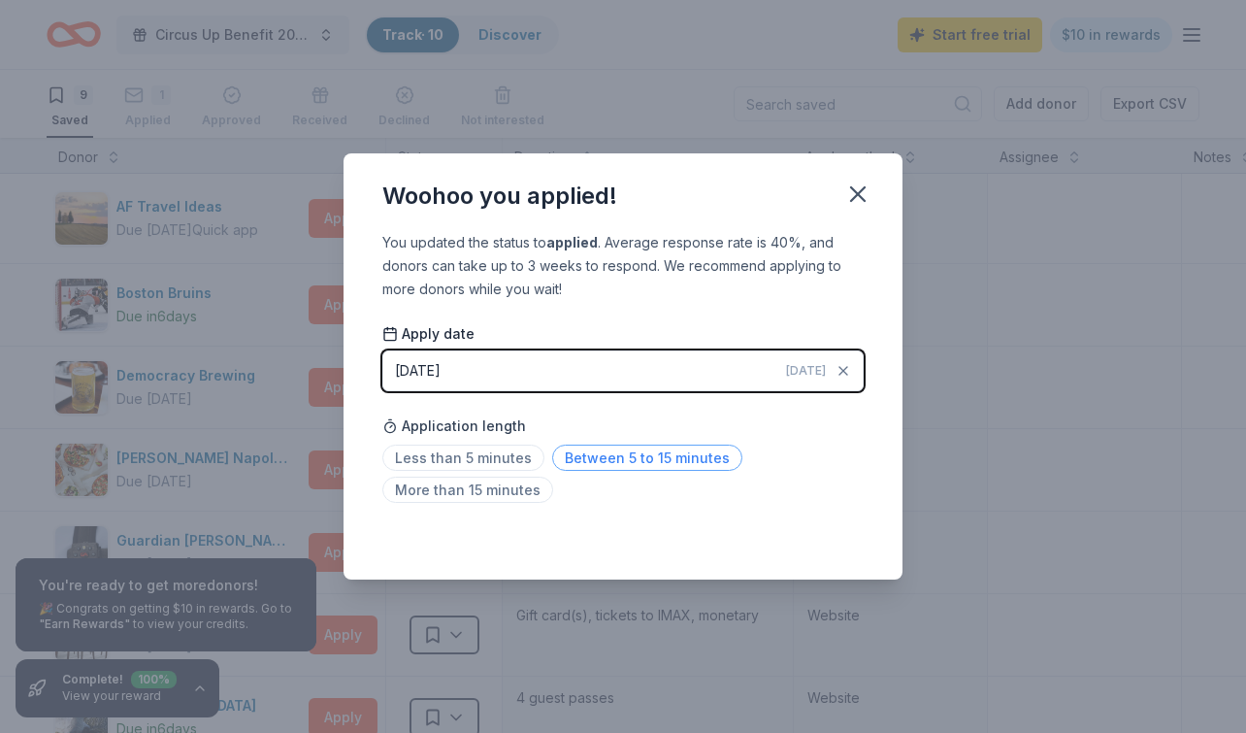
click at [584, 458] on span "Between 5 to 15 minutes" at bounding box center [647, 457] width 190 height 26
click at [860, 187] on icon "button" at bounding box center [857, 193] width 27 height 27
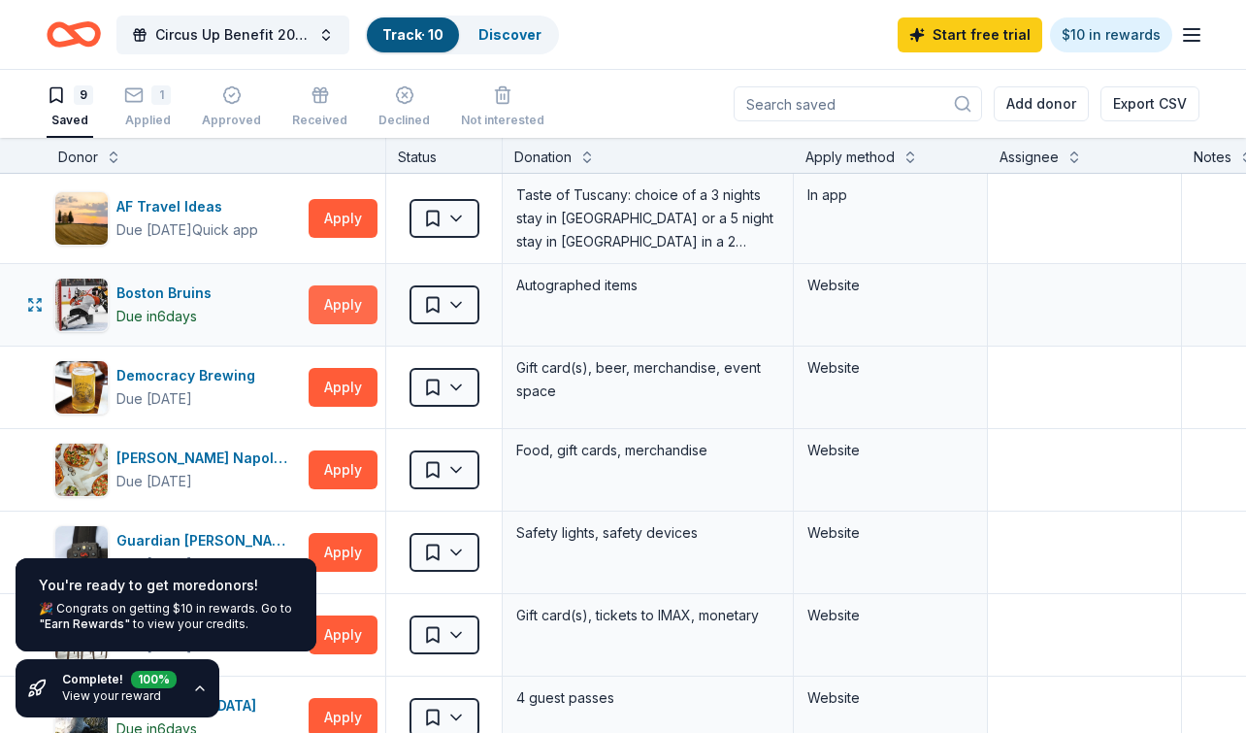
click at [350, 301] on button "Apply" at bounding box center [343, 304] width 69 height 39
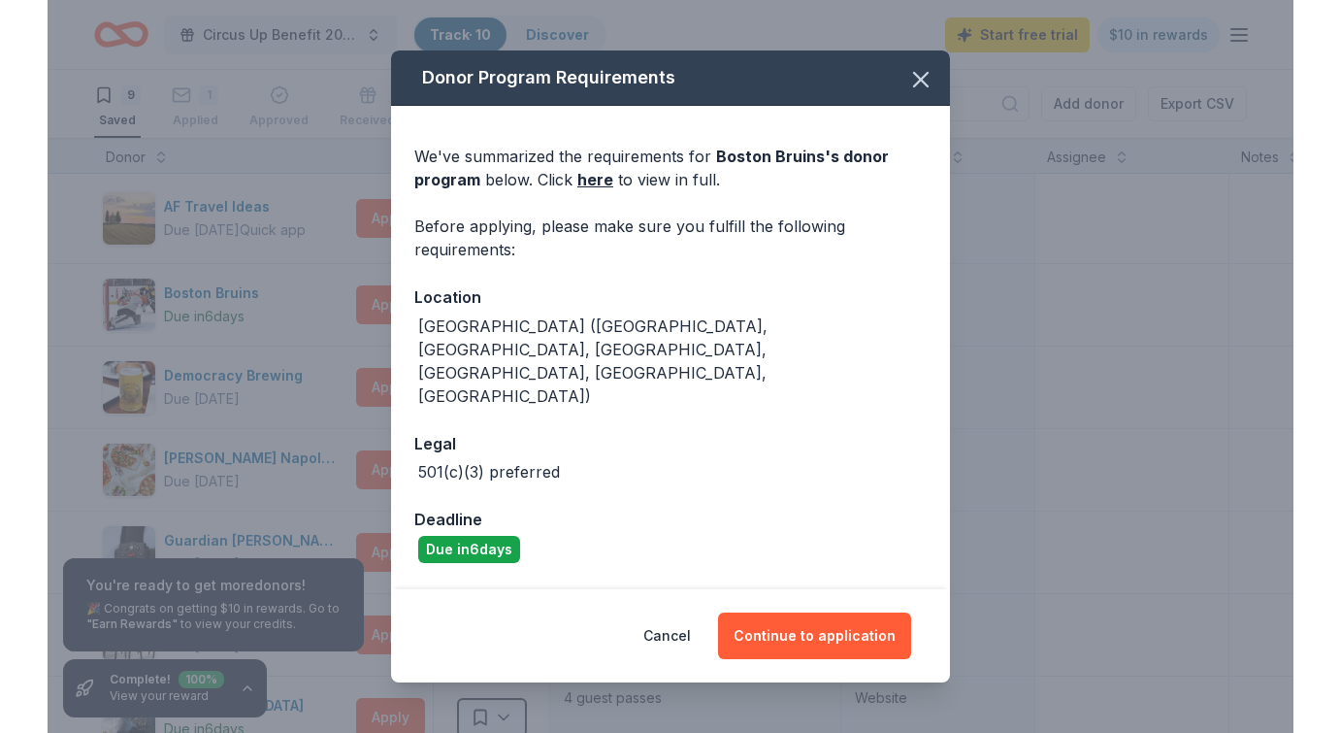
scroll to position [4, 0]
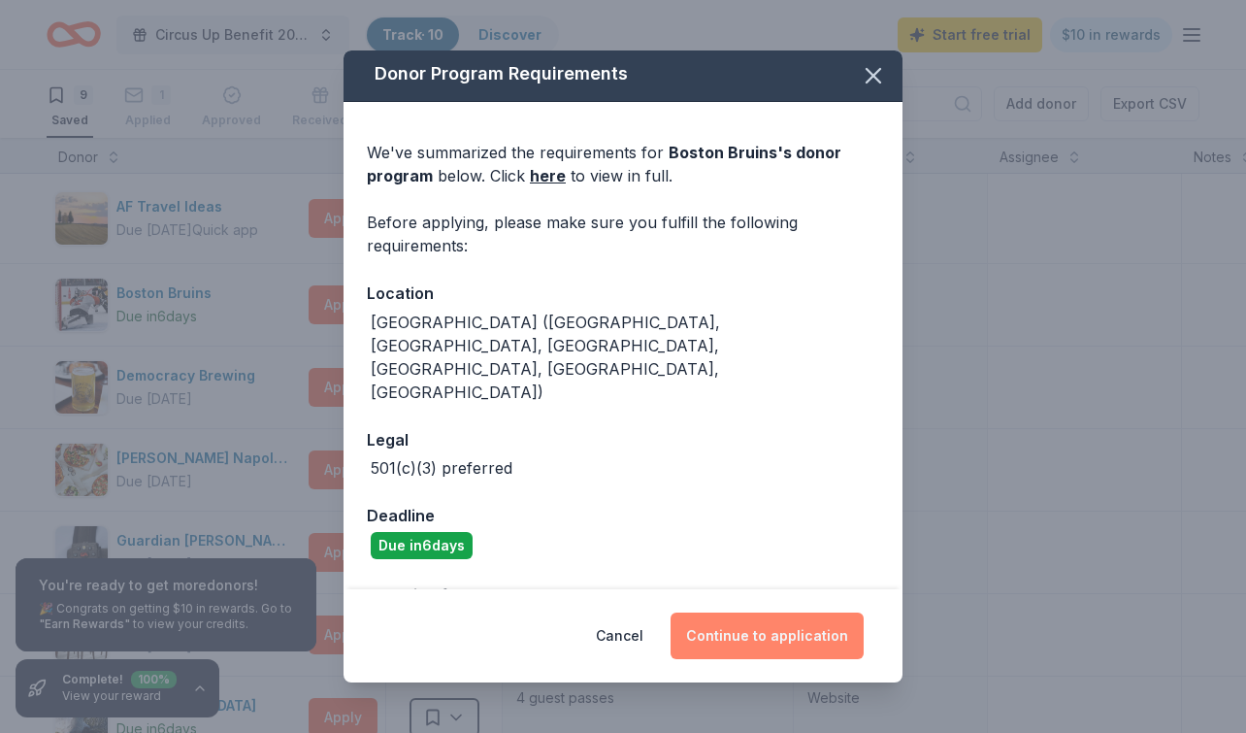
click at [779, 616] on button "Continue to application" at bounding box center [766, 635] width 193 height 47
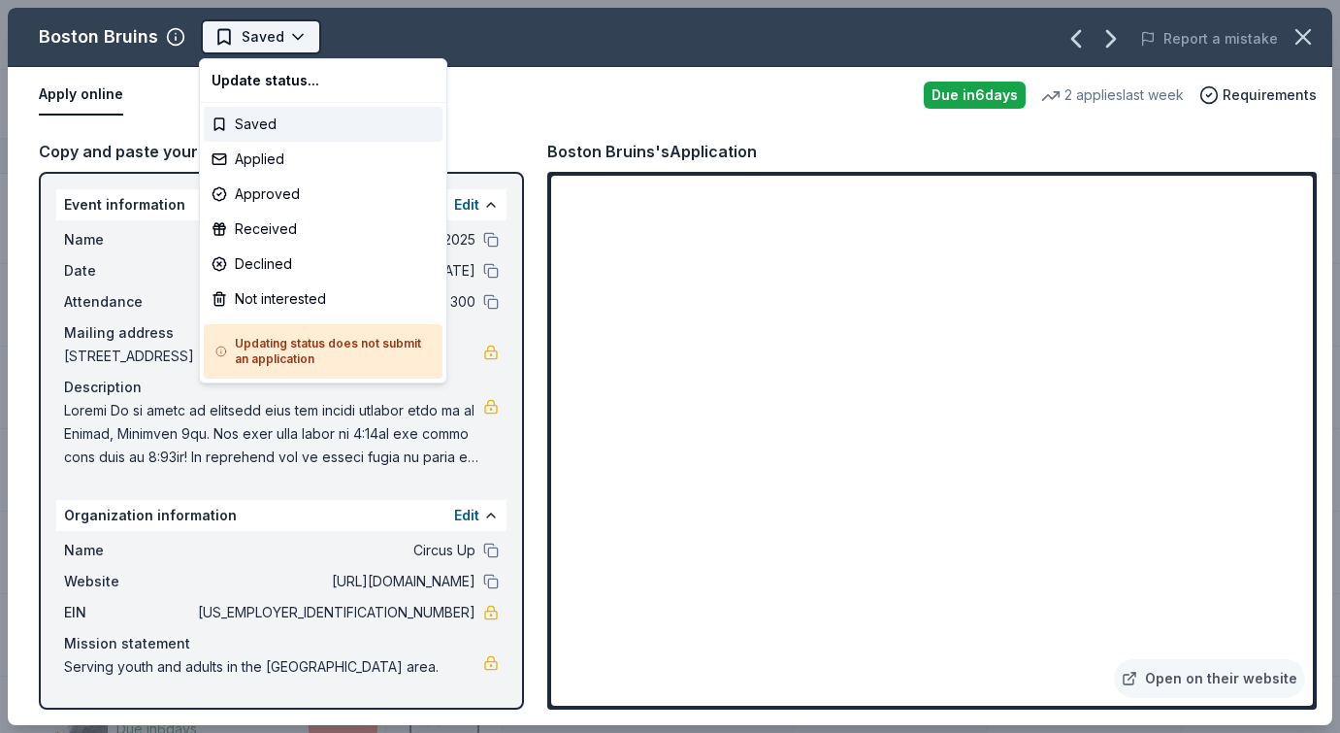
click at [274, 39] on html "Circus Up Benefit 2025 Track · 10 Discover Start free trial $10 in rewards 9 Sa…" at bounding box center [670, 366] width 1340 height 733
click at [272, 159] on div "Applied" at bounding box center [323, 159] width 239 height 35
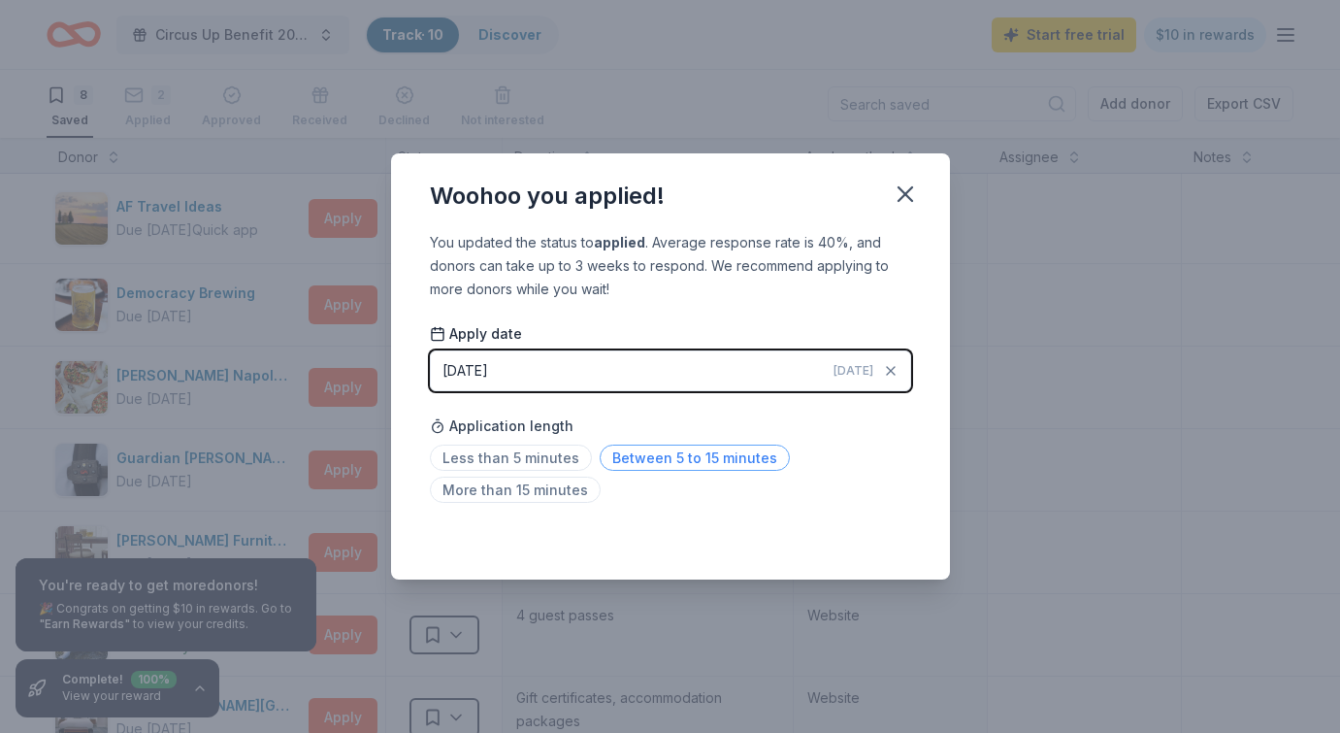
click at [658, 458] on span "Between 5 to 15 minutes" at bounding box center [695, 457] width 190 height 26
click at [907, 185] on icon "button" at bounding box center [905, 193] width 27 height 27
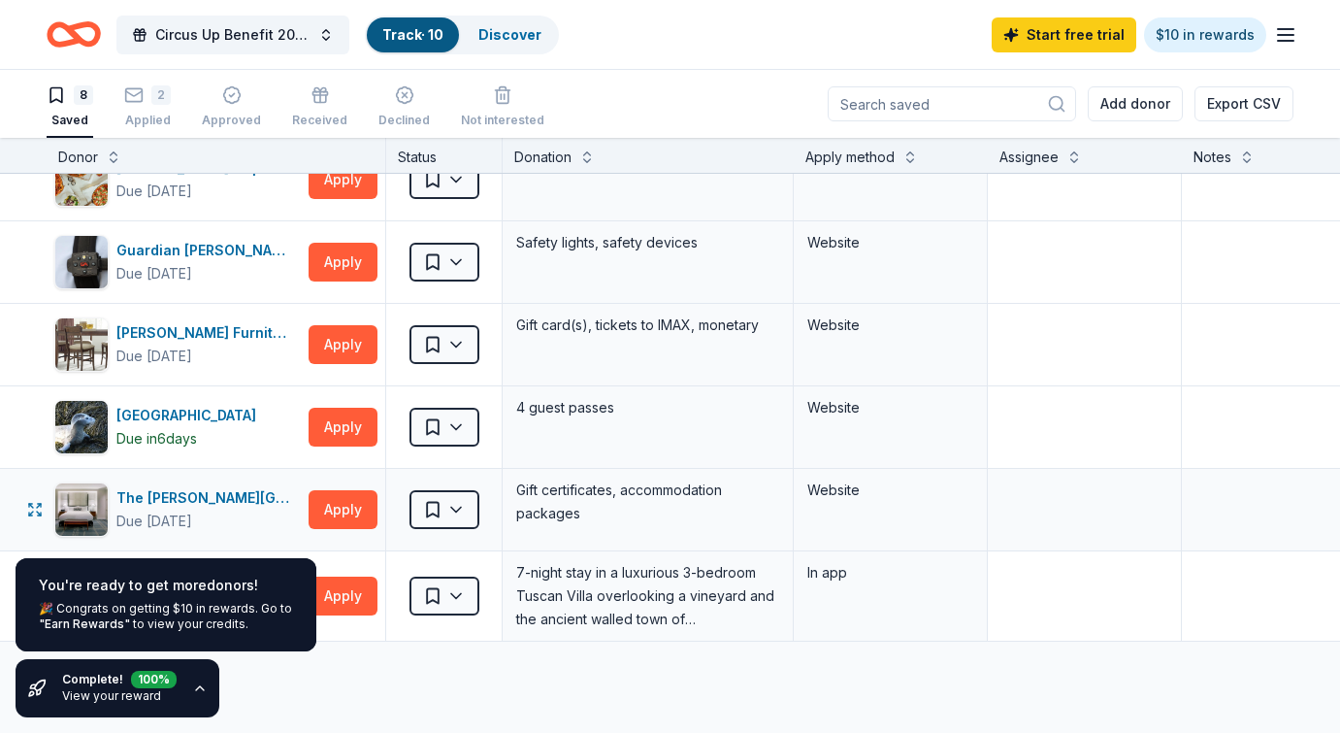
scroll to position [201, 0]
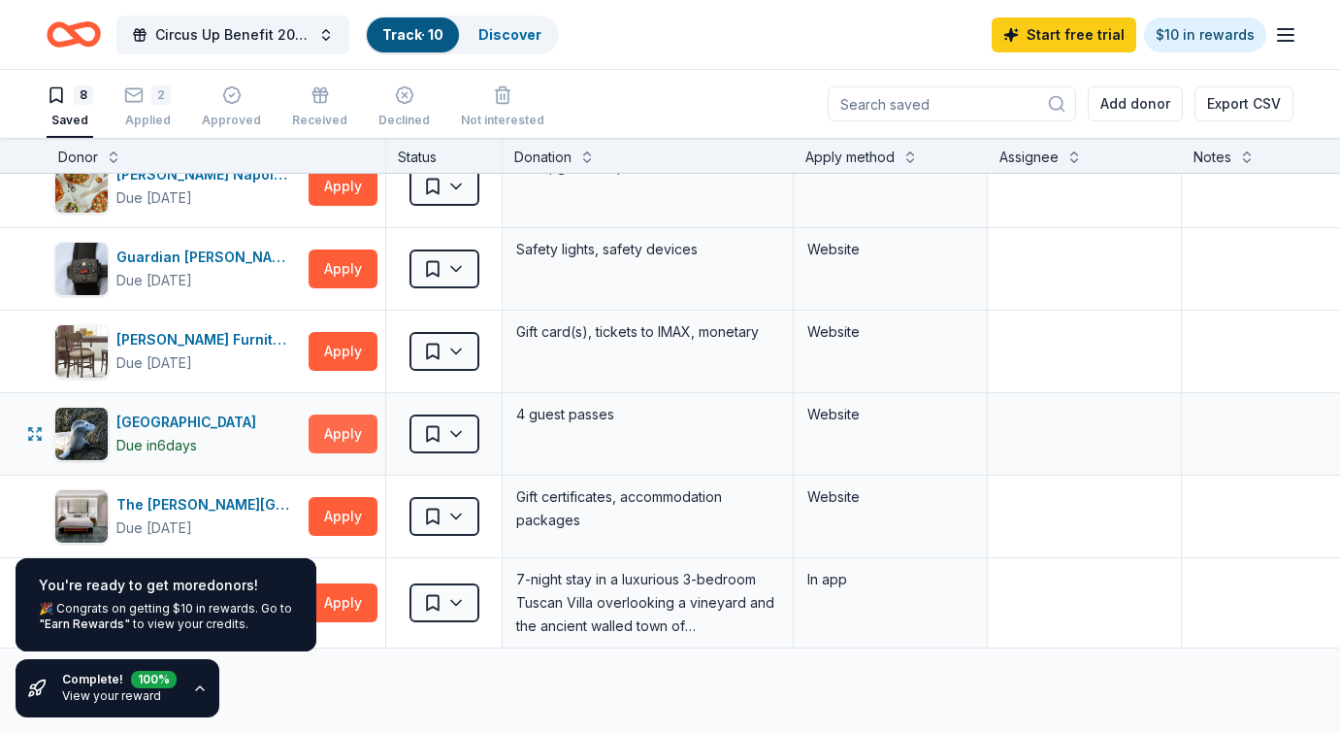
click at [345, 426] on button "Apply" at bounding box center [343, 433] width 69 height 39
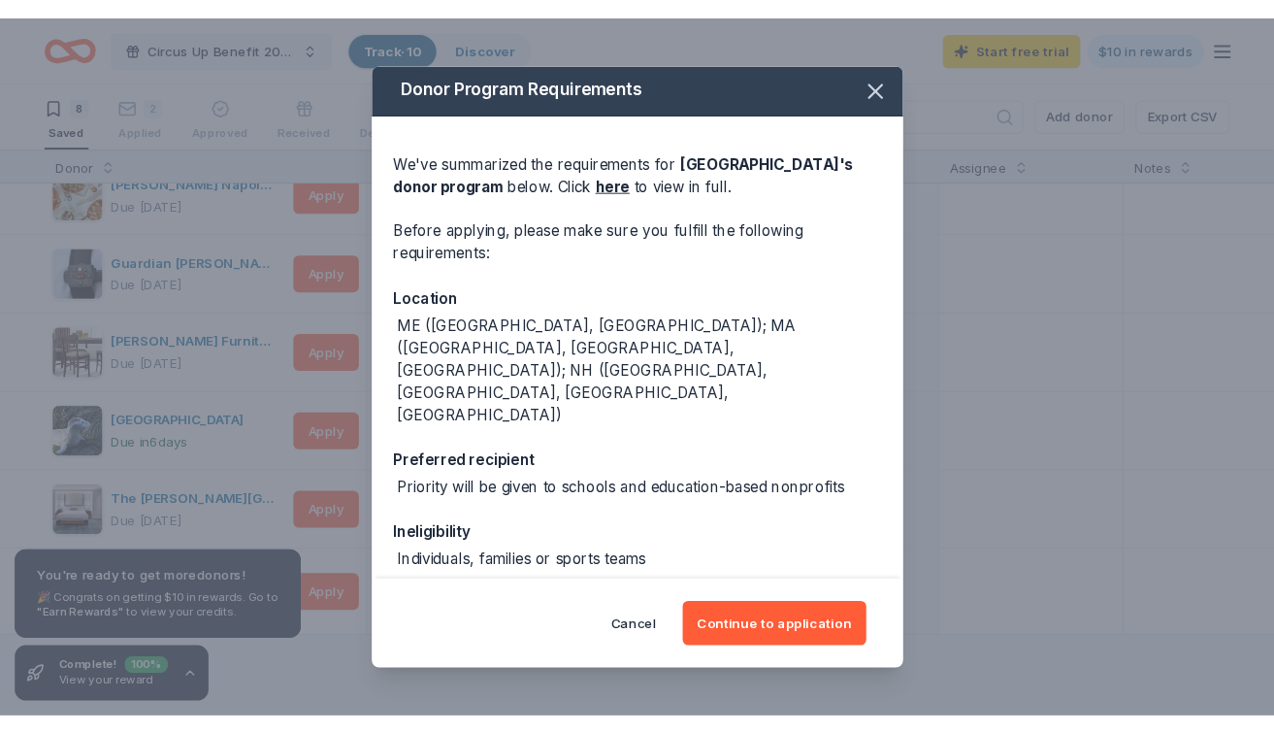
scroll to position [0, 0]
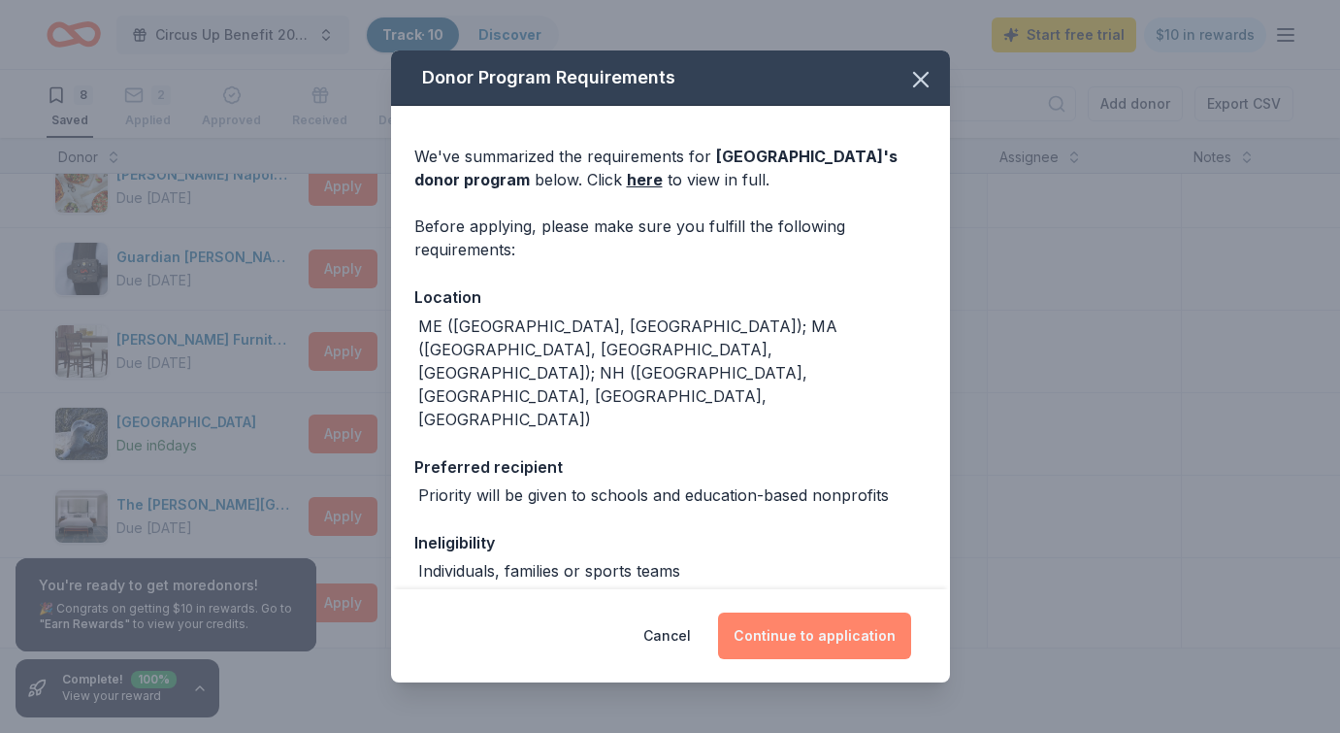
click at [797, 635] on button "Continue to application" at bounding box center [814, 635] width 193 height 47
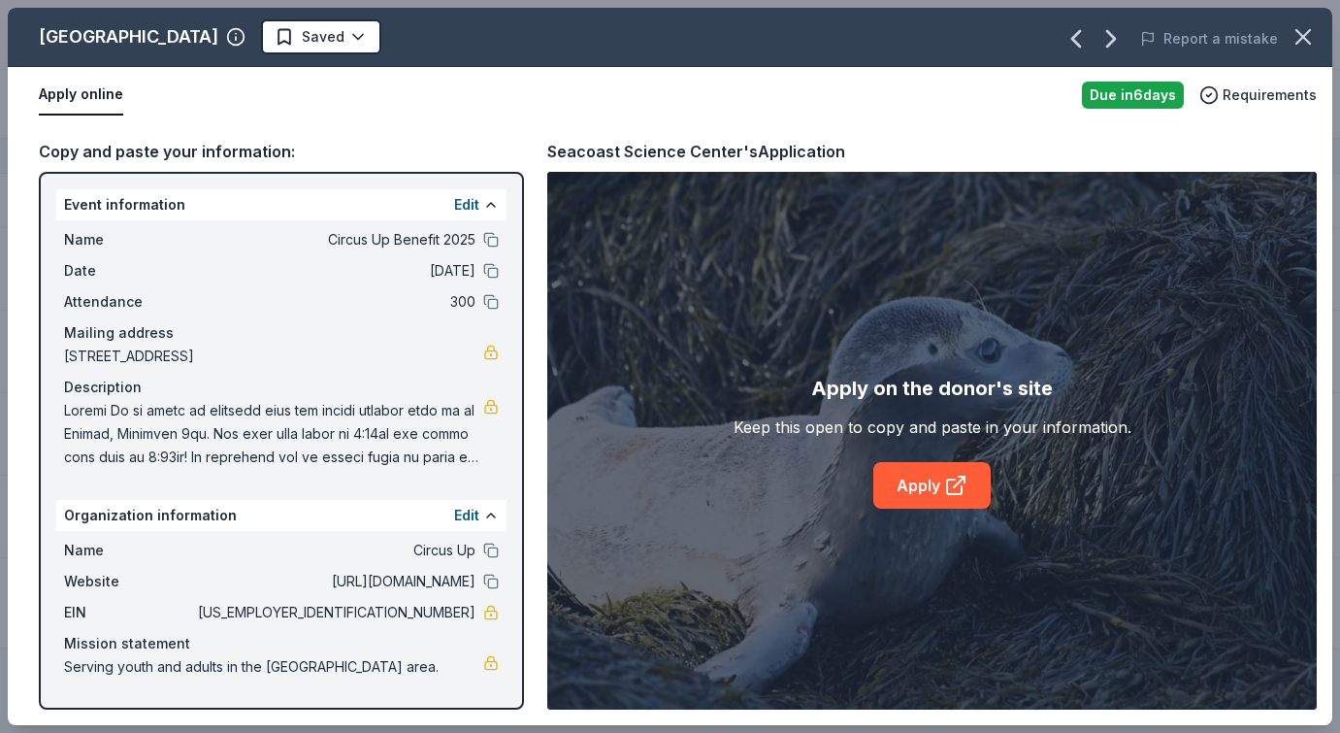
click at [904, 513] on div "Apply on the donor's site Keep this open to copy and paste in your information.…" at bounding box center [931, 441] width 769 height 538
click at [898, 484] on link "Apply" at bounding box center [931, 485] width 117 height 47
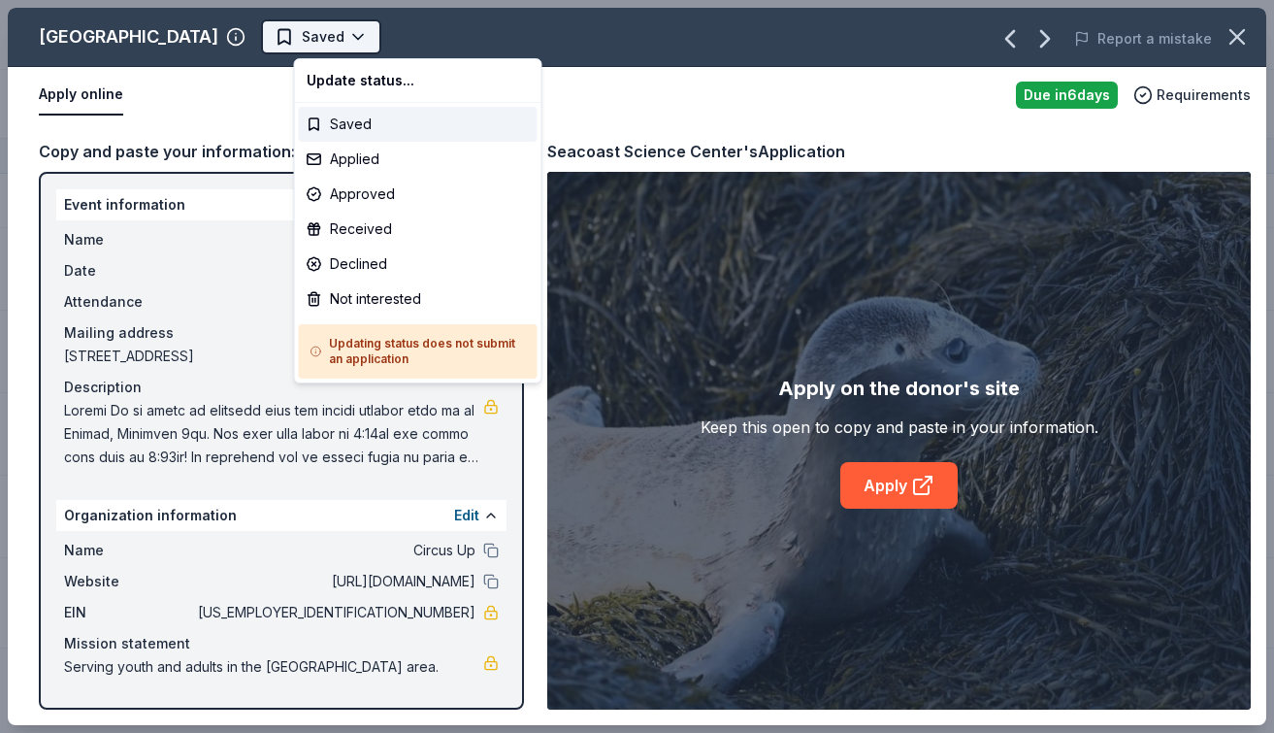
click at [325, 30] on html "Circus Up Benefit 2025 Track · 10 Discover Start free trial $10 in rewards 8 Sa…" at bounding box center [637, 366] width 1274 height 733
click at [367, 173] on div "Applied" at bounding box center [418, 159] width 239 height 35
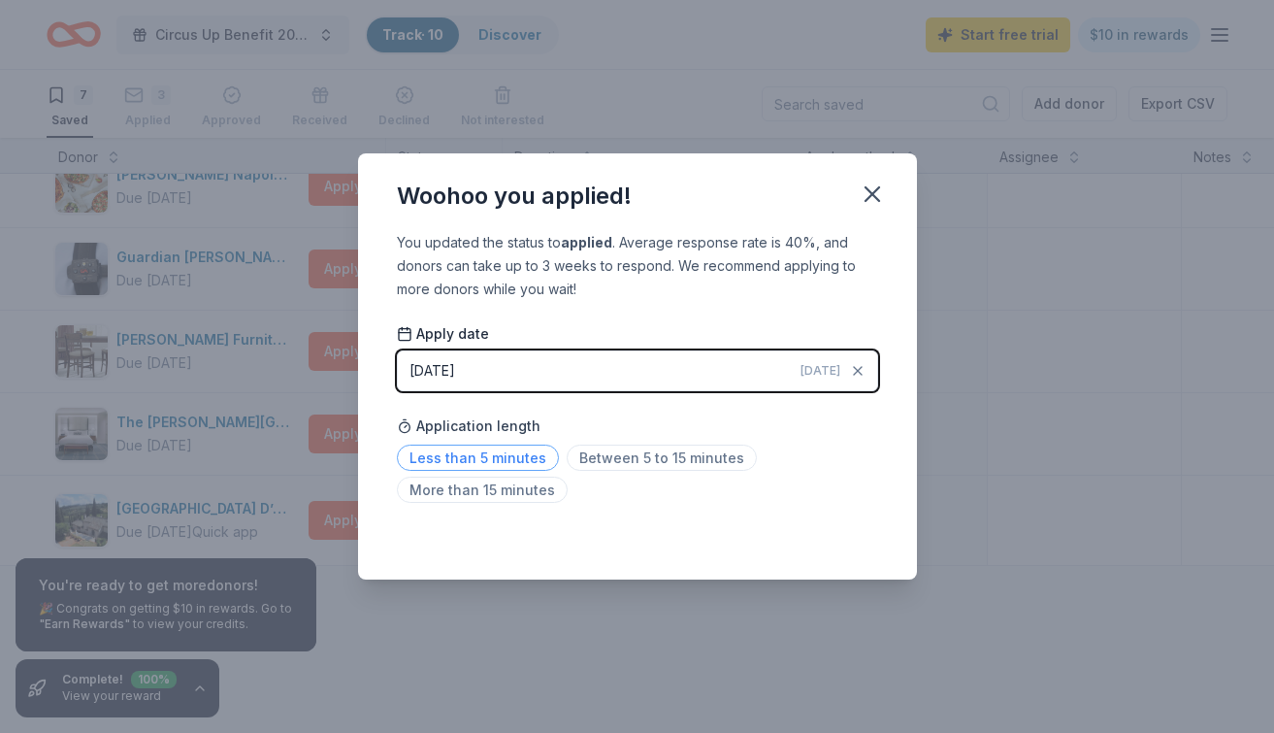
click at [521, 462] on span "Less than 5 minutes" at bounding box center [478, 457] width 162 height 26
click at [877, 187] on icon "button" at bounding box center [873, 194] width 14 height 14
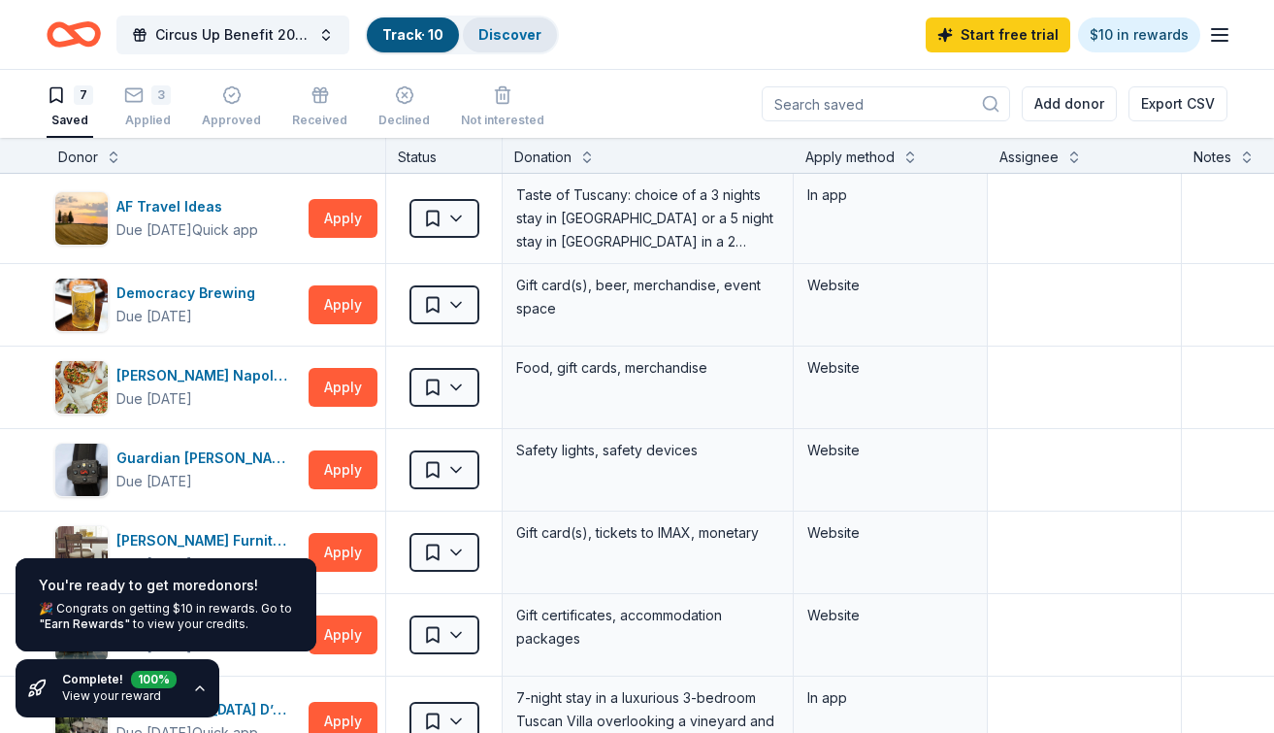
click at [484, 47] on div "Discover" at bounding box center [510, 34] width 94 height 35
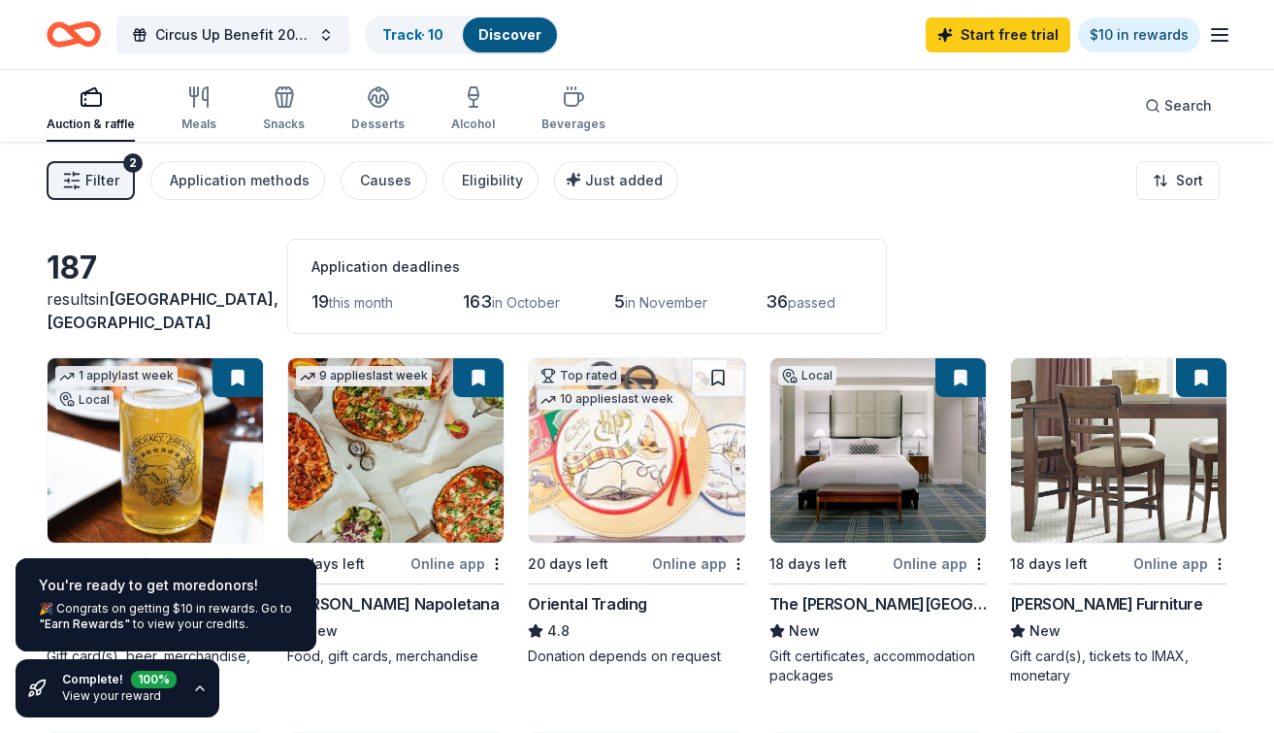
click at [111, 187] on span "Filter" at bounding box center [102, 180] width 34 height 23
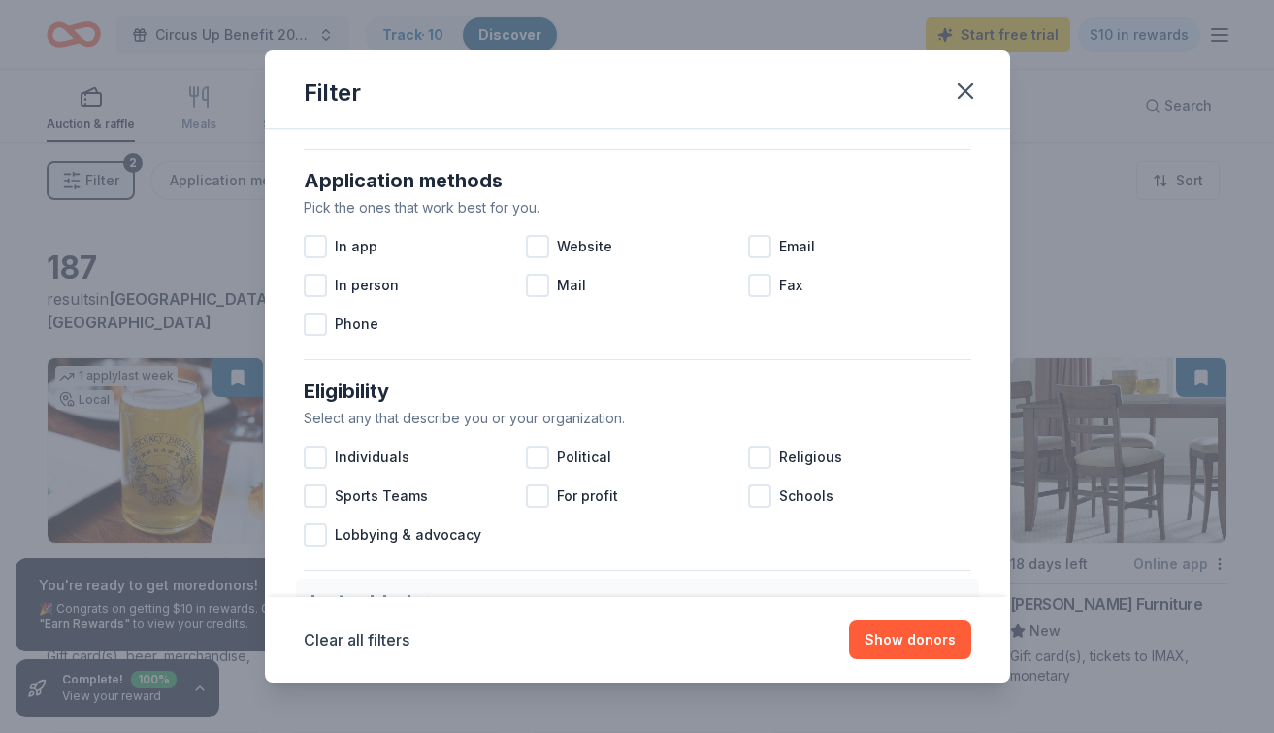
scroll to position [23, 0]
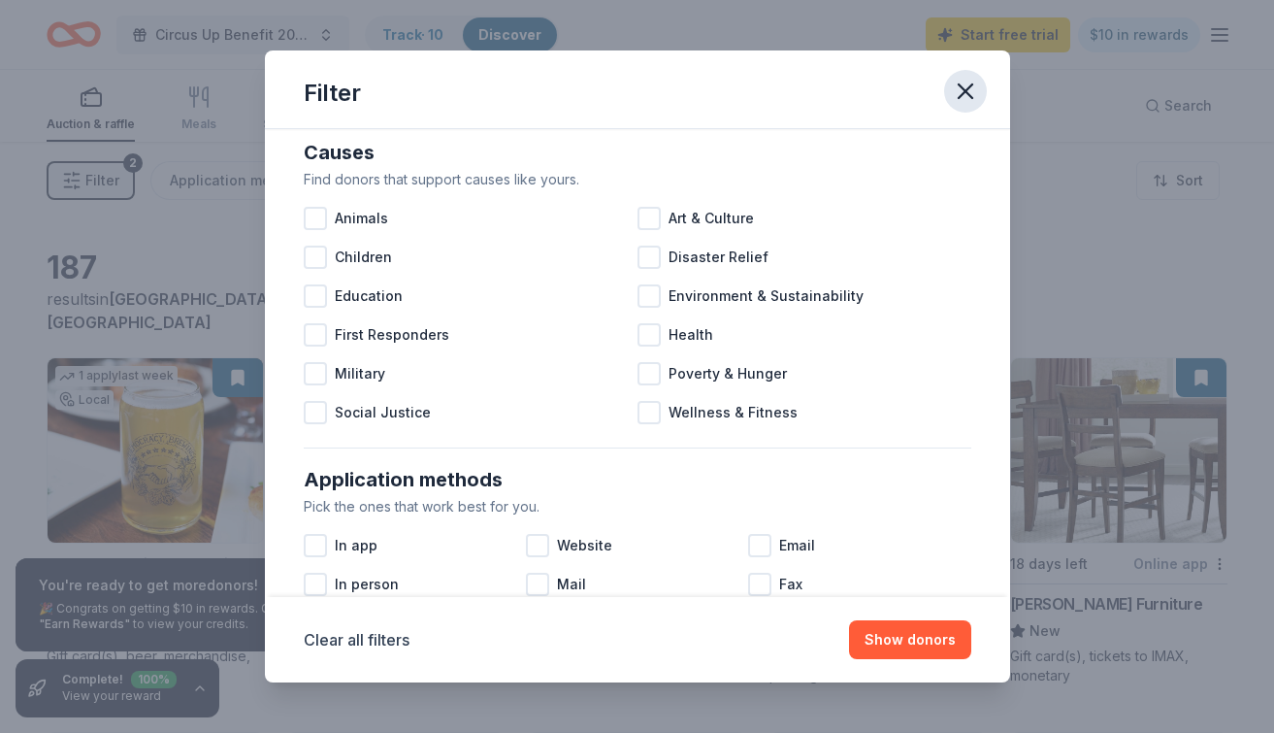
click at [947, 82] on button "button" at bounding box center [965, 91] width 43 height 43
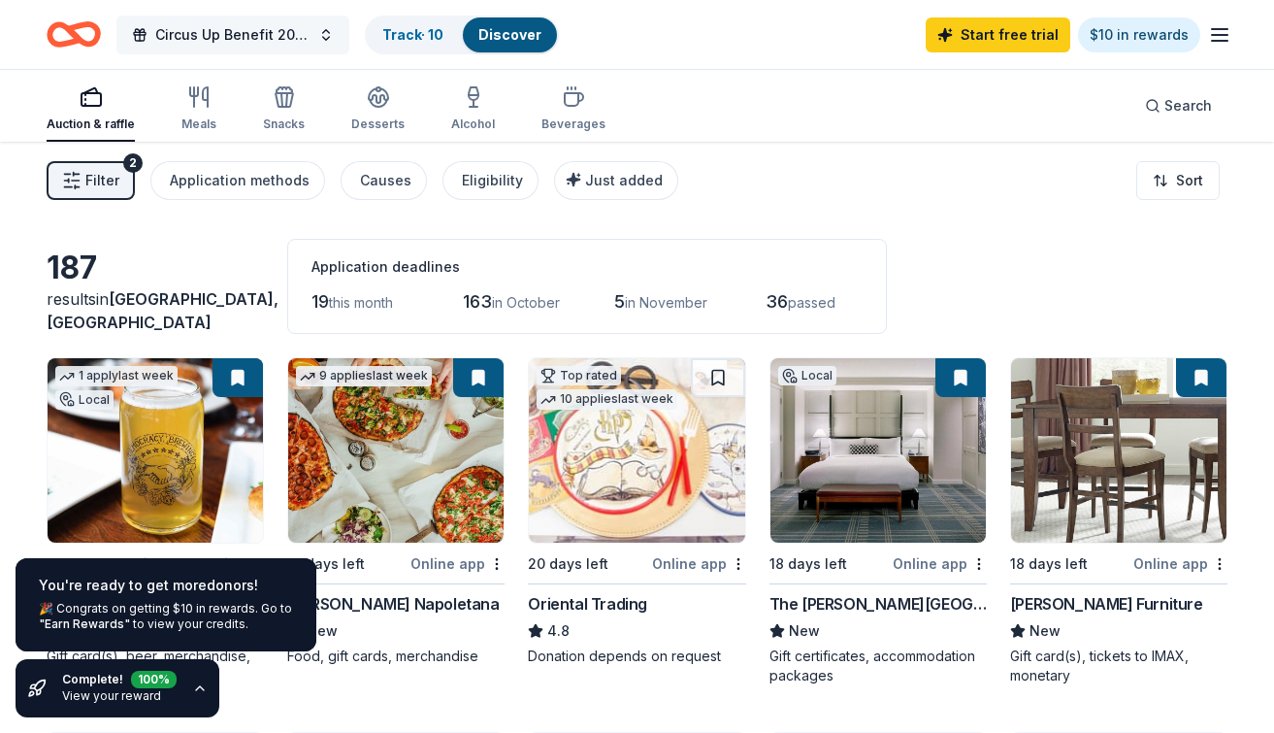
click at [189, 27] on span "Circus Up Benefit 2025" at bounding box center [232, 34] width 155 height 23
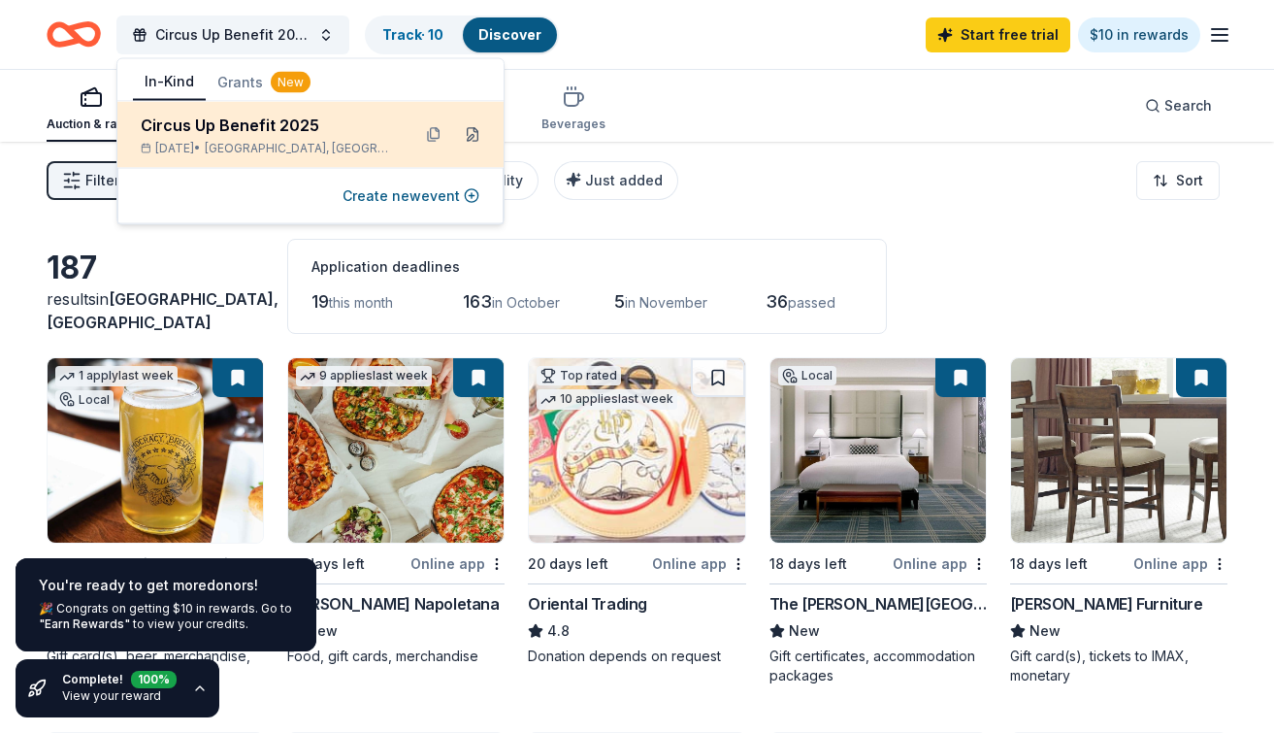
click at [476, 133] on button at bounding box center [472, 134] width 31 height 31
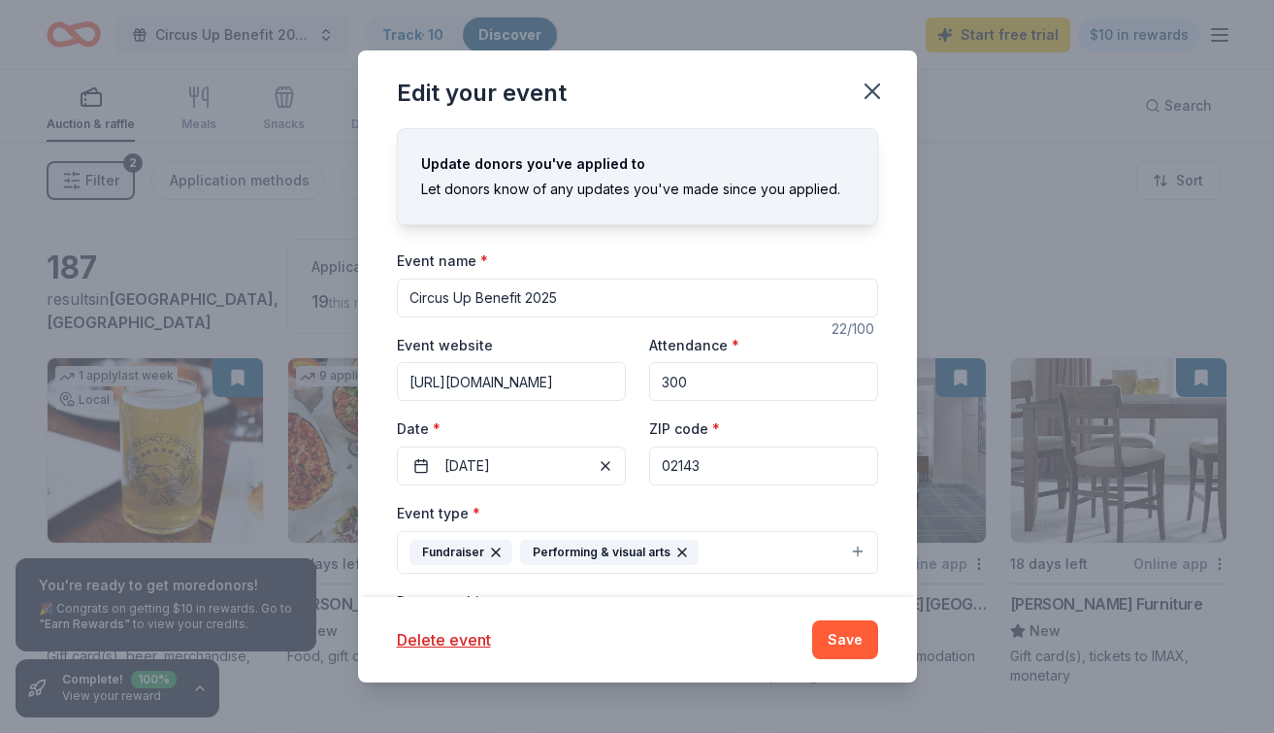
drag, startPoint x: 731, startPoint y: 474, endPoint x: 685, endPoint y: 473, distance: 45.6
click at [685, 473] on input "02143" at bounding box center [763, 465] width 229 height 39
type input "02130"
click at [678, 502] on div "Event type * Fundraiser Performing & visual arts" at bounding box center [637, 537] width 481 height 73
click at [835, 640] on button "Save" at bounding box center [845, 639] width 66 height 39
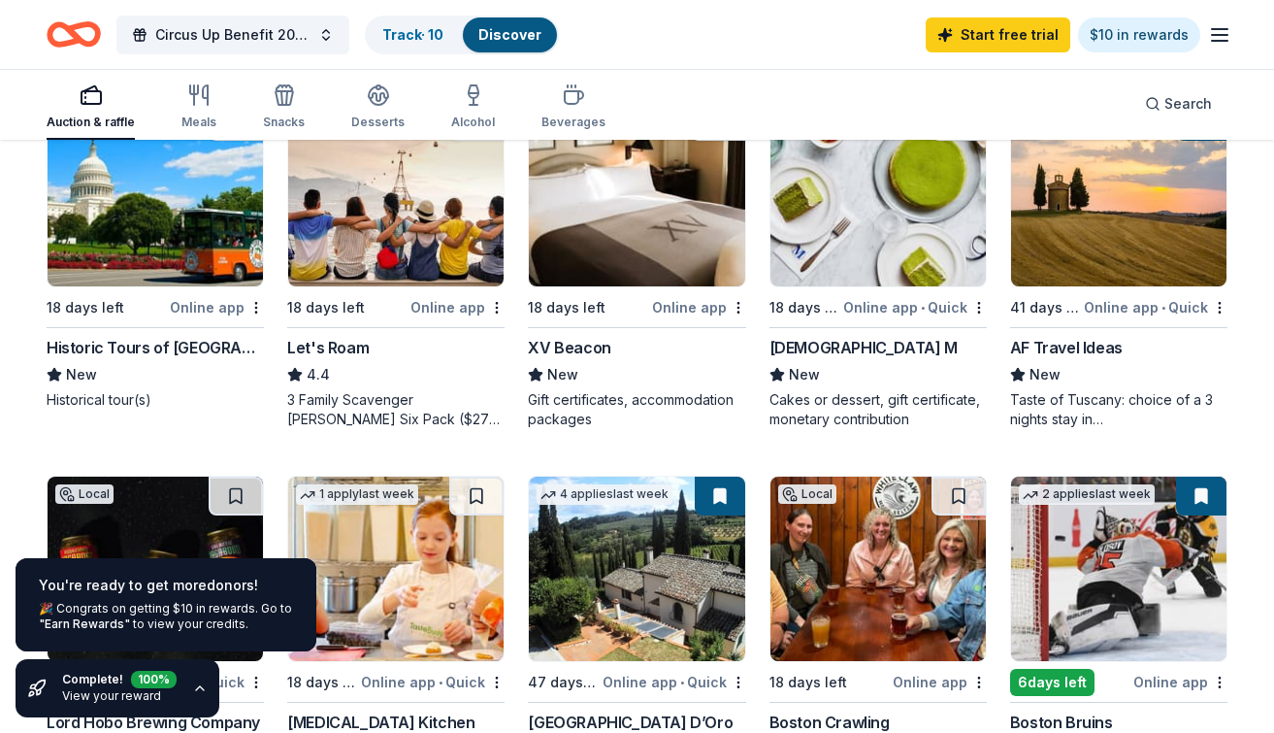
scroll to position [920, 0]
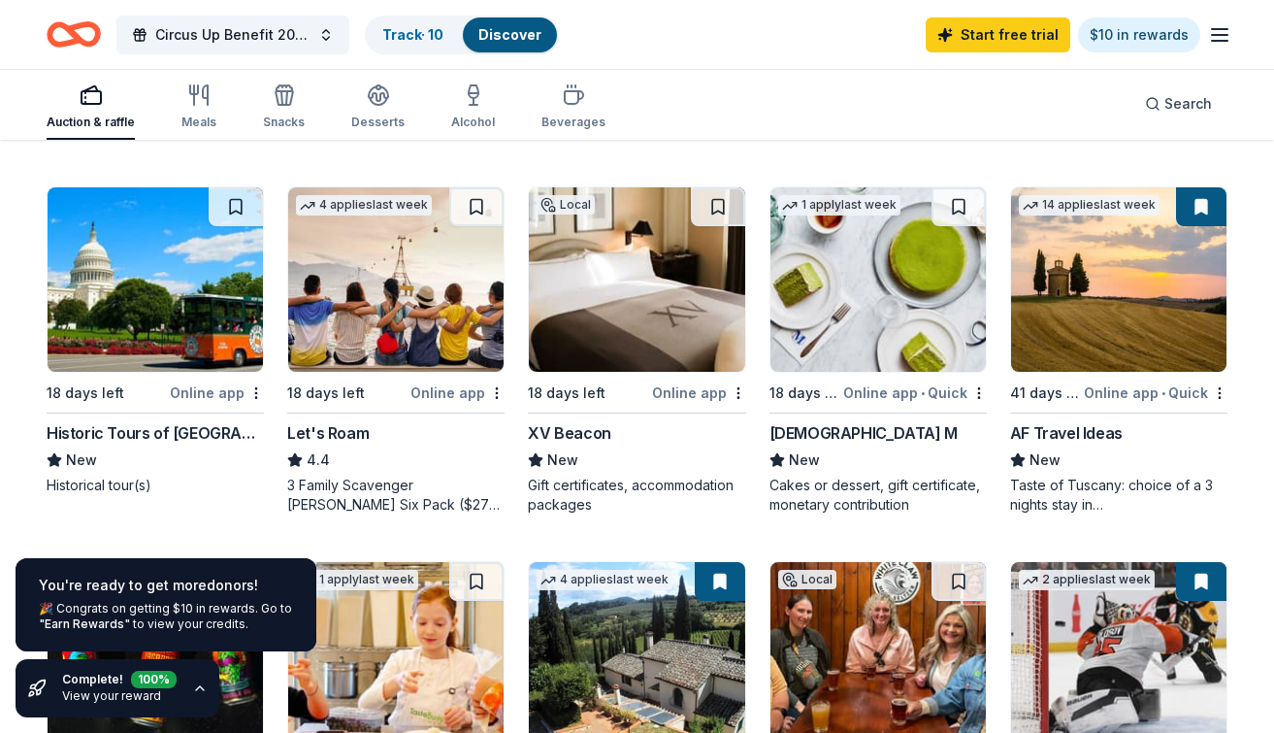
click at [800, 419] on div "1 apply last week 18 days left Online app • Quick [DEMOGRAPHIC_DATA] M New Cake…" at bounding box center [877, 350] width 217 height 328
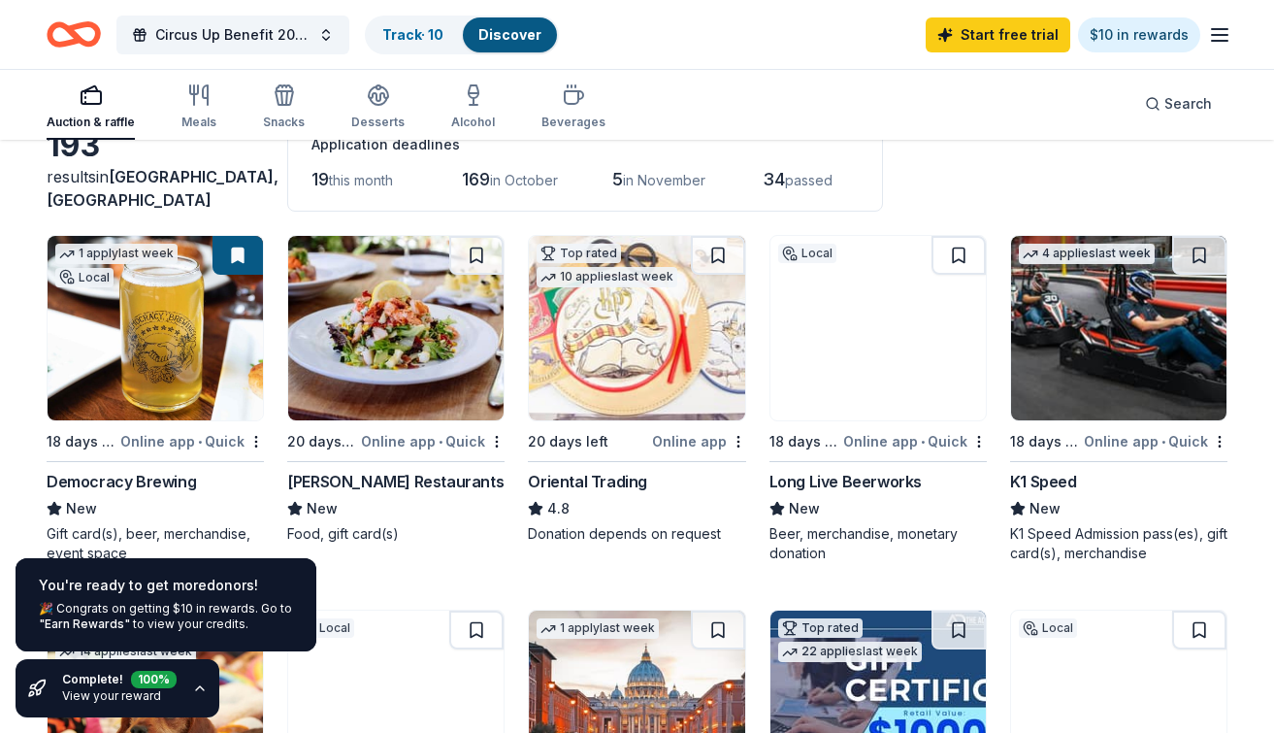
scroll to position [0, 0]
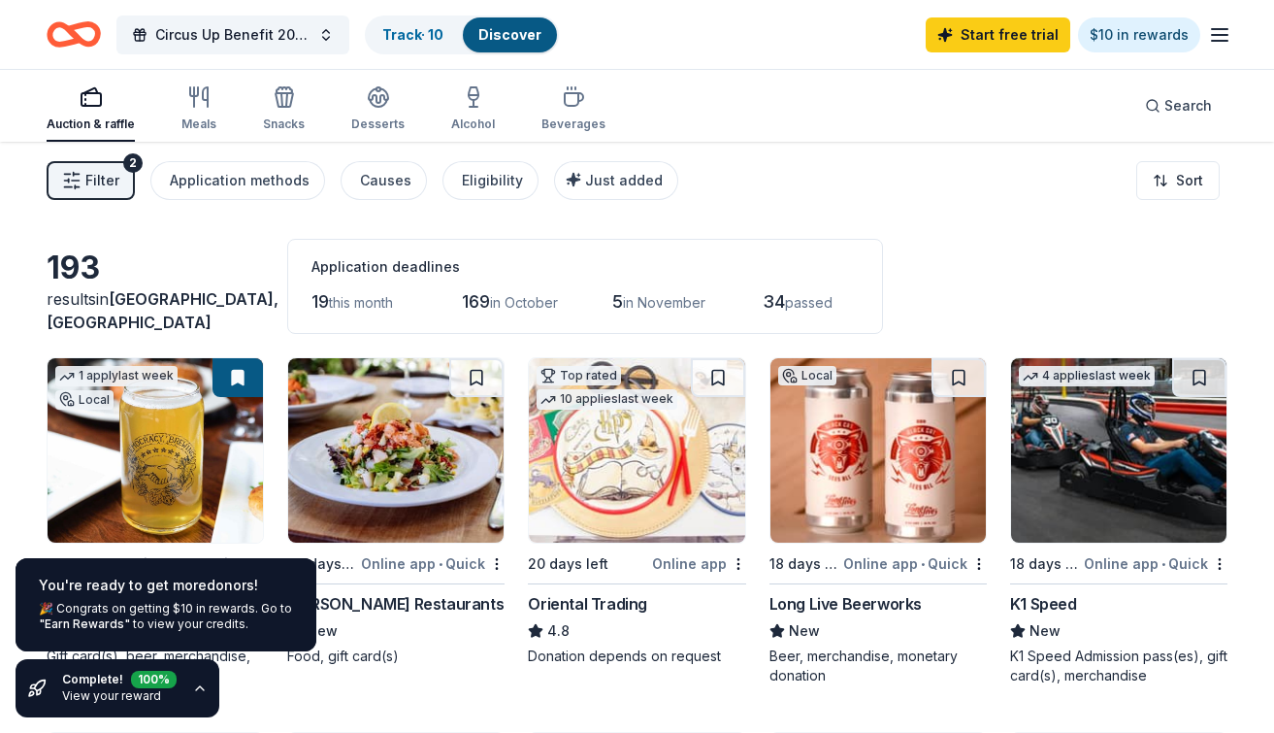
drag, startPoint x: 862, startPoint y: 307, endPoint x: 647, endPoint y: 216, distance: 232.6
click at [386, 171] on div "Causes" at bounding box center [385, 180] width 51 height 23
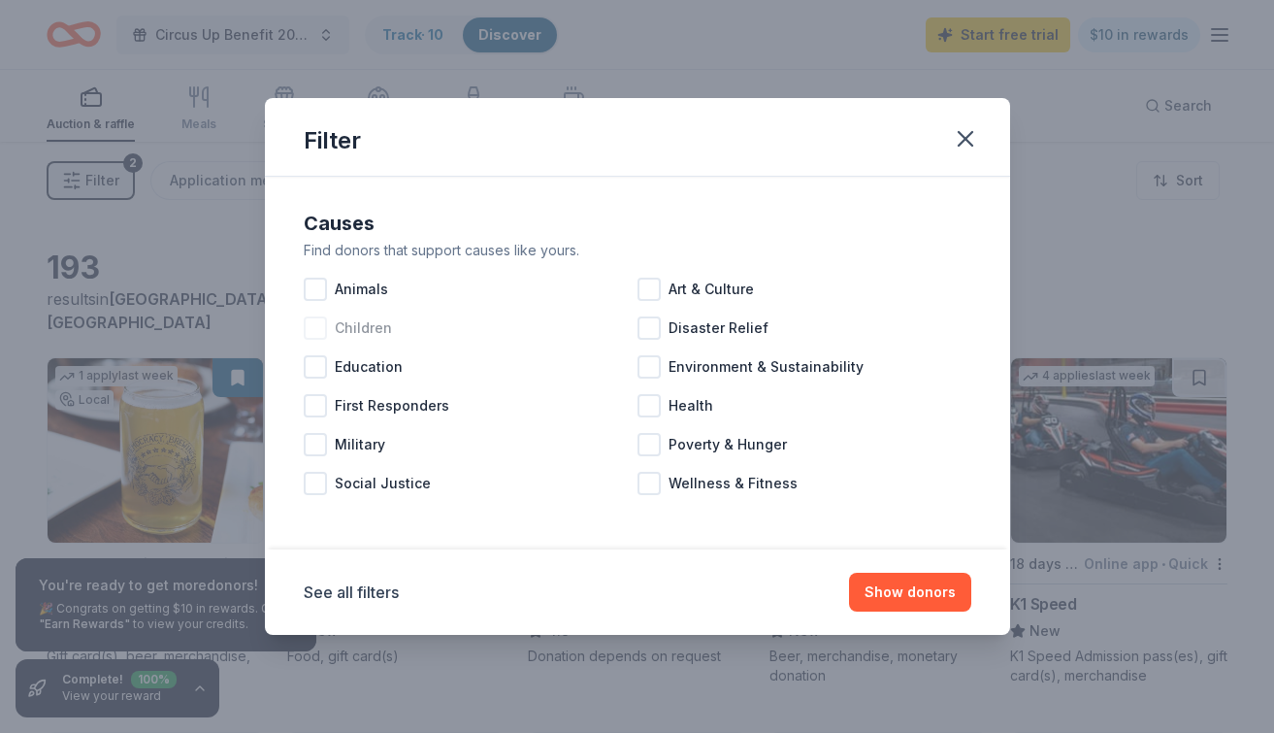
click at [370, 320] on span "Children" at bounding box center [363, 327] width 57 height 23
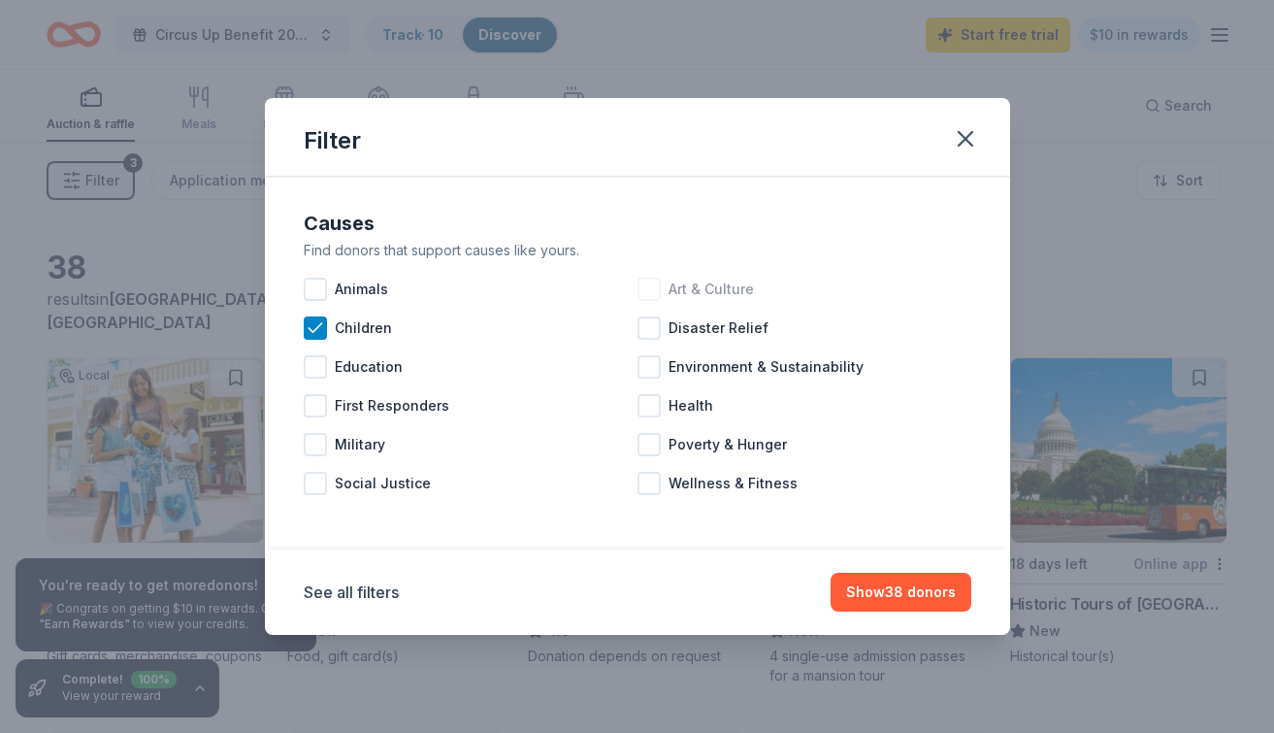
click at [711, 284] on span "Art & Culture" at bounding box center [711, 289] width 85 height 23
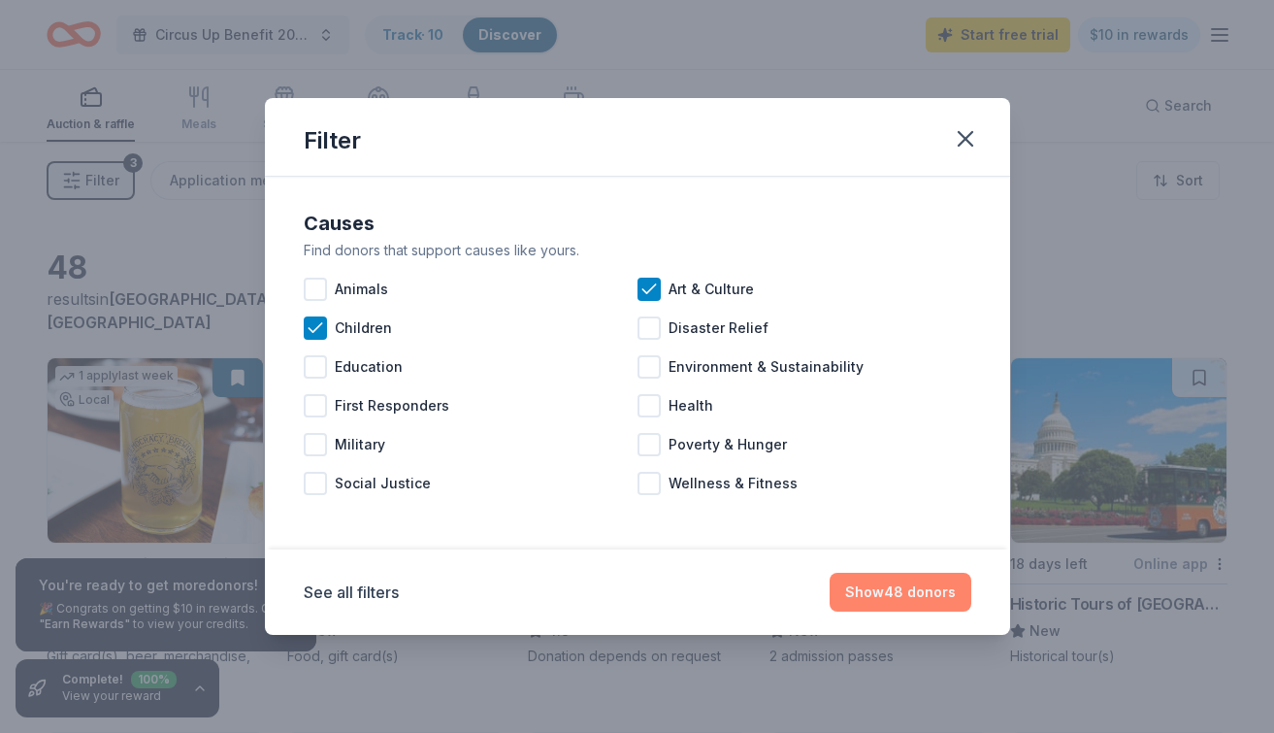
click at [879, 594] on button "Show 48 donors" at bounding box center [901, 591] width 142 height 39
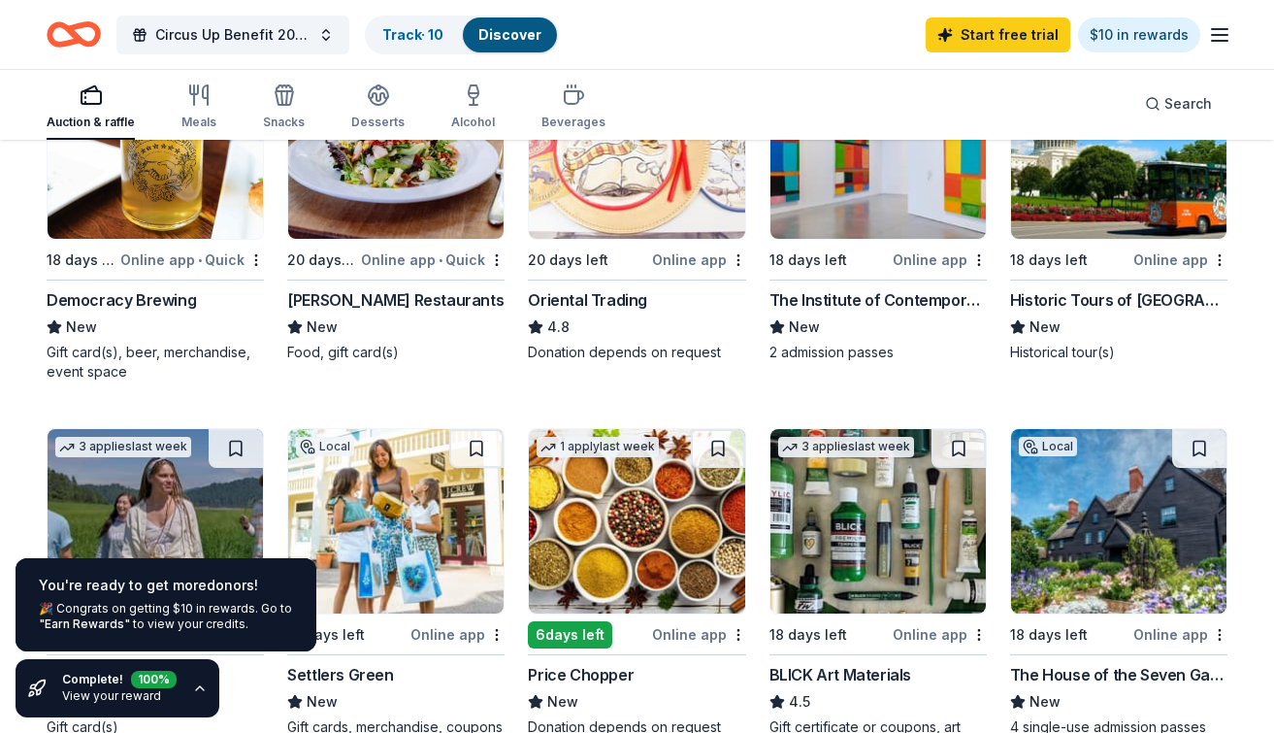
scroll to position [290, 0]
